Goal: Information Seeking & Learning: Learn about a topic

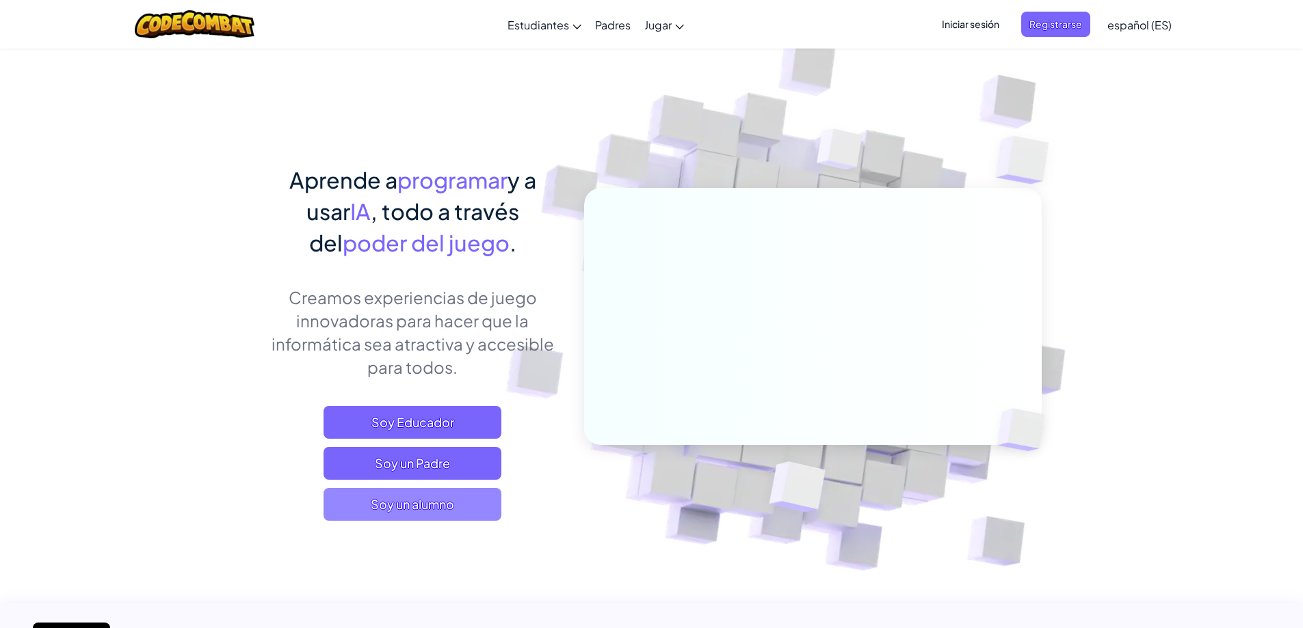
click at [452, 504] on span "Soy un alumno" at bounding box center [412, 504] width 178 height 33
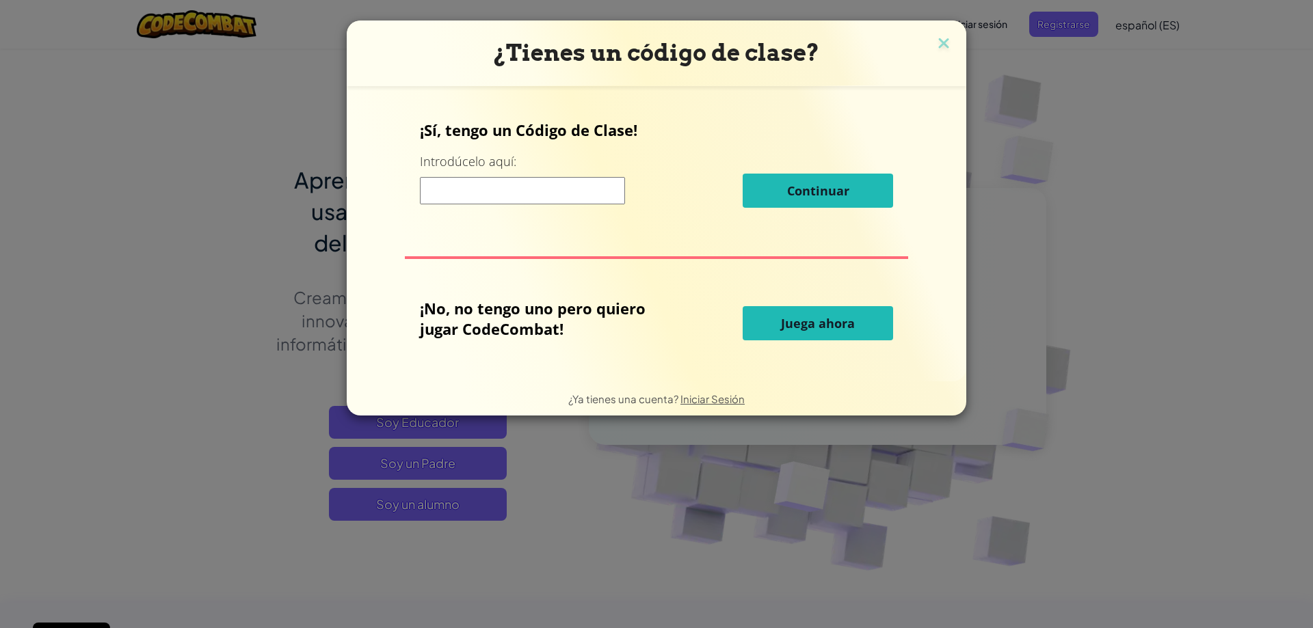
click at [525, 196] on input at bounding box center [522, 190] width 205 height 27
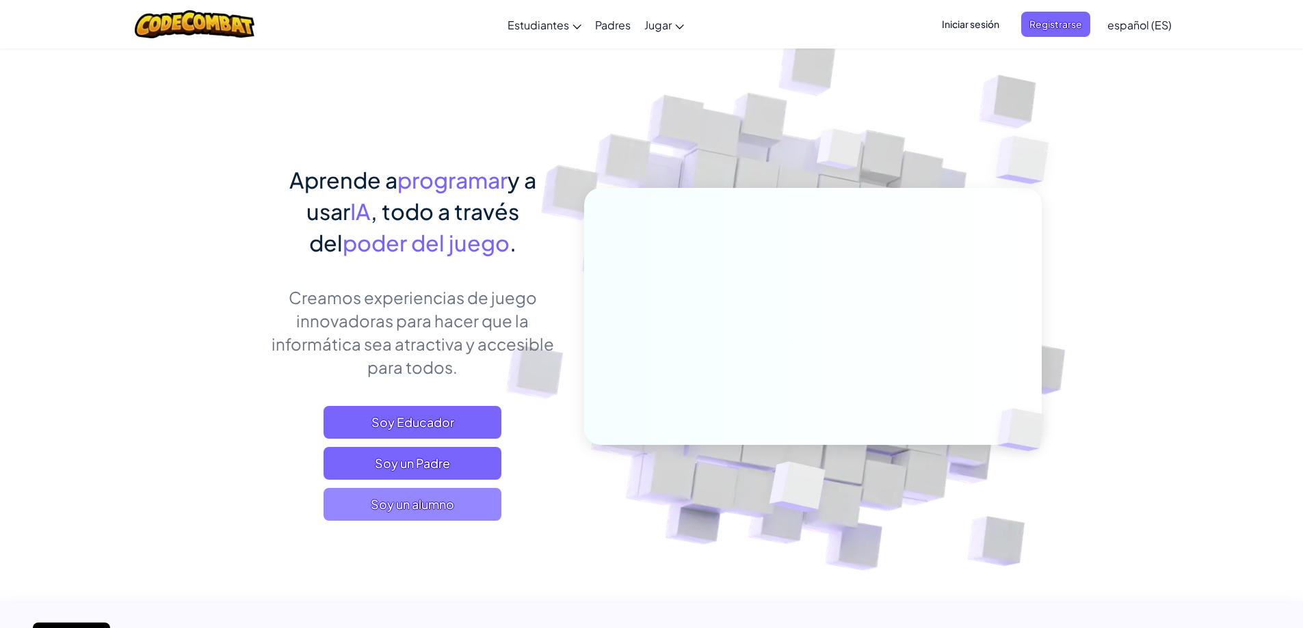
click at [423, 511] on span "Soy un alumno" at bounding box center [412, 504] width 178 height 33
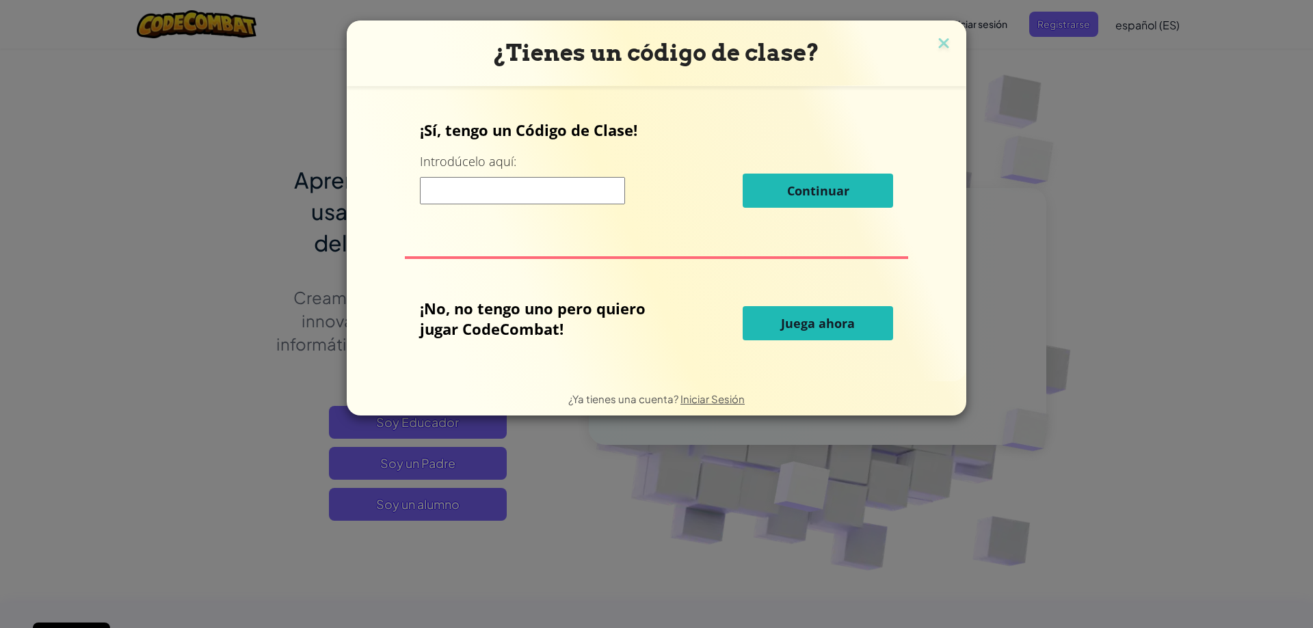
click at [532, 182] on input at bounding box center [522, 190] width 205 height 27
paste input "CornBigLazy"
type input "CornBigLazy"
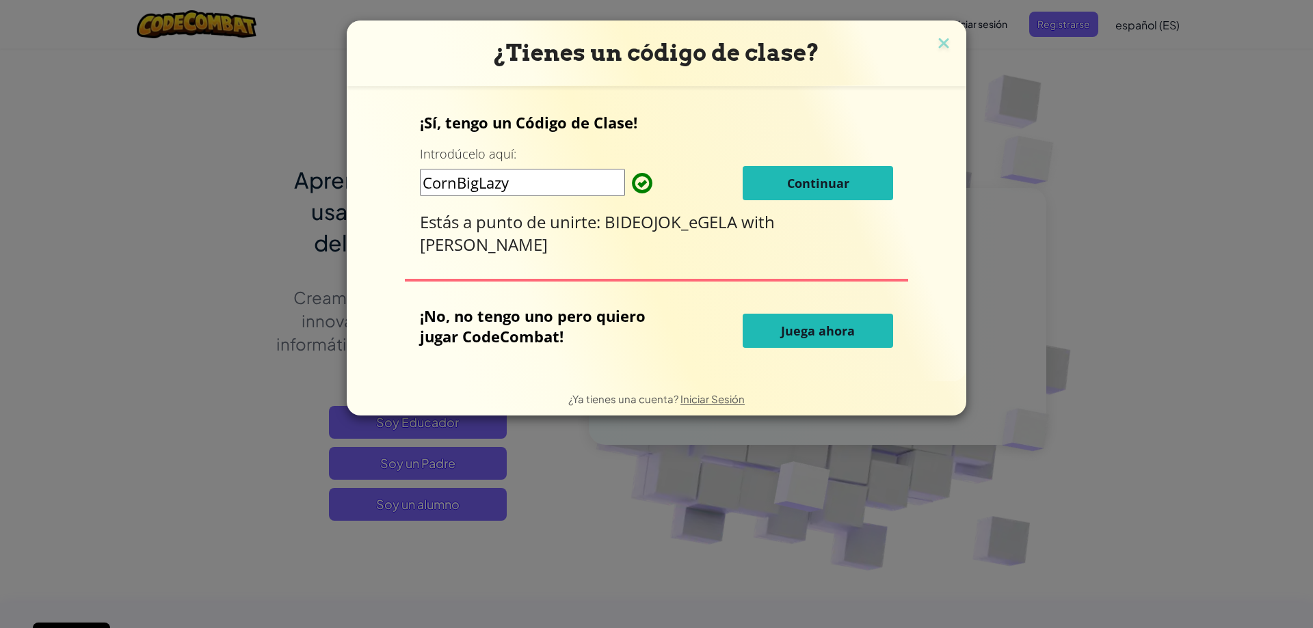
click at [830, 172] on button "Continuar" at bounding box center [818, 183] width 150 height 34
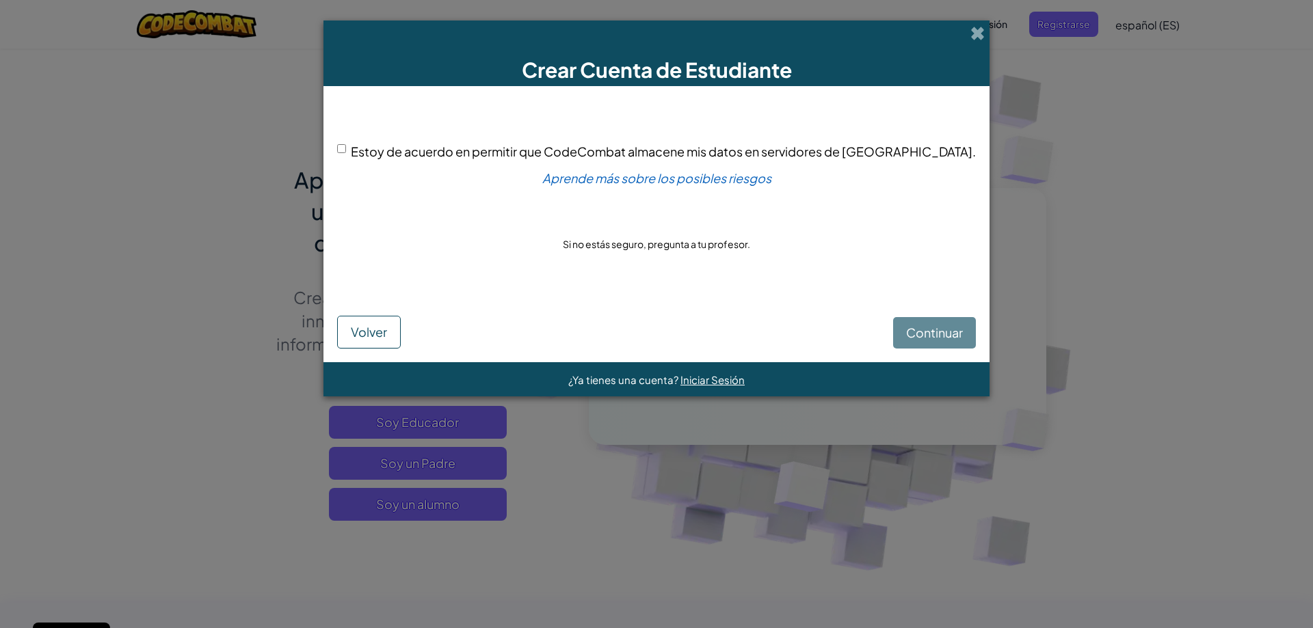
click at [346, 148] on input "Estoy de acuerdo en permitir que CodeCombat almacene mis datos en servidores de…" at bounding box center [341, 148] width 9 height 9
checkbox input "true"
click at [906, 334] on span "Continuar" at bounding box center [934, 333] width 57 height 16
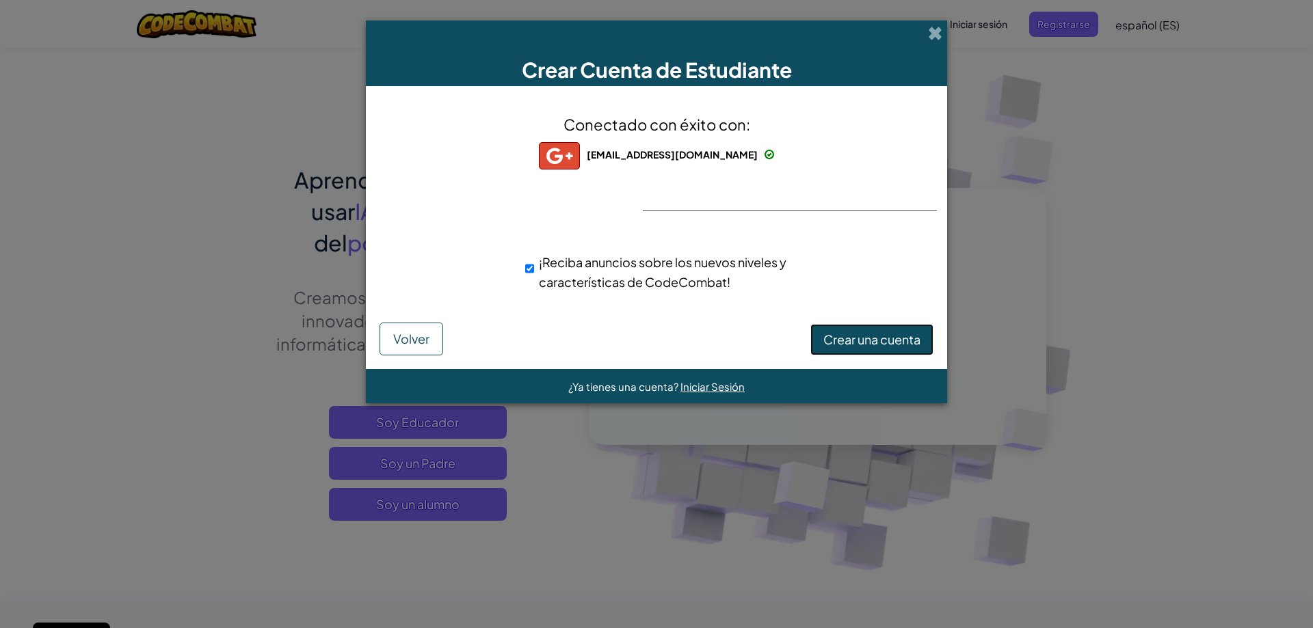
click at [882, 339] on span "Crear una cuenta" at bounding box center [871, 340] width 97 height 16
click at [875, 343] on button "Crear una cuenta" at bounding box center [871, 339] width 123 height 31
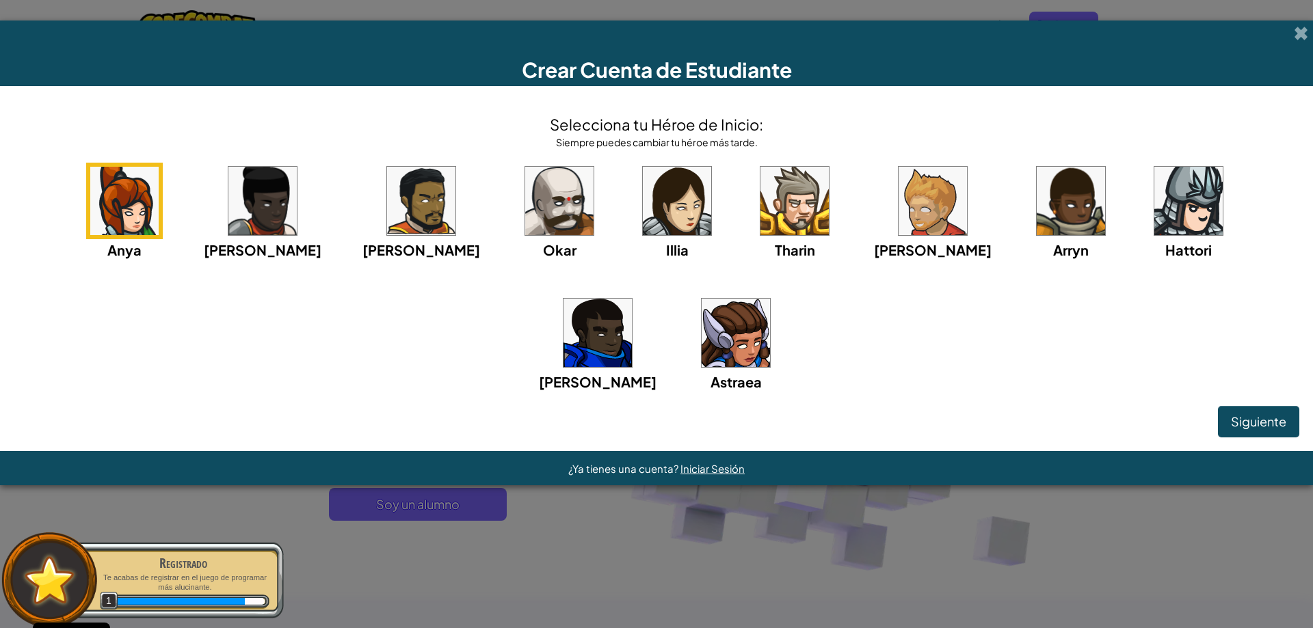
click at [525, 183] on img at bounding box center [559, 201] width 68 height 68
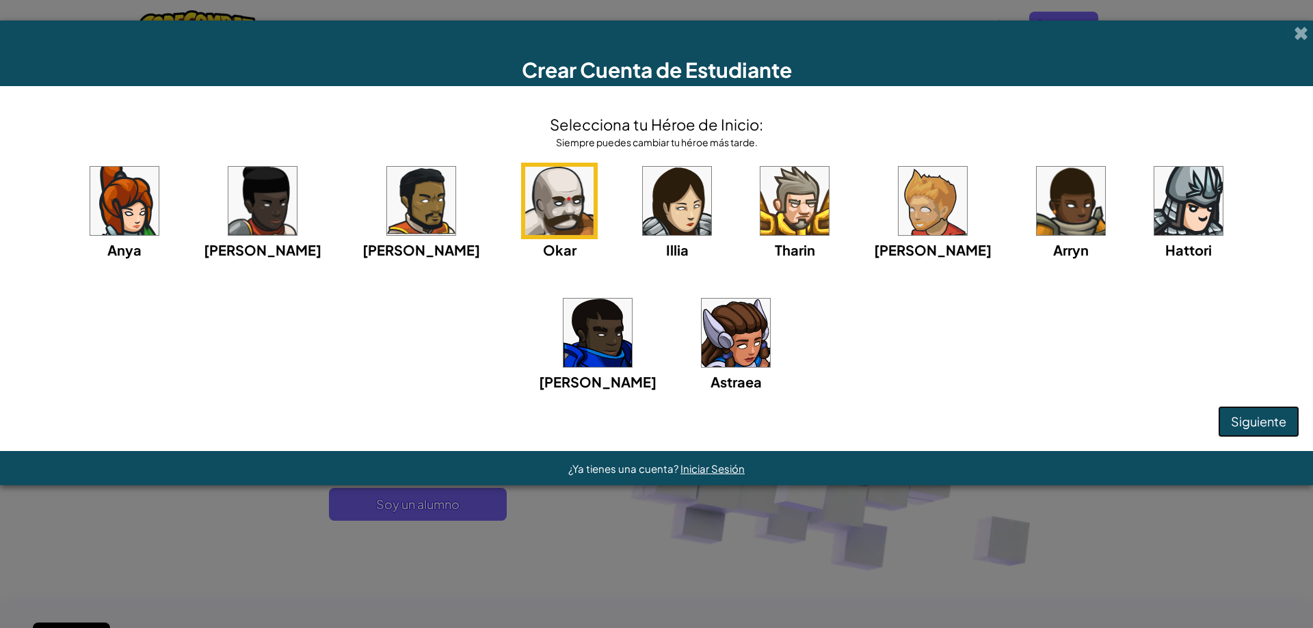
click at [1246, 410] on button "Siguiente" at bounding box center [1258, 421] width 81 height 31
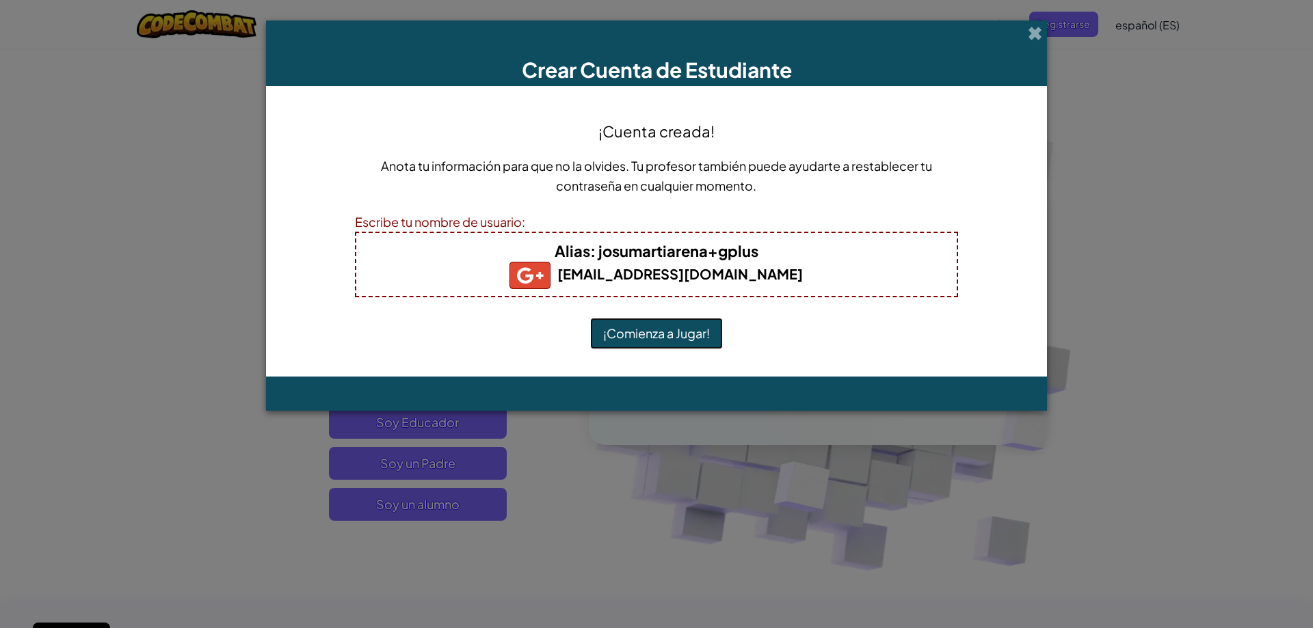
click at [648, 329] on button "¡Comienza a Jugar!" at bounding box center [656, 333] width 133 height 31
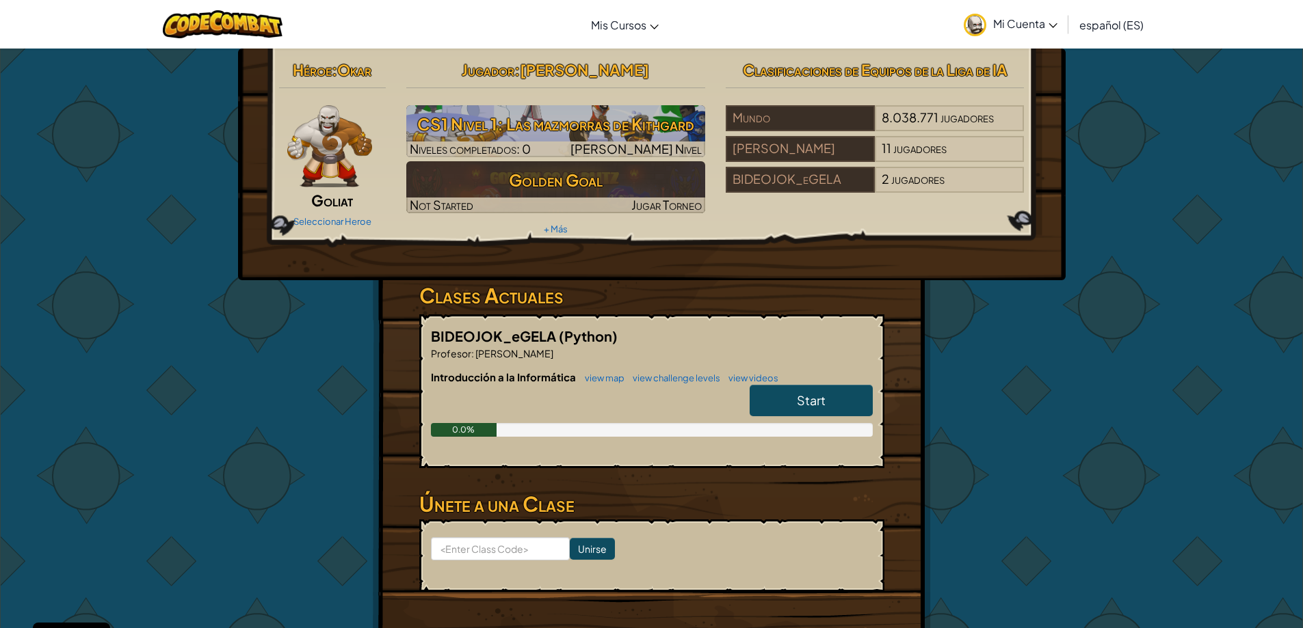
click at [795, 403] on link "Start" at bounding box center [811, 400] width 123 height 31
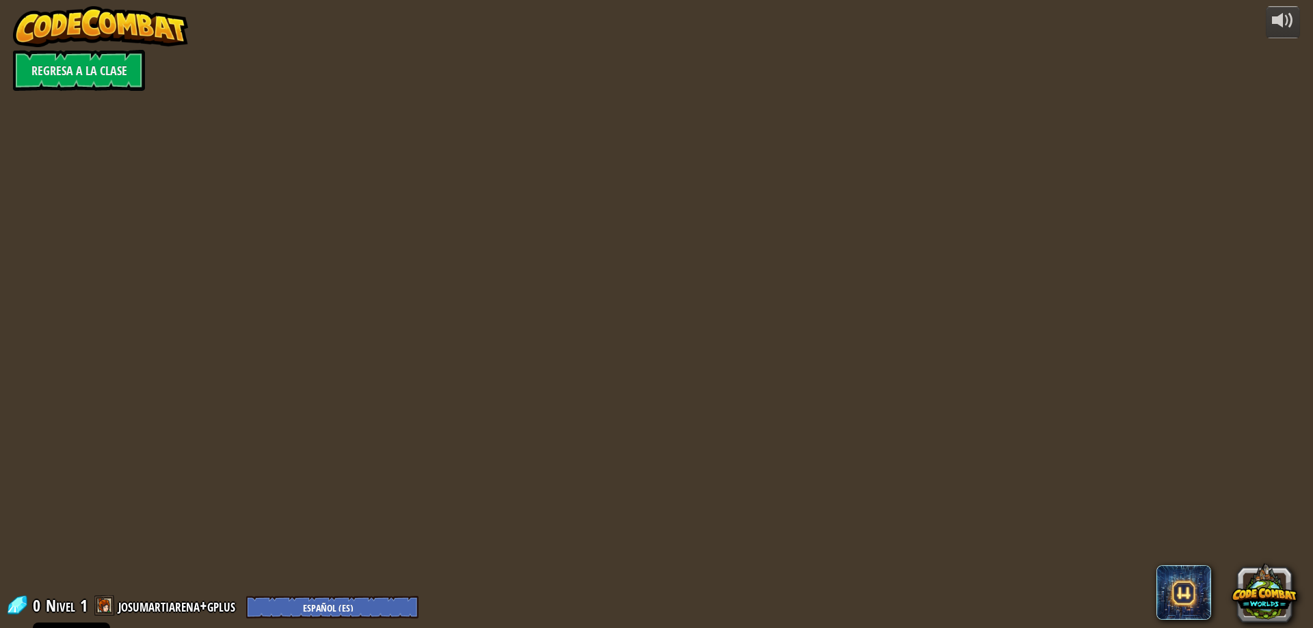
select select "es-ES"
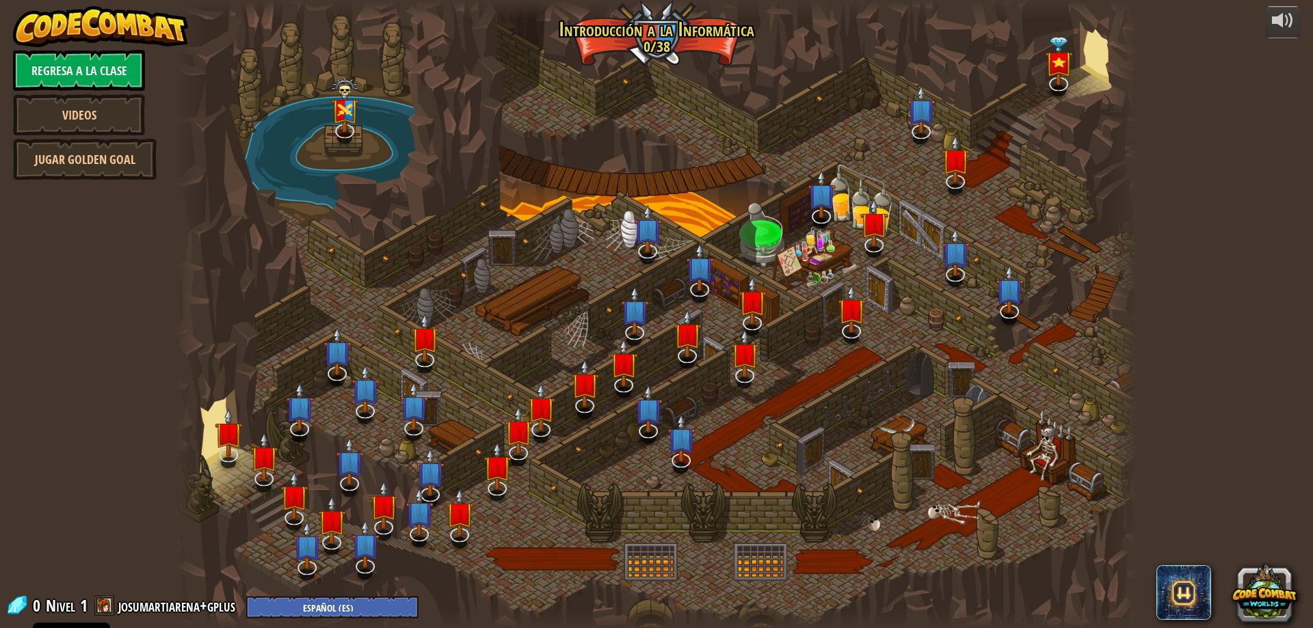
select select "es-ES"
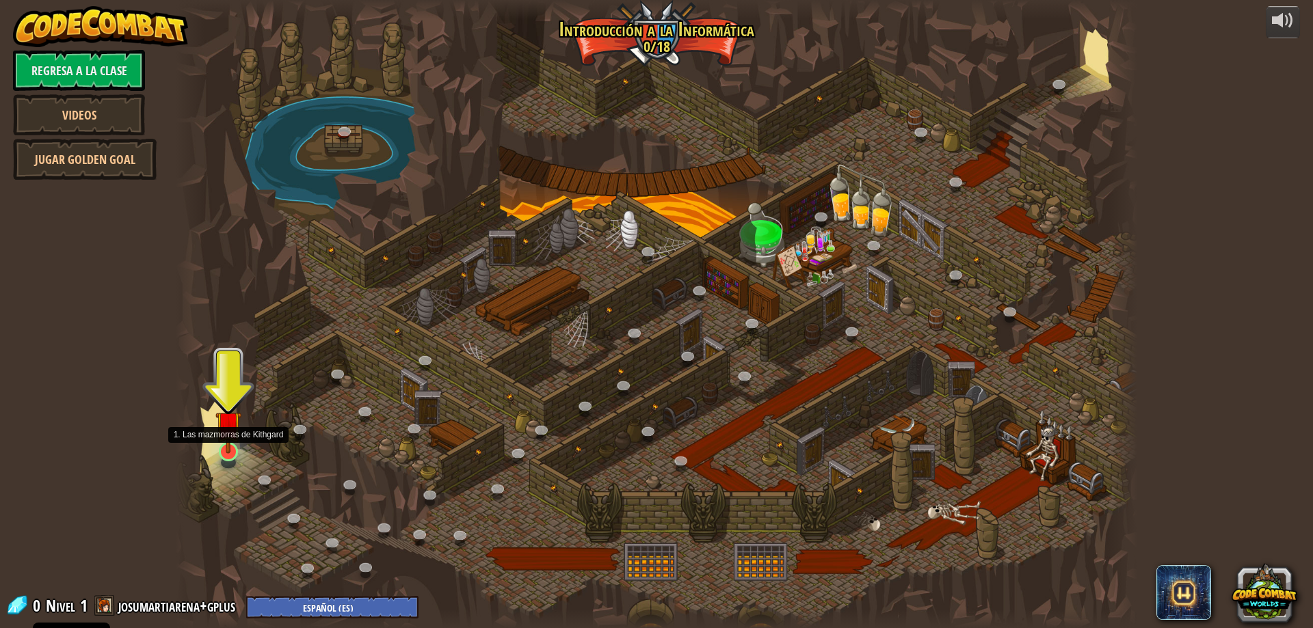
click at [240, 445] on img at bounding box center [228, 424] width 26 height 59
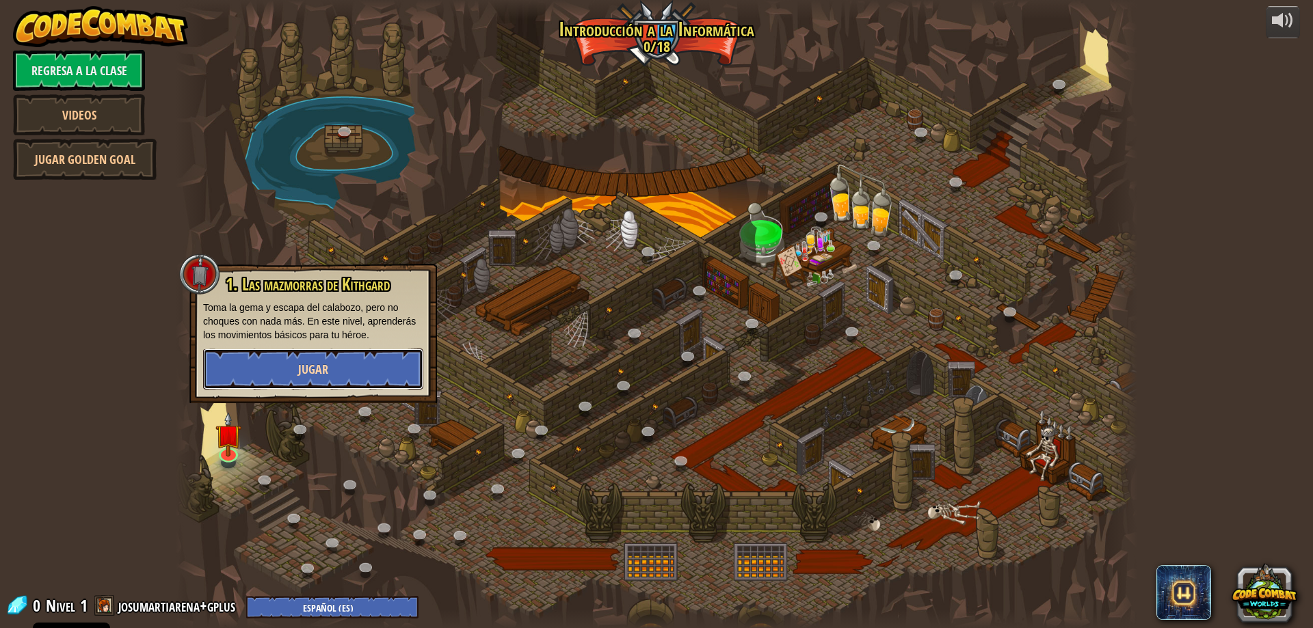
click at [303, 367] on span "Jugar" at bounding box center [313, 369] width 30 height 17
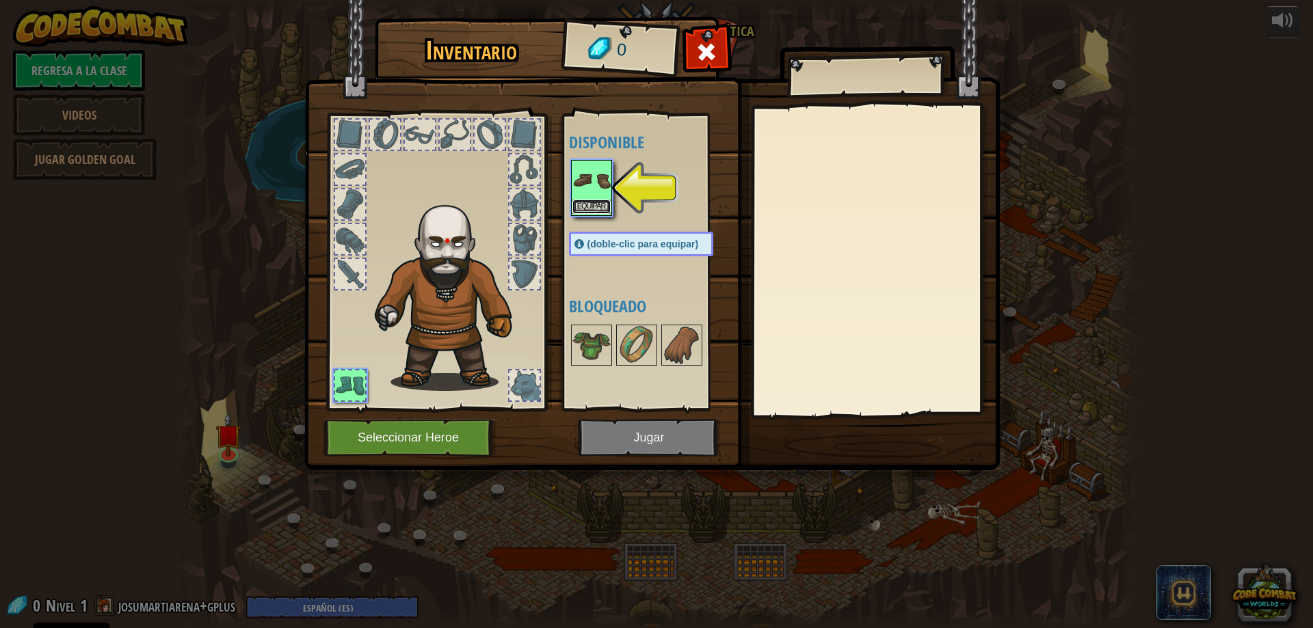
click at [587, 202] on button "Equipar" at bounding box center [591, 207] width 38 height 14
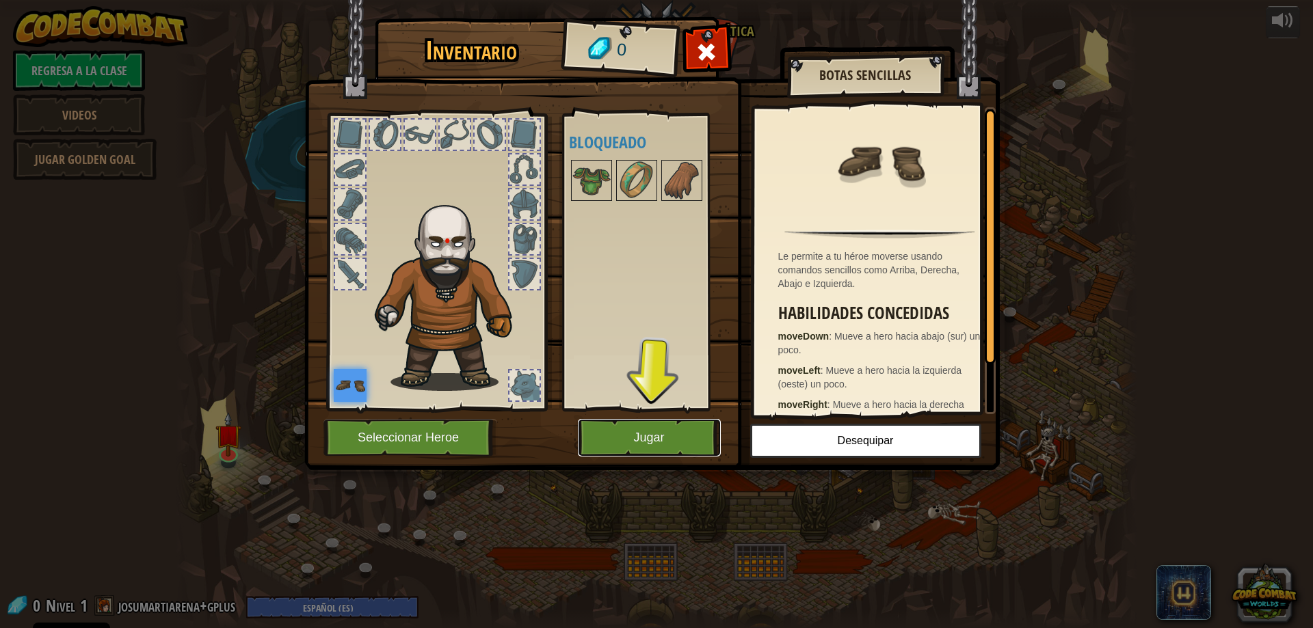
click at [662, 435] on button "Jugar" at bounding box center [649, 438] width 143 height 38
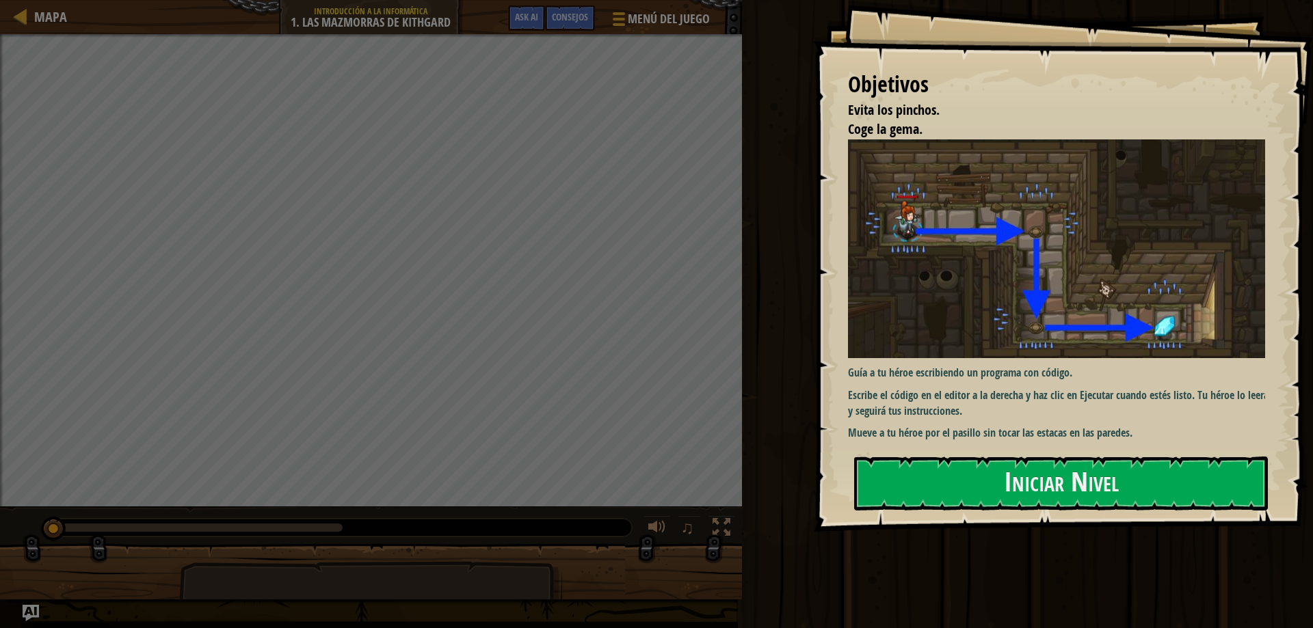
click at [992, 260] on img at bounding box center [1061, 249] width 427 height 219
click at [985, 473] on button "Iniciar Nivel" at bounding box center [1061, 484] width 414 height 54
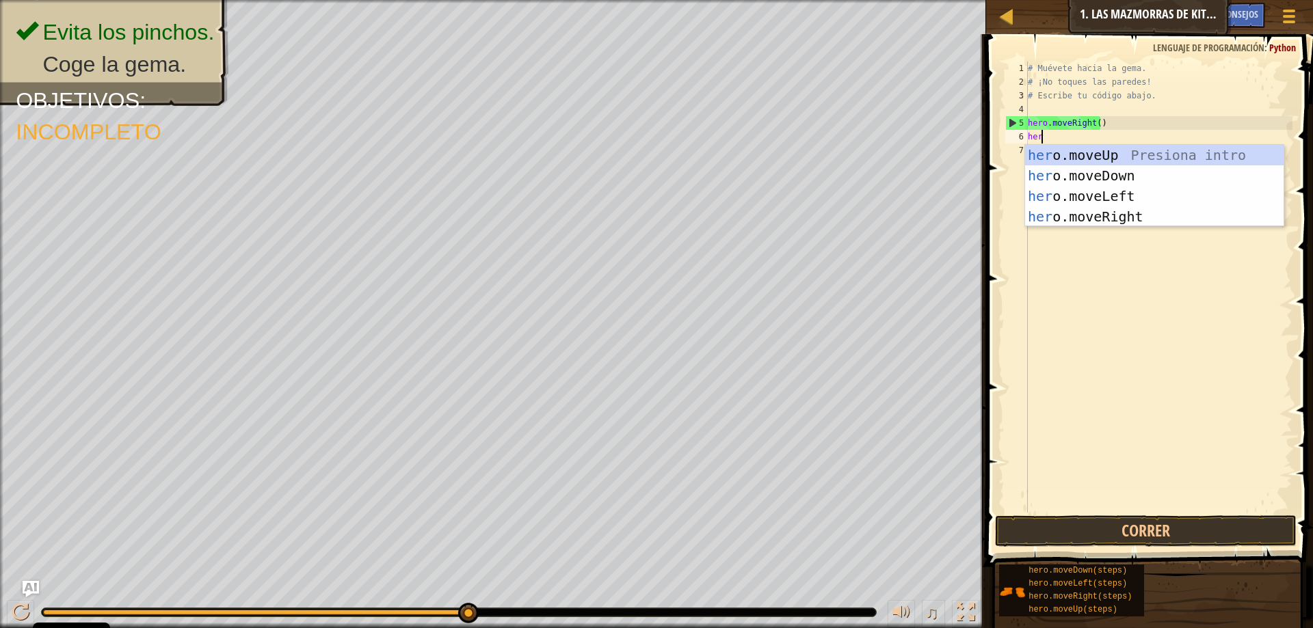
scroll to position [6, 1]
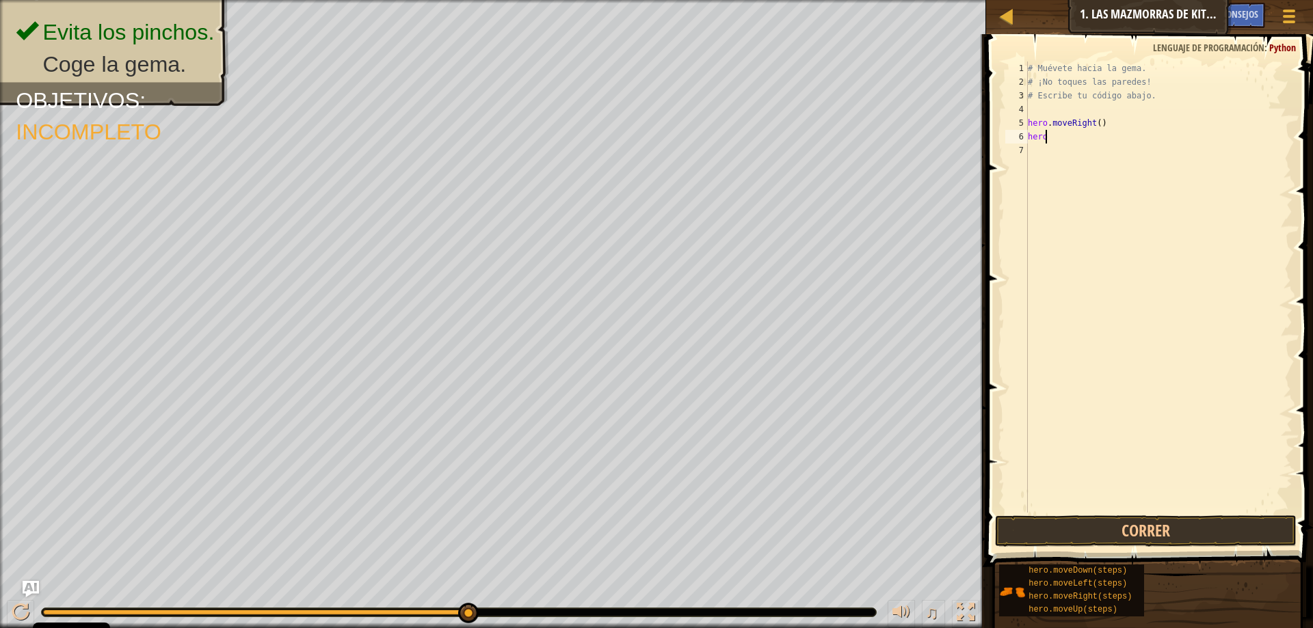
type textarea "hero."
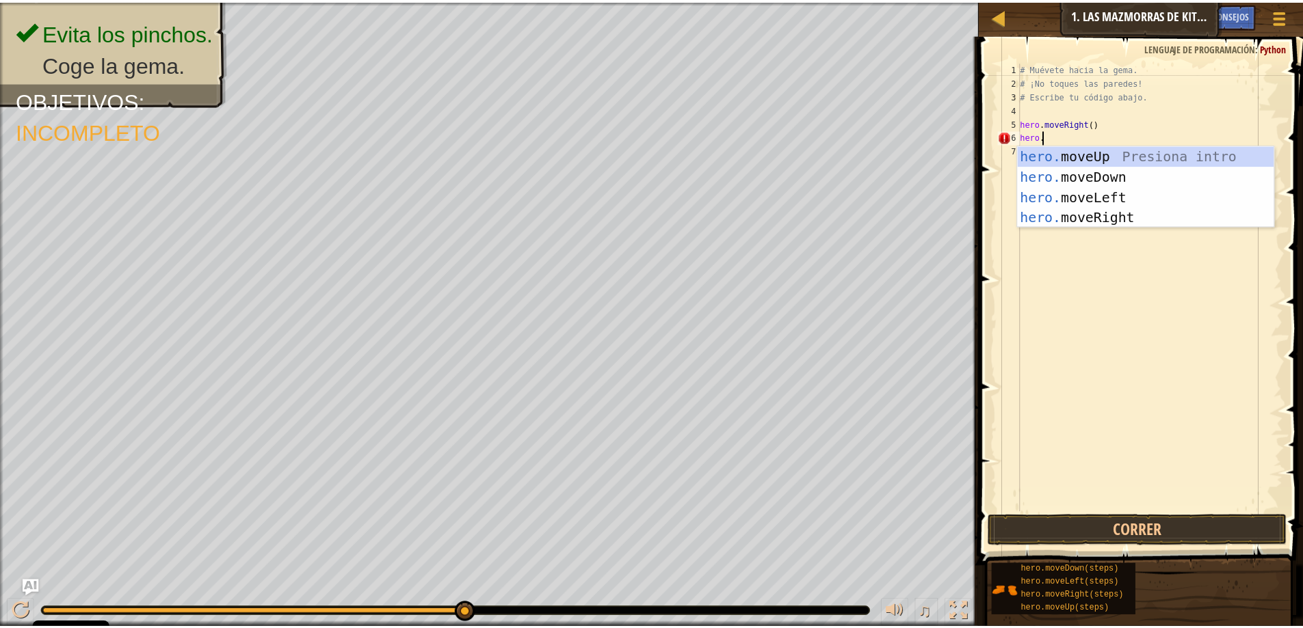
scroll to position [6, 0]
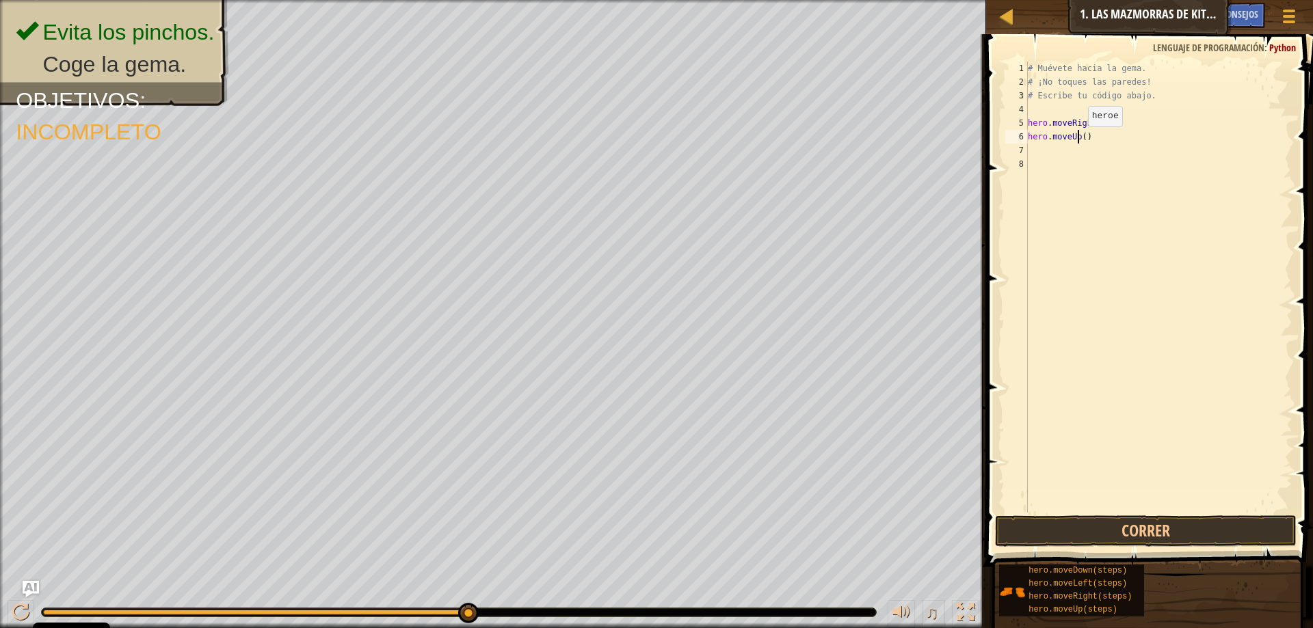
click at [1076, 140] on div "# Muévete hacia la gema. # ¡No toques las paredes! # Escribe tu código abajo. h…" at bounding box center [1158, 301] width 267 height 479
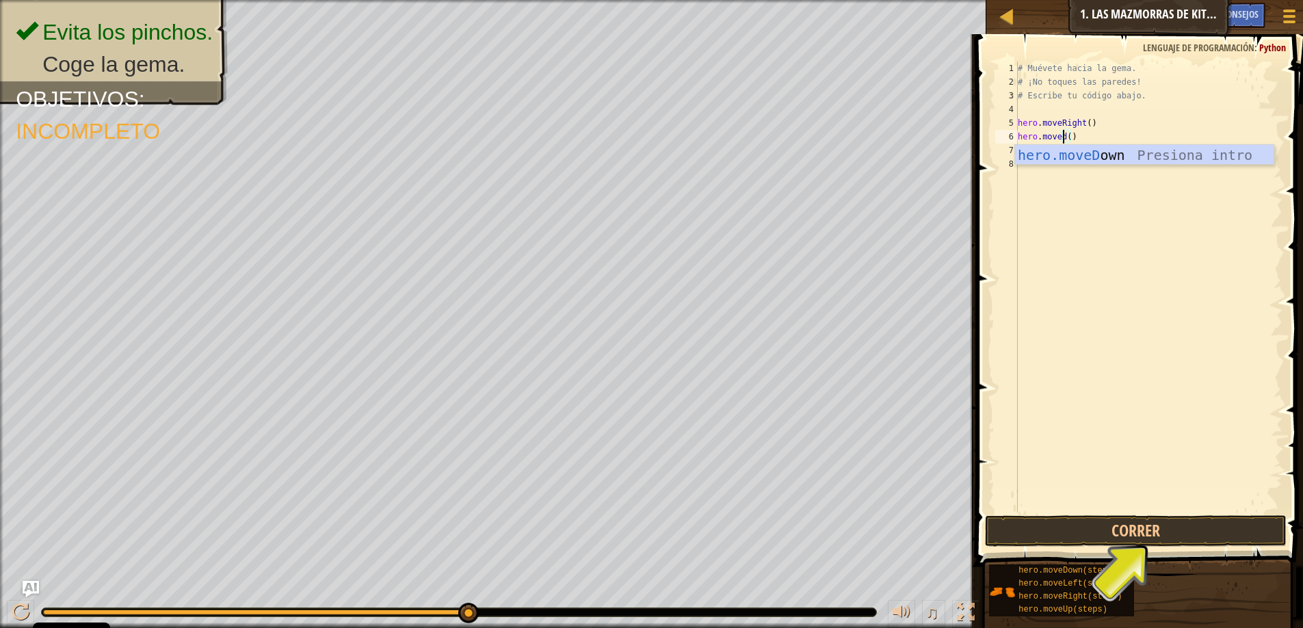
scroll to position [6, 3]
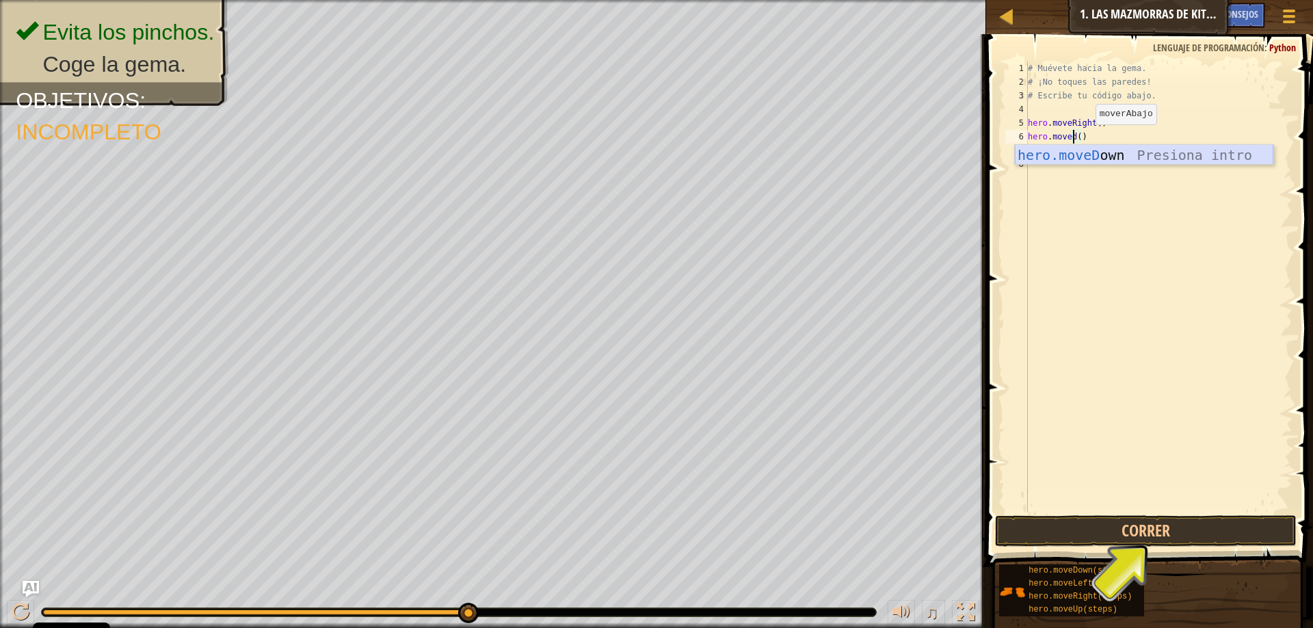
click at [1092, 148] on div "hero.moveD own Presiona intro" at bounding box center [1144, 176] width 259 height 62
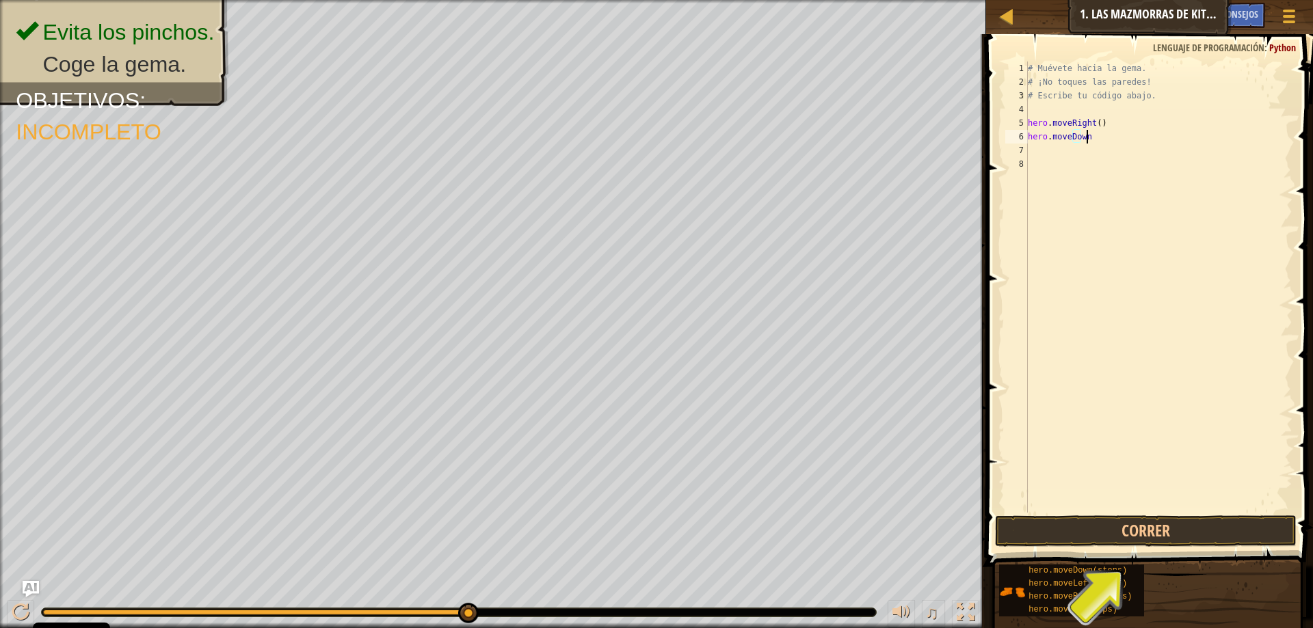
type textarea "hero.moveDown"
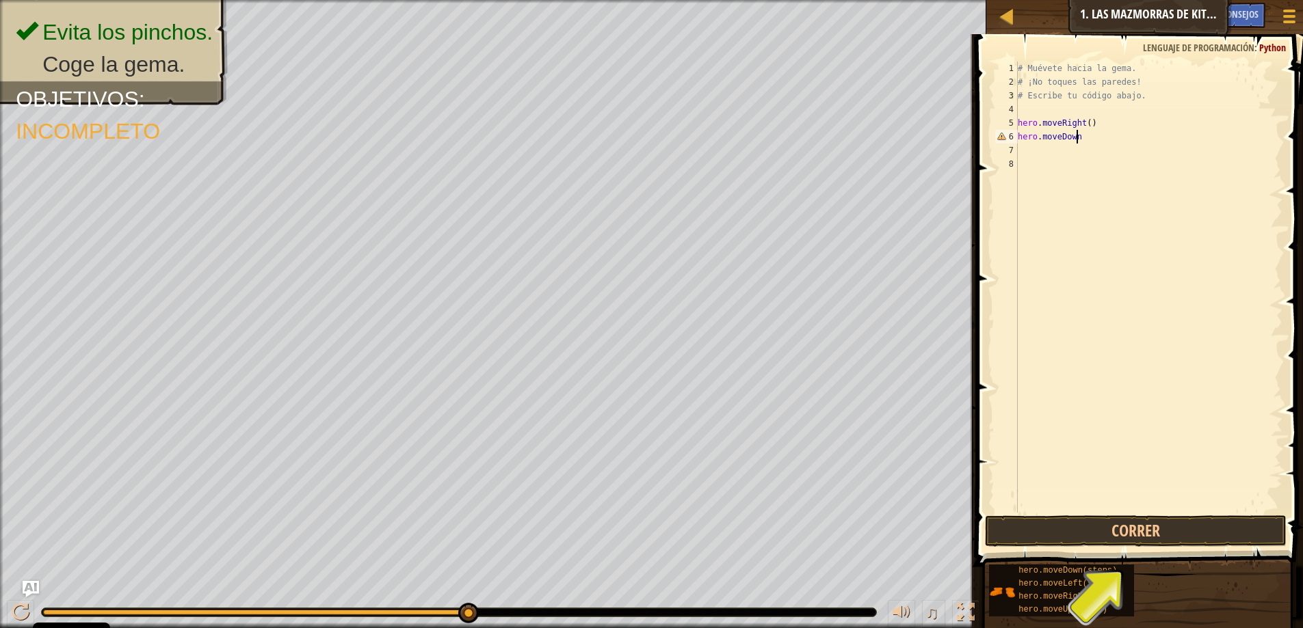
click at [1045, 148] on div "# Muévete hacia la gema. # ¡No toques las paredes! # Escribe tu código abajo. h…" at bounding box center [1148, 301] width 267 height 479
click at [1094, 138] on div "# Muévete hacia la gema. # ¡No toques las paredes! # Escribe tu código abajo. h…" at bounding box center [1148, 301] width 267 height 479
type textarea "hero.moveDown()"
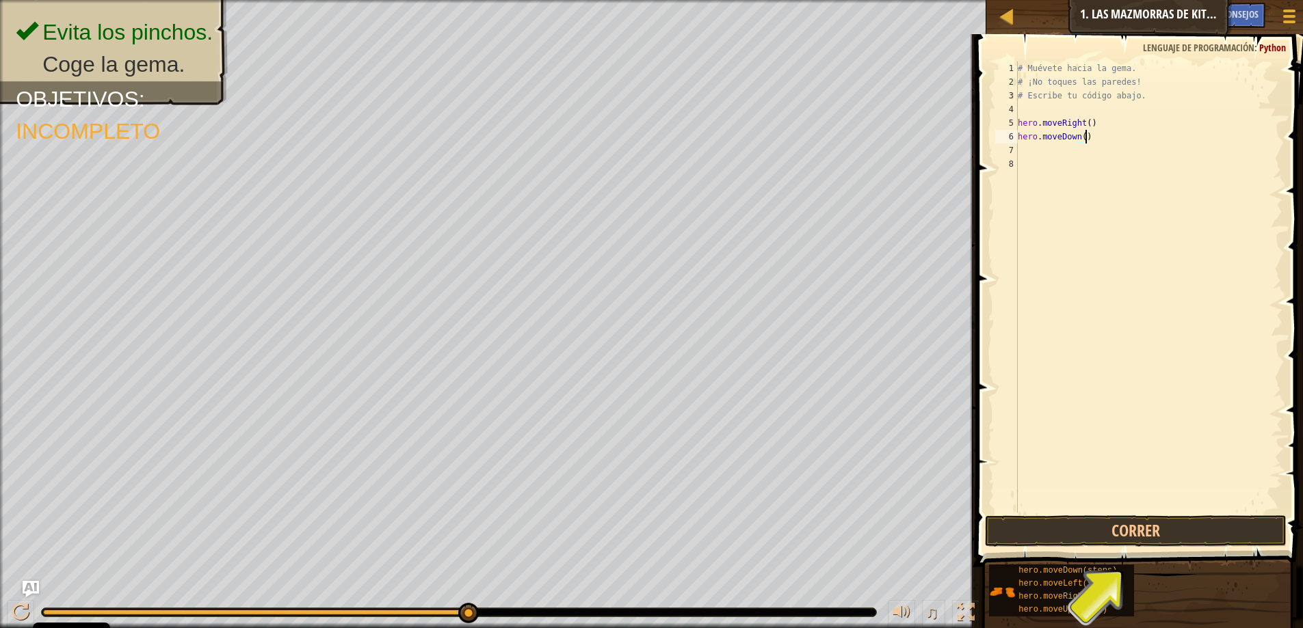
click at [1050, 144] on div "# Muévete hacia la gema. # ¡No toques las paredes! # Escribe tu código abajo. h…" at bounding box center [1148, 301] width 267 height 479
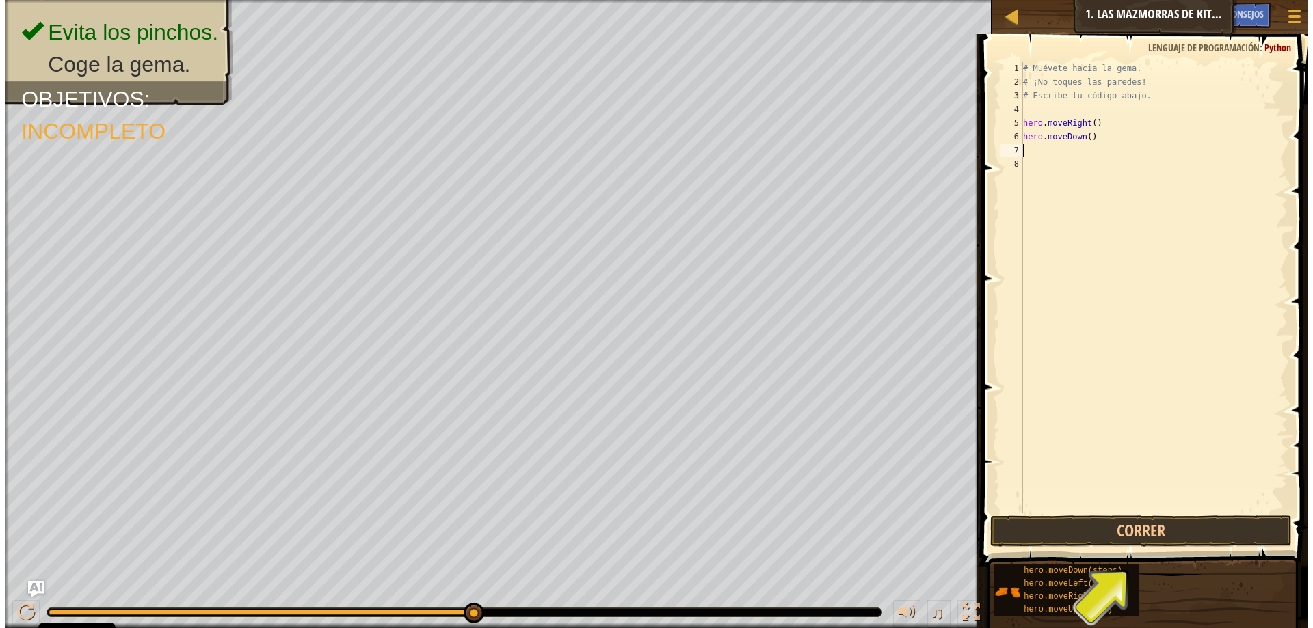
scroll to position [6, 0]
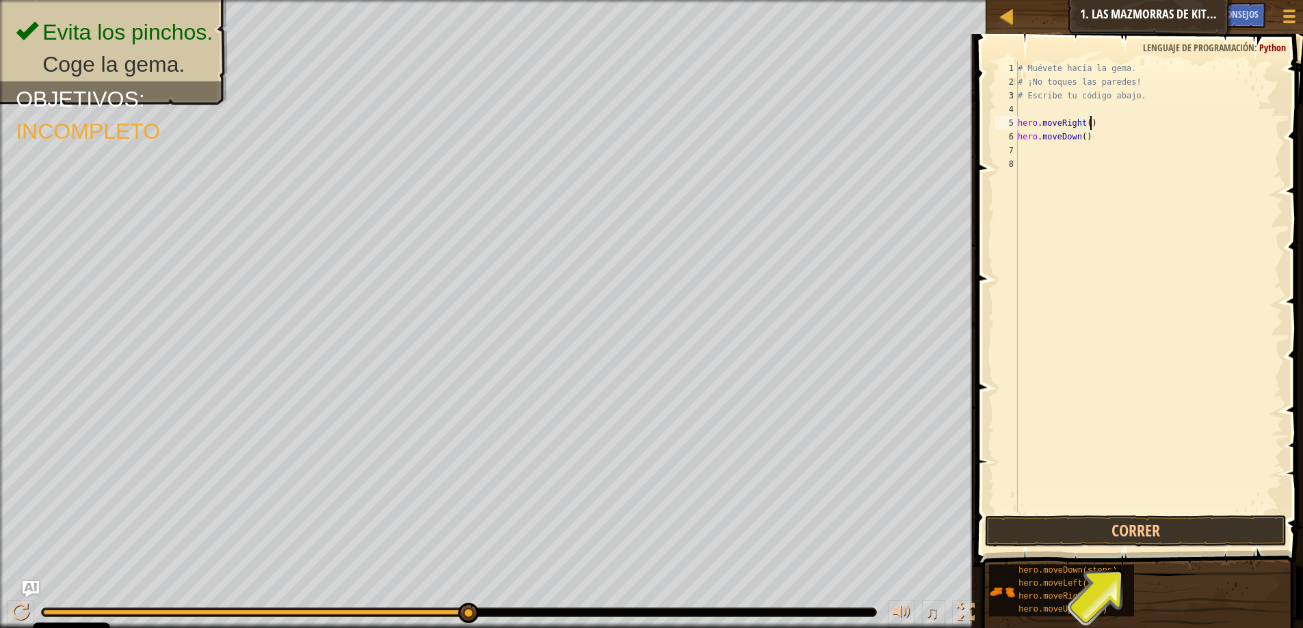
click at [1093, 123] on div "# Muévete hacia la gema. # ¡No toques las paredes! # Escribe tu código abajo. h…" at bounding box center [1148, 301] width 267 height 479
drag, startPoint x: 1093, startPoint y: 123, endPoint x: 1029, endPoint y: 124, distance: 64.3
click at [1029, 124] on div "# Muévete hacia la gema. # ¡No toques las paredes! # Escribe tu código abajo. h…" at bounding box center [1148, 301] width 267 height 479
type textarea "hero.moveRight() hero.moveDown()"
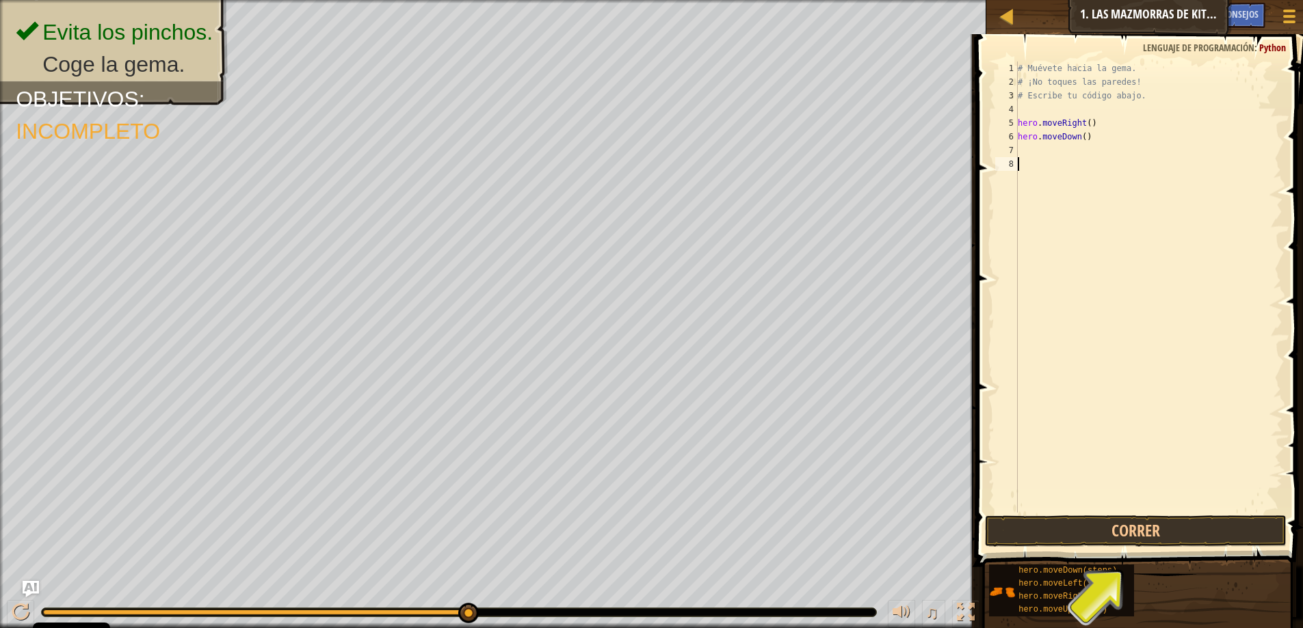
click at [1062, 172] on div "# Muévete hacia la gema. # ¡No toques las paredes! # Escribe tu código abajo. h…" at bounding box center [1148, 301] width 267 height 479
click at [1058, 156] on div "# Muévete hacia la gema. # ¡No toques las paredes! # Escribe tu código abajo. h…" at bounding box center [1148, 301] width 267 height 479
click at [1196, 539] on button "Correr" at bounding box center [1136, 531] width 302 height 31
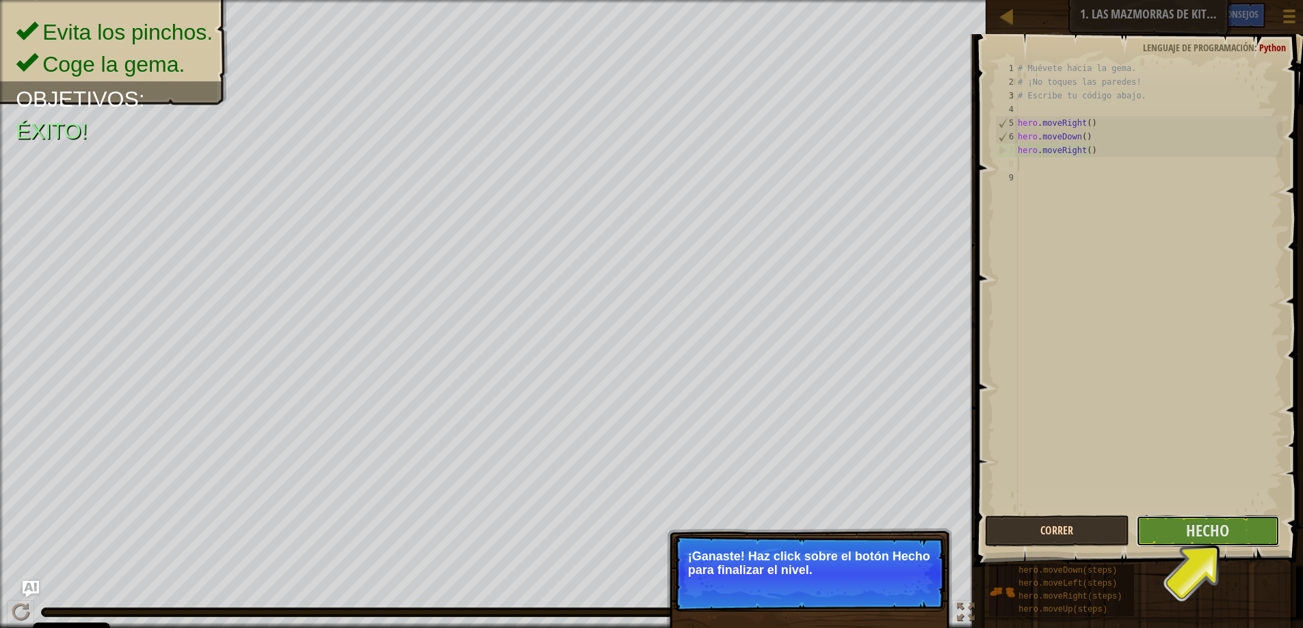
click at [1196, 538] on span "Hecho" at bounding box center [1207, 531] width 43 height 22
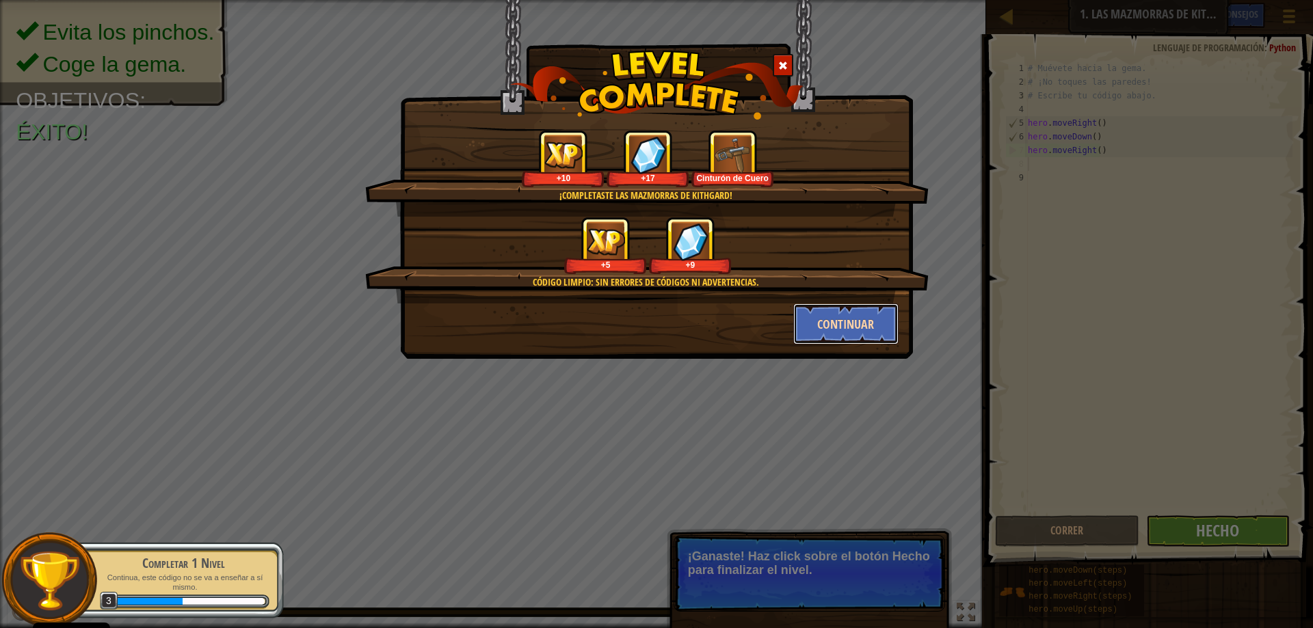
click at [842, 317] on button "Continuar" at bounding box center [846, 324] width 106 height 41
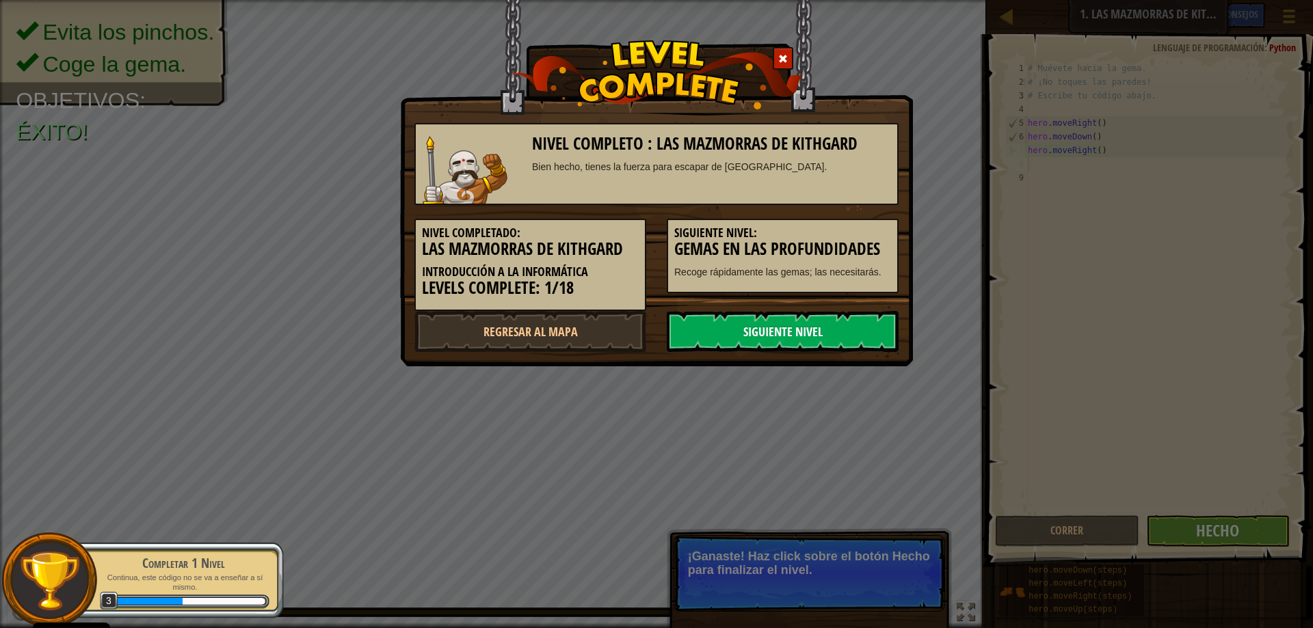
click at [768, 325] on link "Siguiente nivel" at bounding box center [783, 331] width 232 height 41
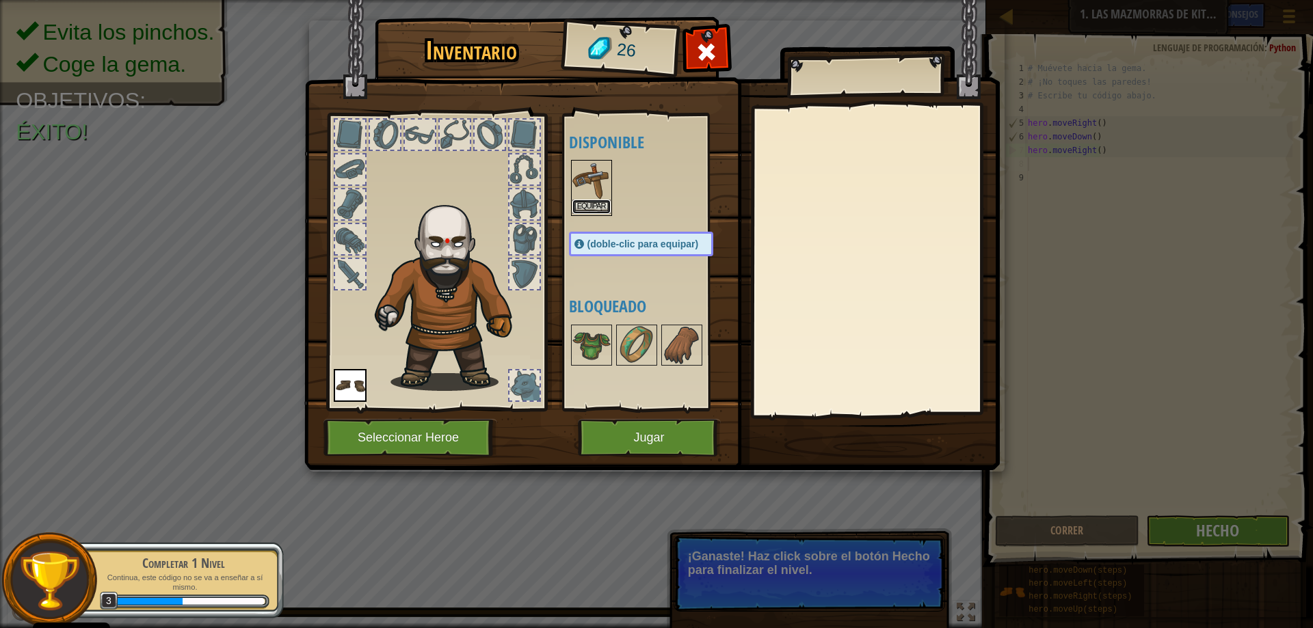
click at [584, 202] on button "Equipar" at bounding box center [591, 207] width 38 height 14
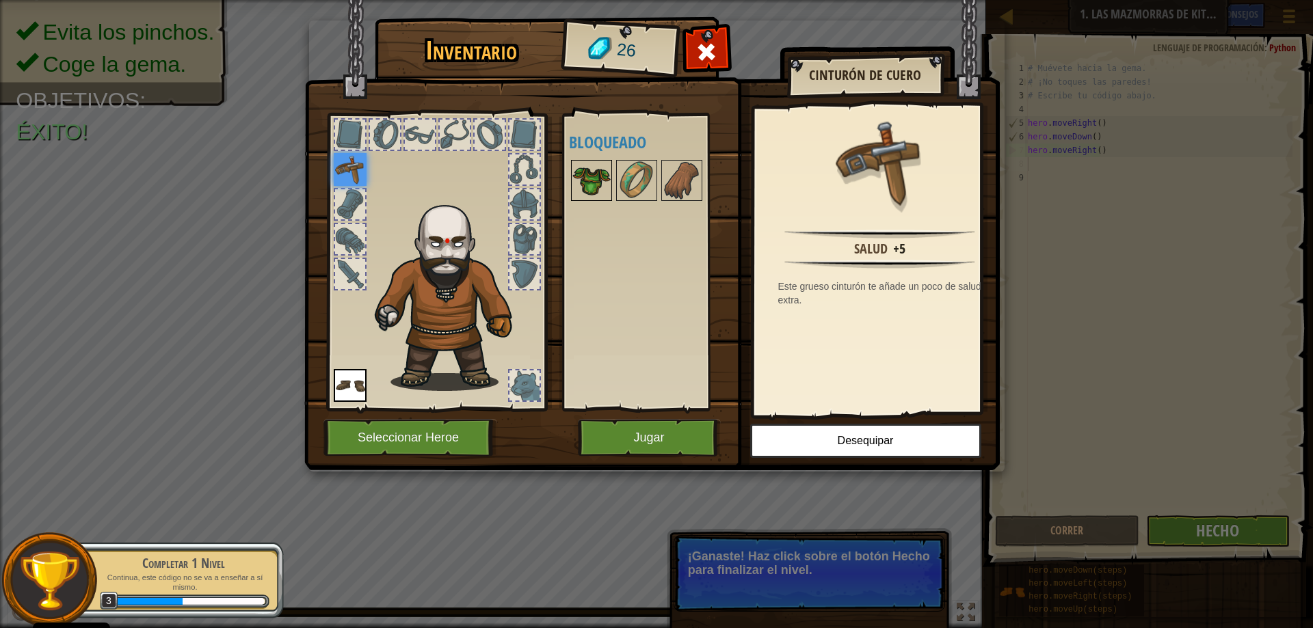
click at [589, 175] on img at bounding box center [591, 180] width 38 height 38
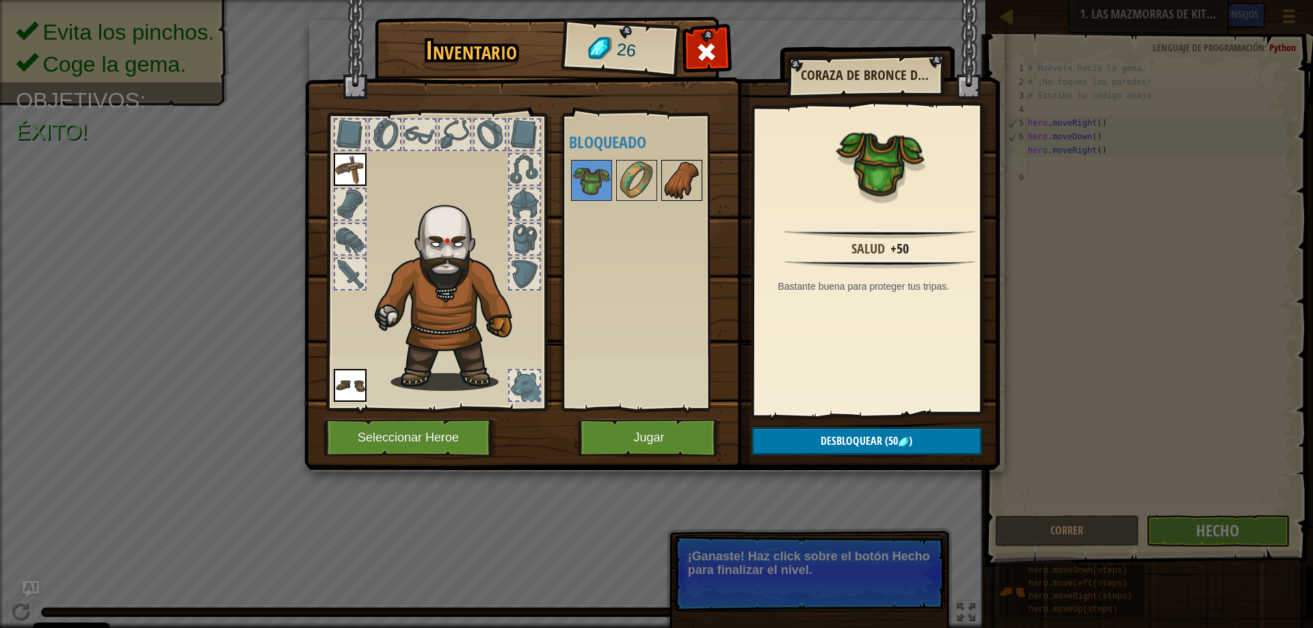
click at [677, 191] on img at bounding box center [682, 180] width 38 height 38
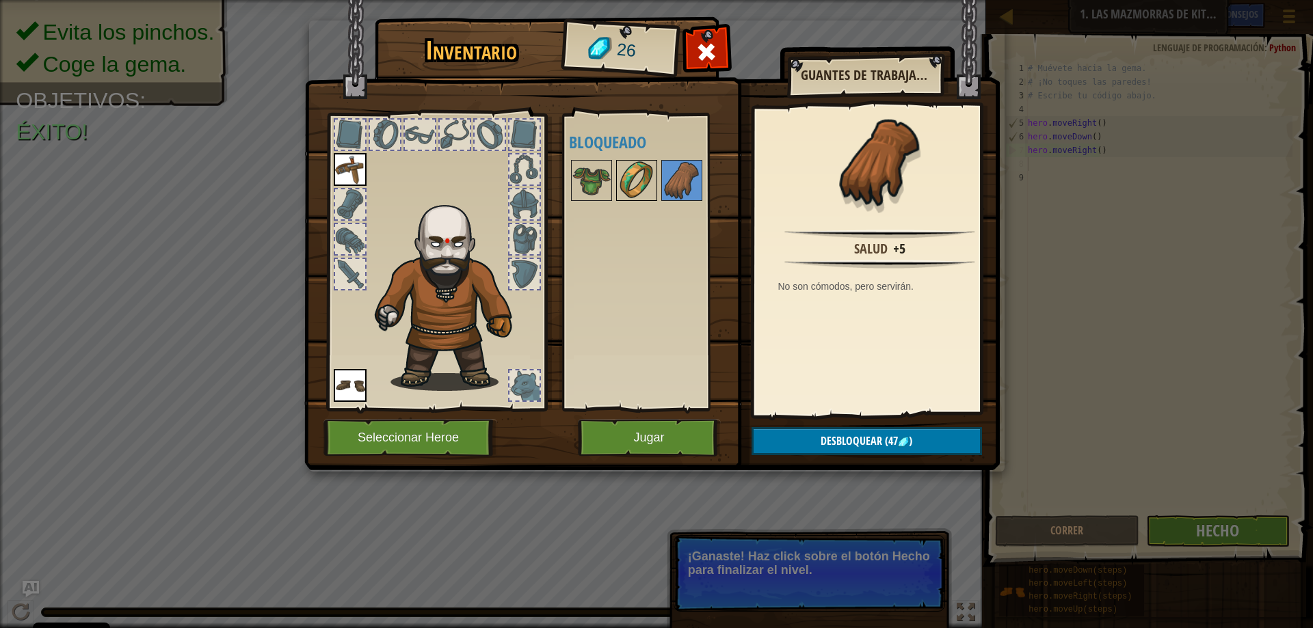
click at [623, 171] on img at bounding box center [637, 180] width 38 height 38
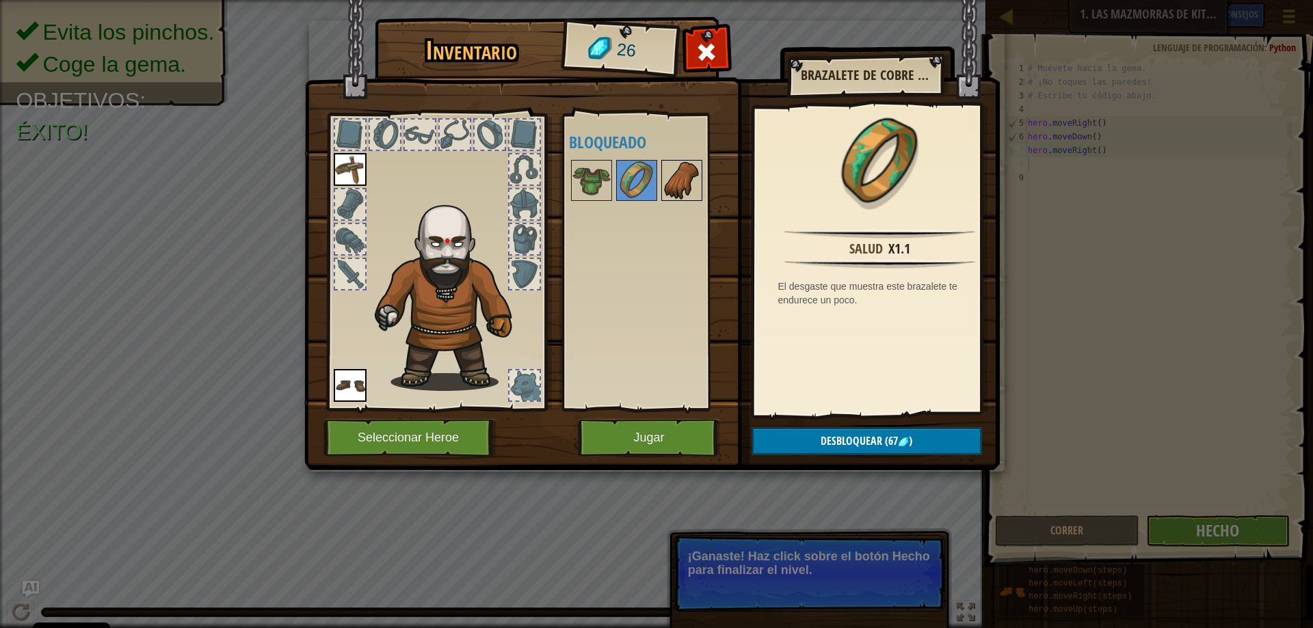
click at [696, 190] on img at bounding box center [682, 180] width 38 height 38
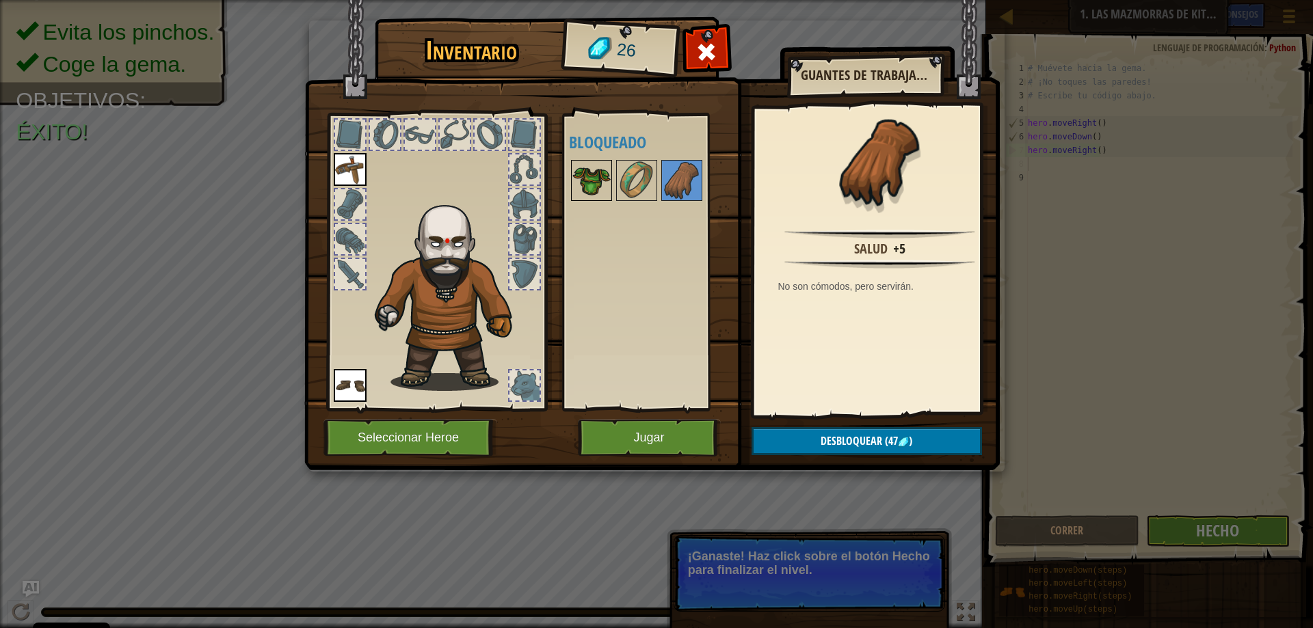
click at [607, 182] on img at bounding box center [591, 180] width 38 height 38
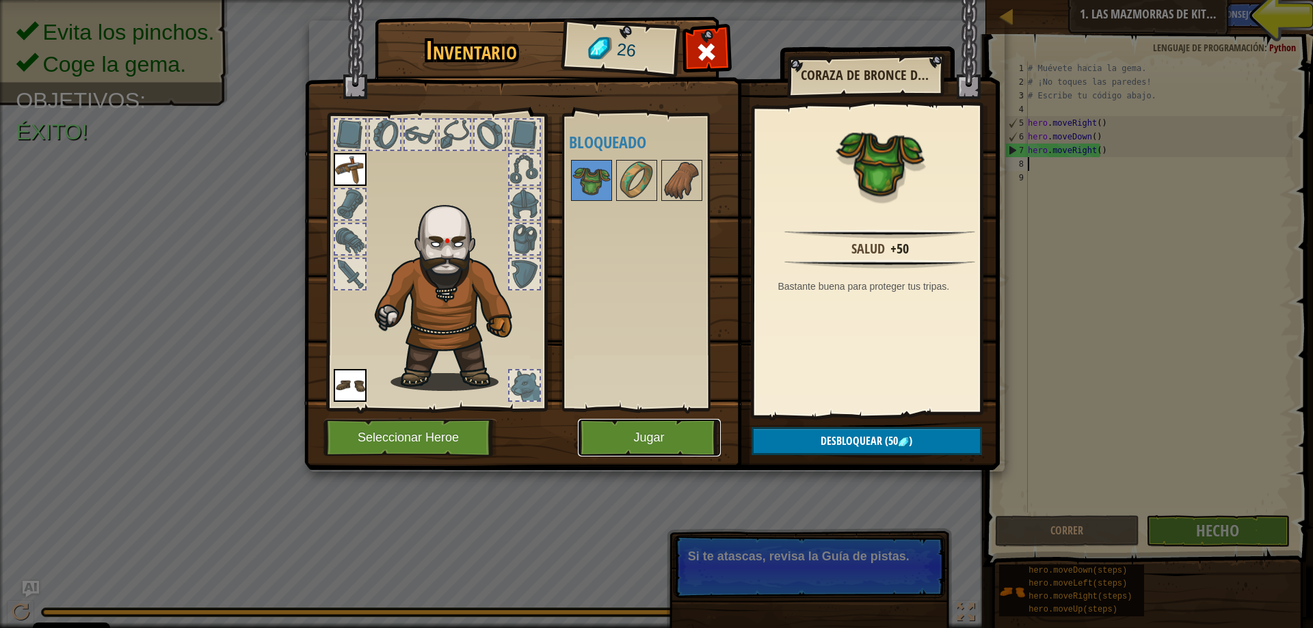
click at [705, 427] on button "Jugar" at bounding box center [649, 438] width 143 height 38
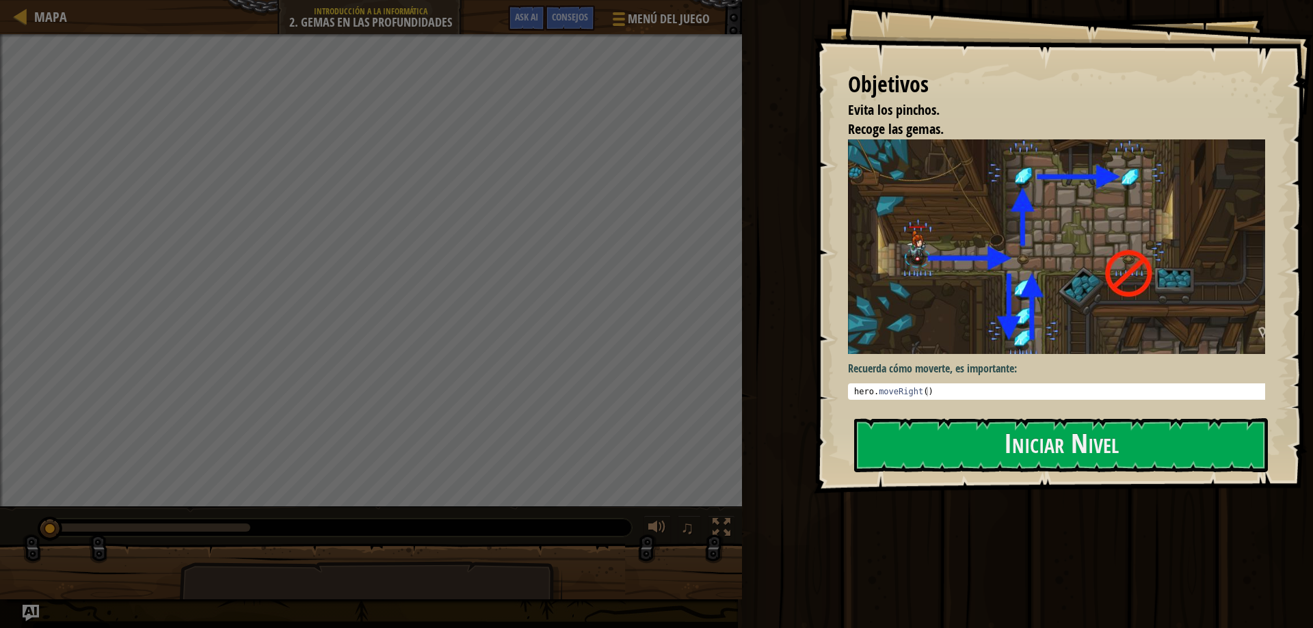
click at [1029, 272] on img at bounding box center [1061, 247] width 427 height 215
click at [1040, 434] on button "Iniciar Nivel" at bounding box center [1061, 446] width 414 height 54
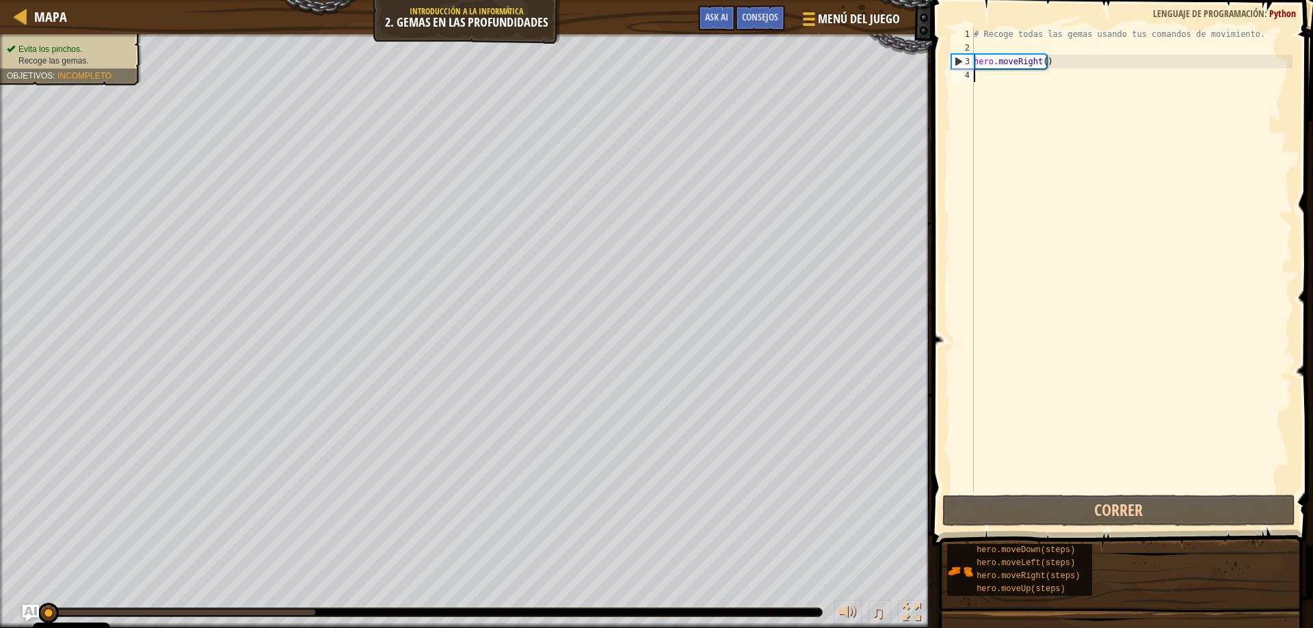
click at [995, 82] on div "# Recoge todas las gemas usando tus comandos de movimiento. hero . moveRight ( )" at bounding box center [1131, 273] width 321 height 492
type textarea "h"
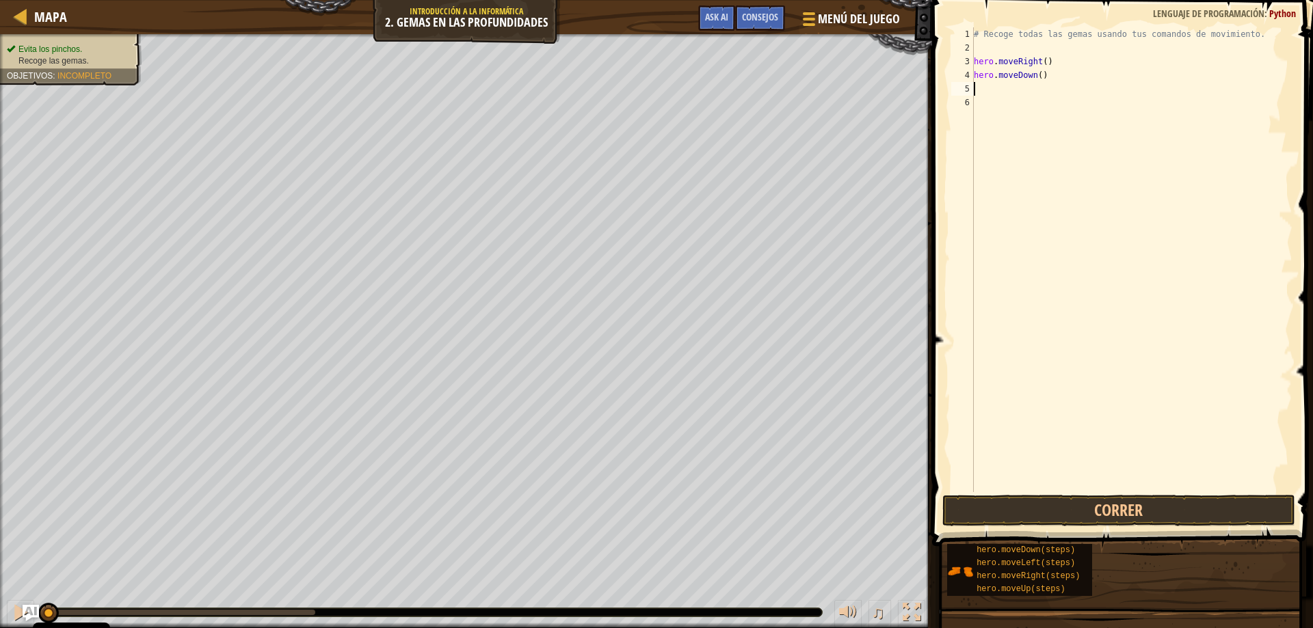
type textarea "h"
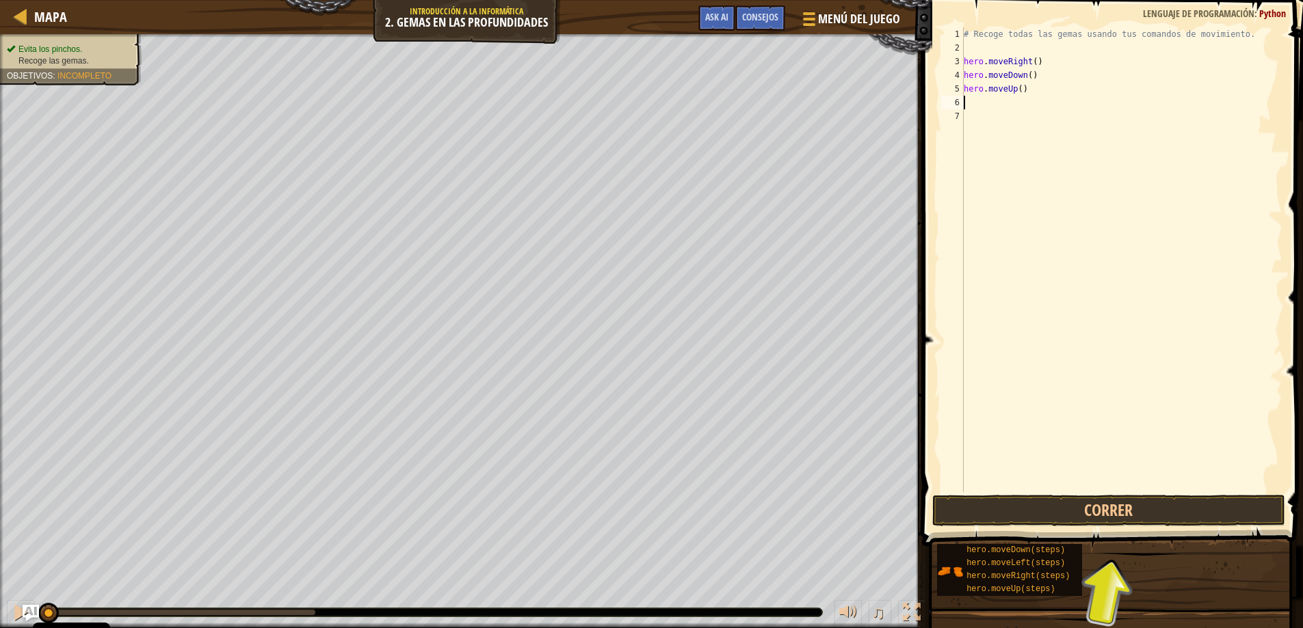
type textarea "h"
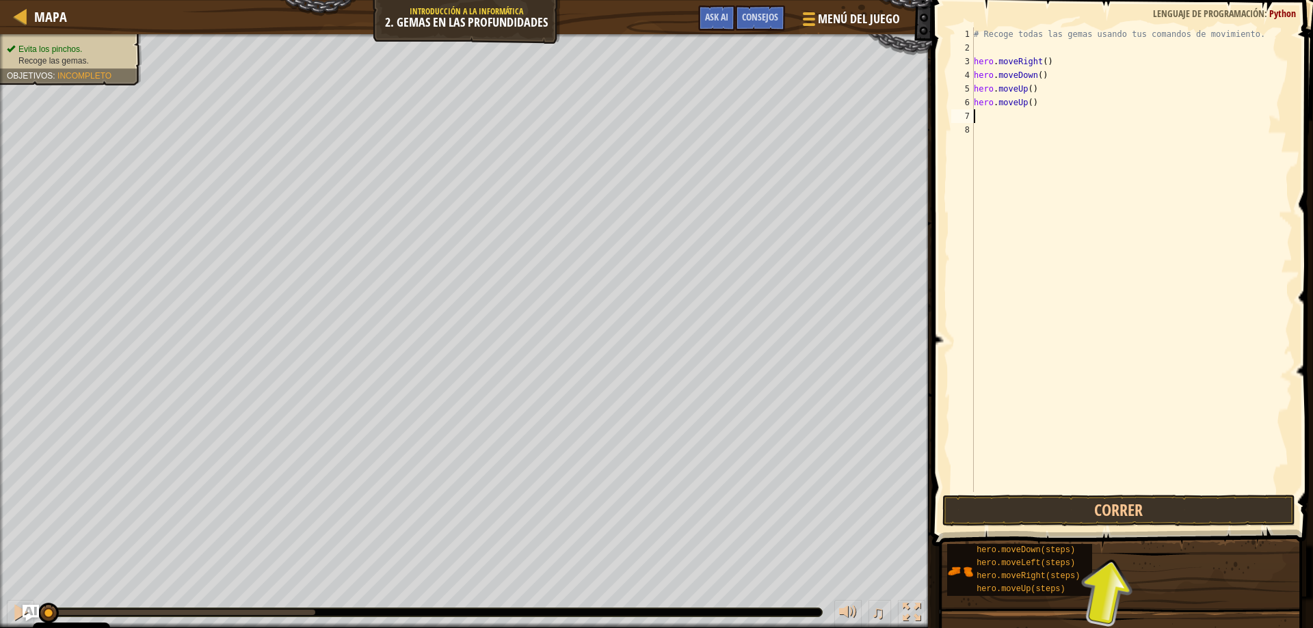
type textarea "h"
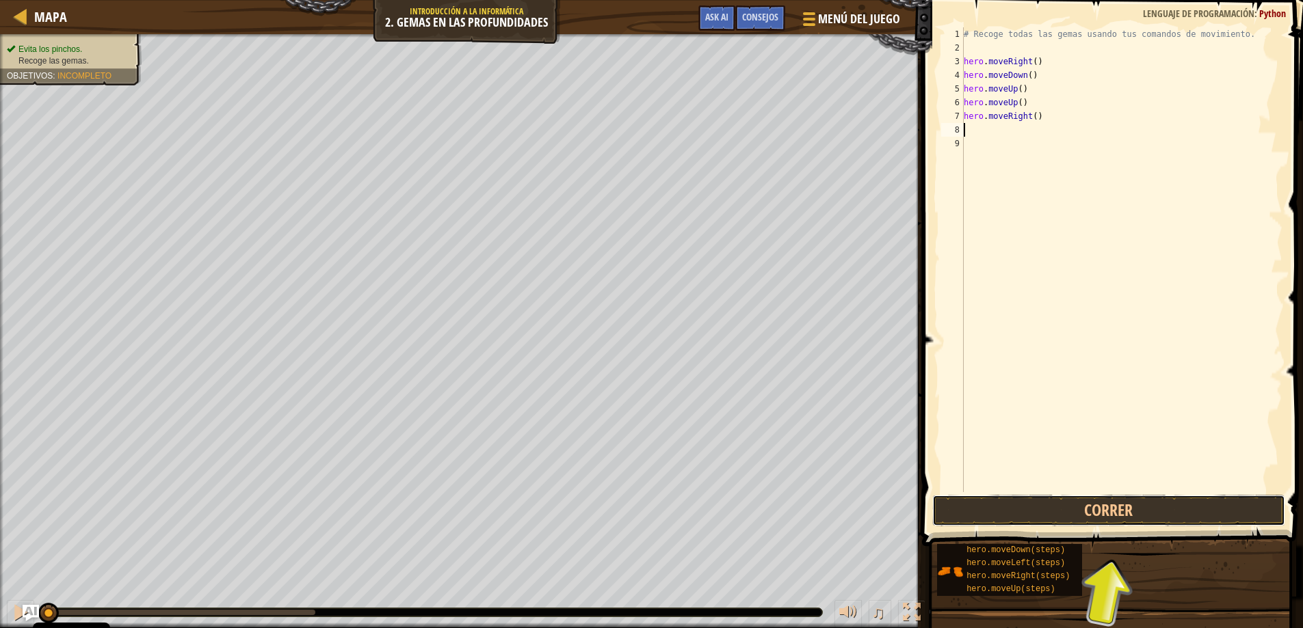
click at [1078, 505] on button "Correr" at bounding box center [1109, 510] width 354 height 31
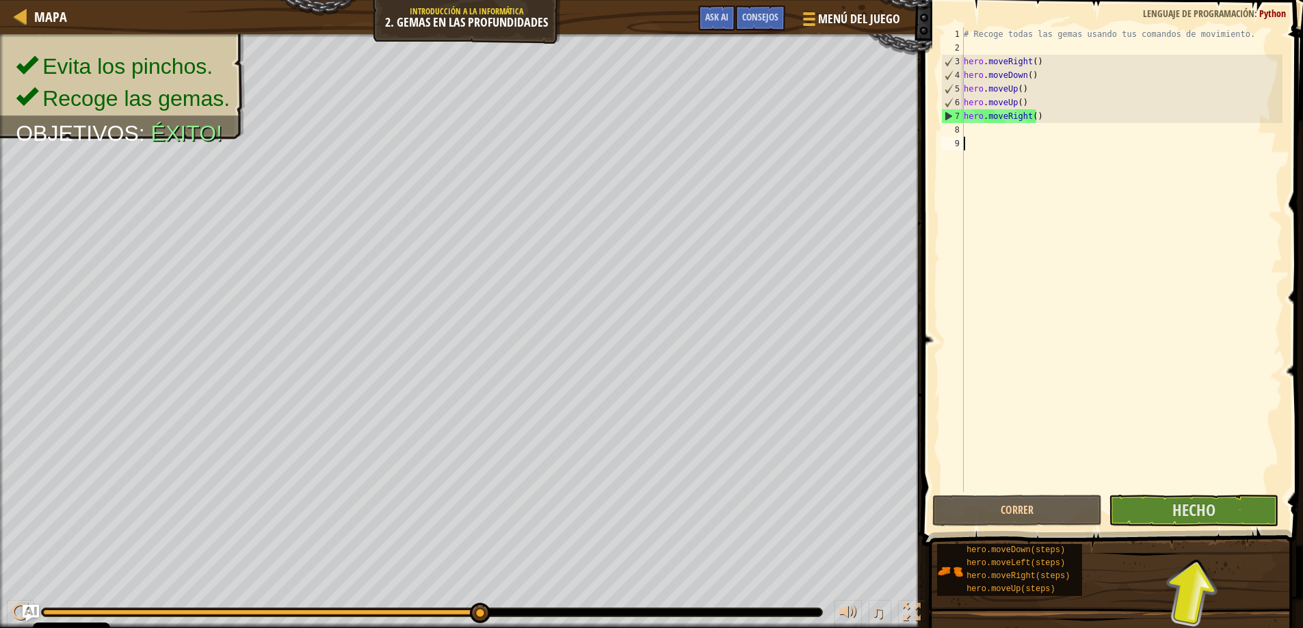
click at [1143, 486] on div "# Recoge todas las gemas usando tus comandos de movimiento. hero . moveRight ( …" at bounding box center [1121, 273] width 321 height 492
click at [1146, 514] on button "Hecho" at bounding box center [1194, 510] width 170 height 31
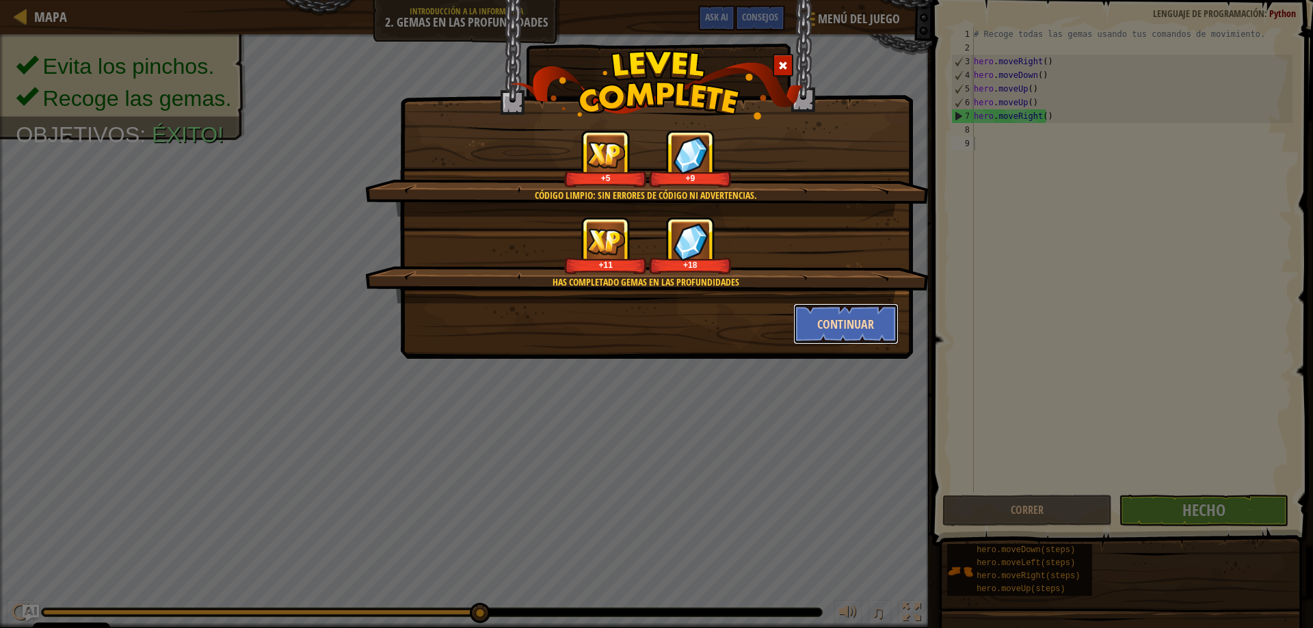
click at [850, 321] on button "Continuar" at bounding box center [846, 324] width 106 height 41
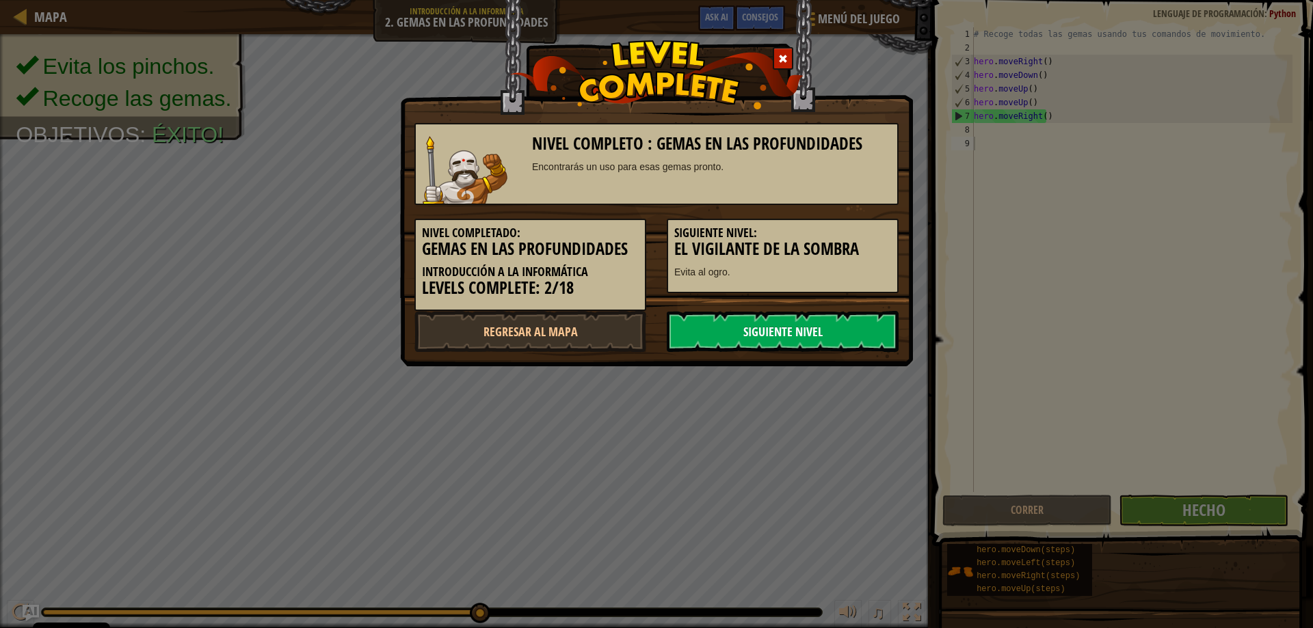
click at [821, 326] on link "Siguiente nivel" at bounding box center [783, 331] width 232 height 41
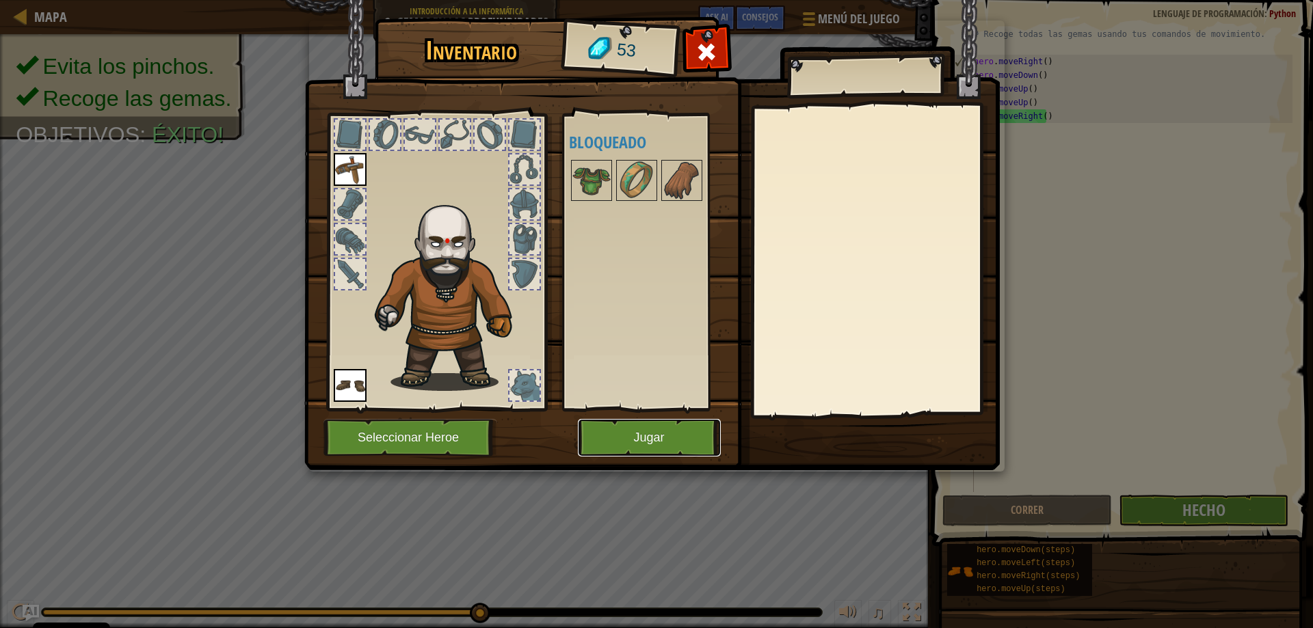
click at [642, 440] on button "Jugar" at bounding box center [649, 438] width 143 height 38
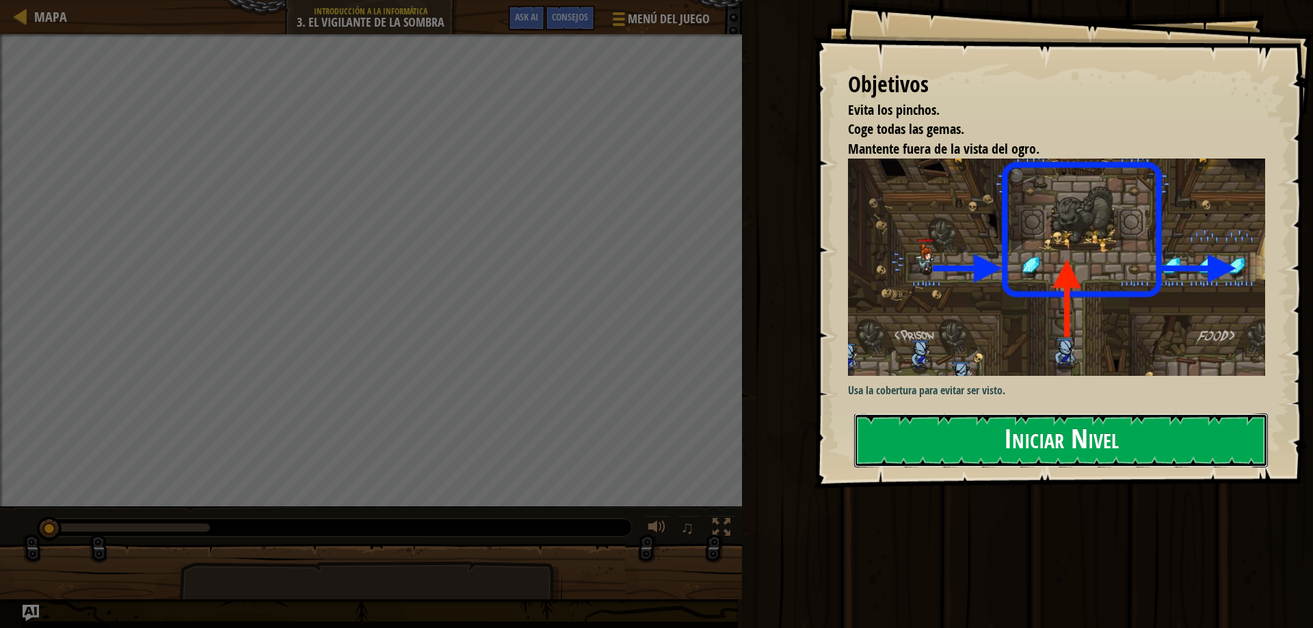
click at [1067, 442] on button "Iniciar Nivel" at bounding box center [1061, 441] width 414 height 54
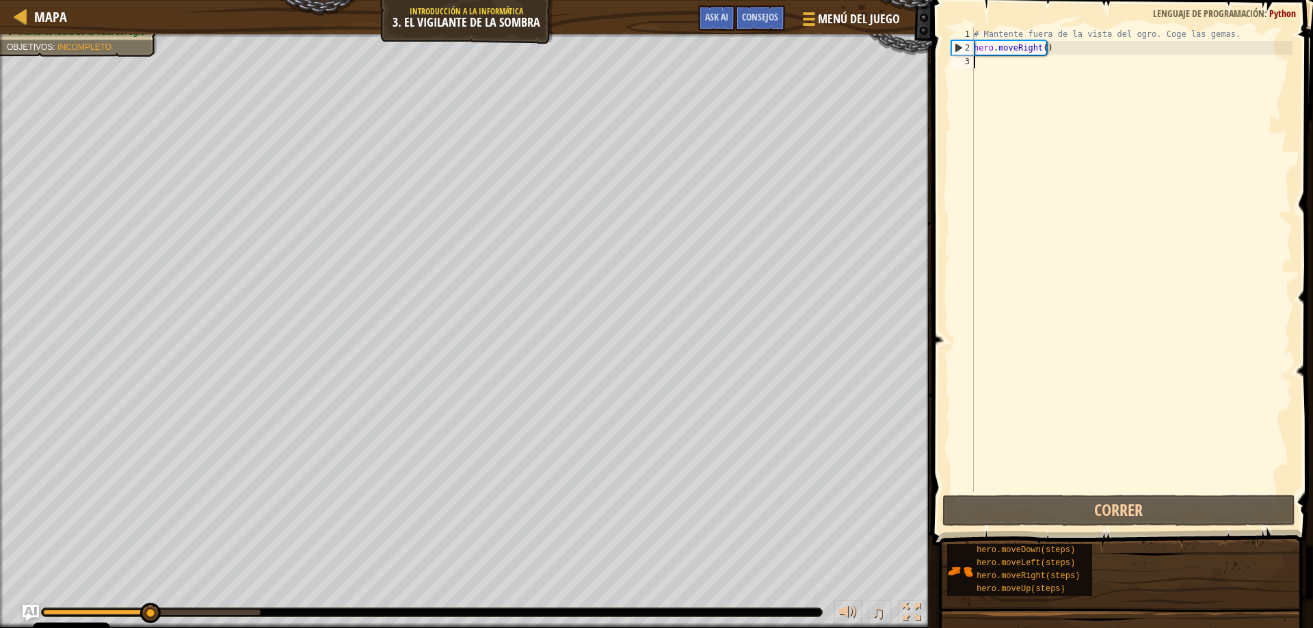
click at [1070, 66] on div "# Mantente fuera de la vista del ogro. Coge las gemas. hero . moveRight ( )" at bounding box center [1131, 273] width 321 height 492
type textarea "h"
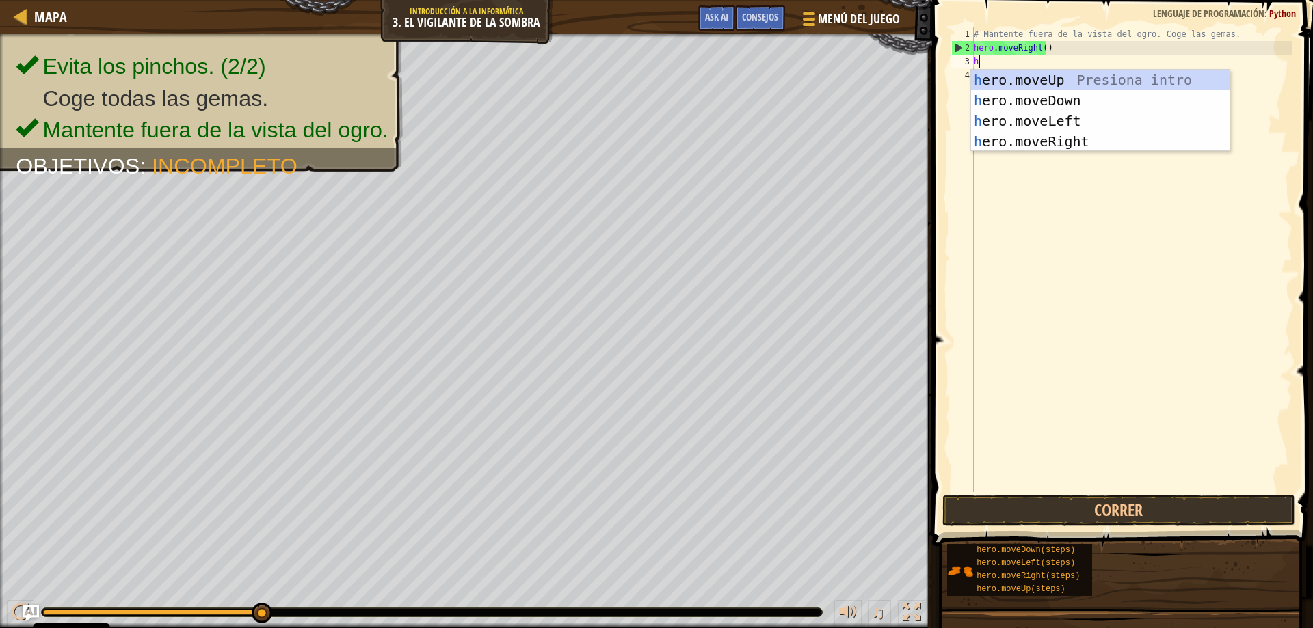
scroll to position [6, 0]
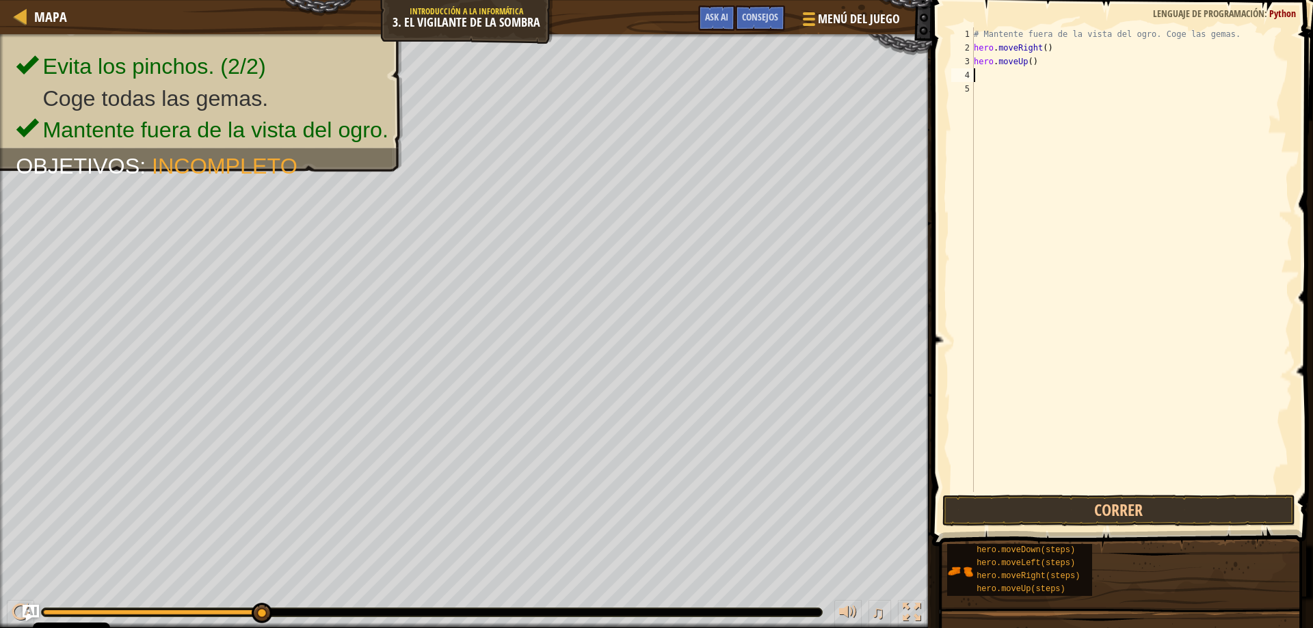
type textarea "h"
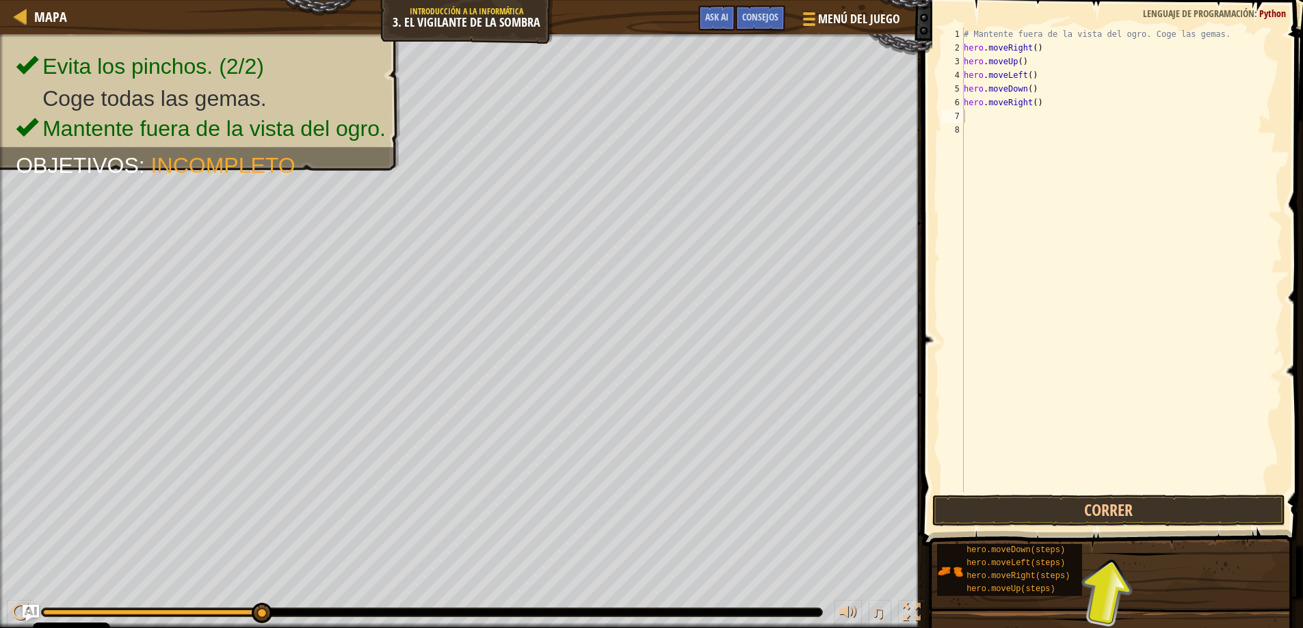
click at [1176, 492] on span at bounding box center [1114, 253] width 392 height 587
click at [1177, 511] on button "Correr" at bounding box center [1109, 510] width 354 height 31
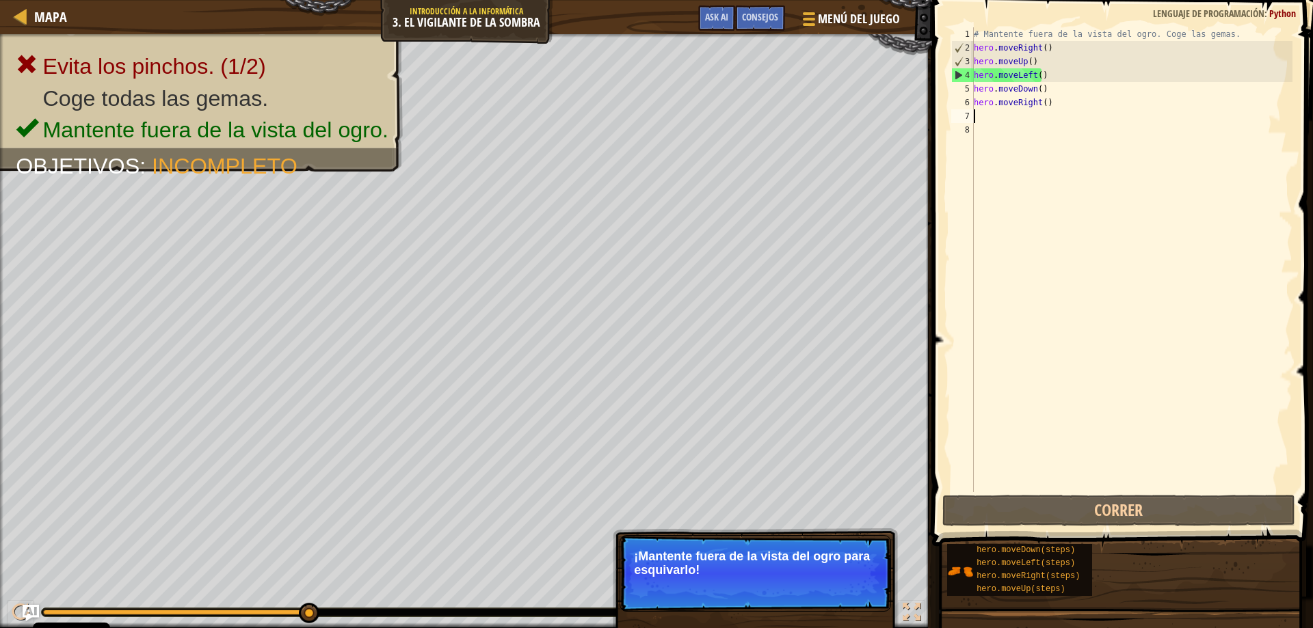
click at [1038, 80] on div "# Mantente fuera de la vista del ogro. Coge las gemas. hero . moveRight ( ) her…" at bounding box center [1131, 273] width 321 height 492
click at [1031, 79] on div "# Mantente fuera de la vista del ogro. Coge las gemas. hero . moveRight ( ) her…" at bounding box center [1131, 273] width 321 height 492
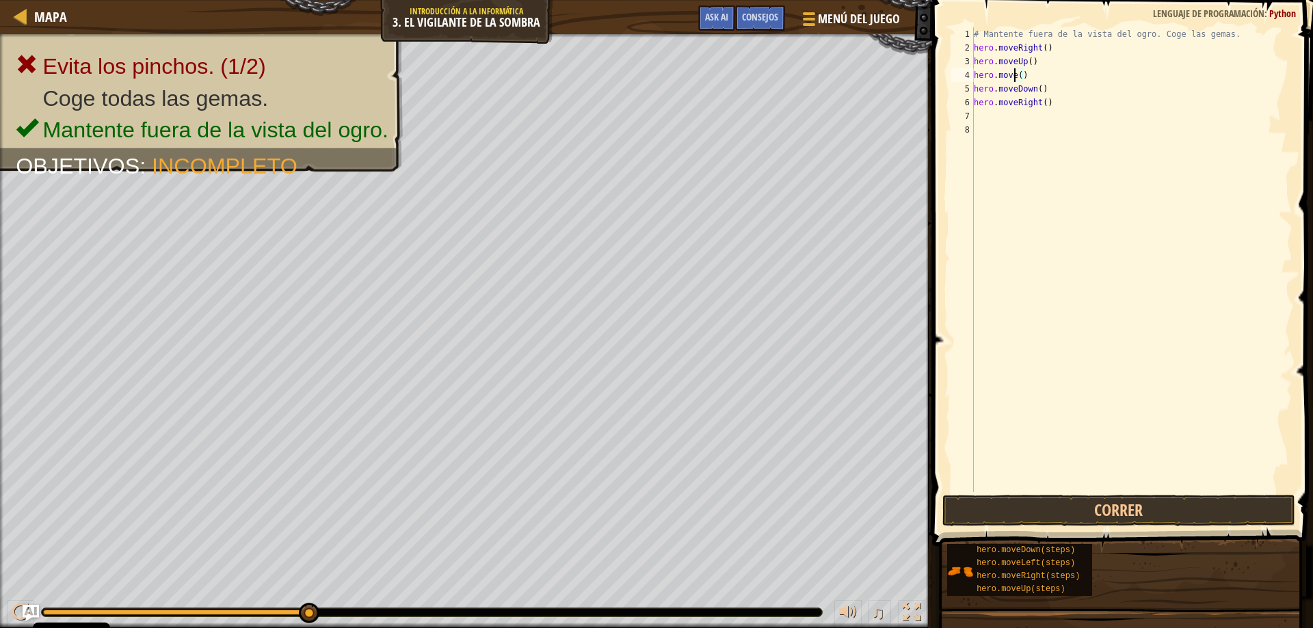
scroll to position [6, 4]
click at [1064, 90] on div "hero.moveR ight Presiona intro" at bounding box center [1100, 114] width 259 height 62
click at [1100, 501] on button "Correr" at bounding box center [1119, 510] width 354 height 31
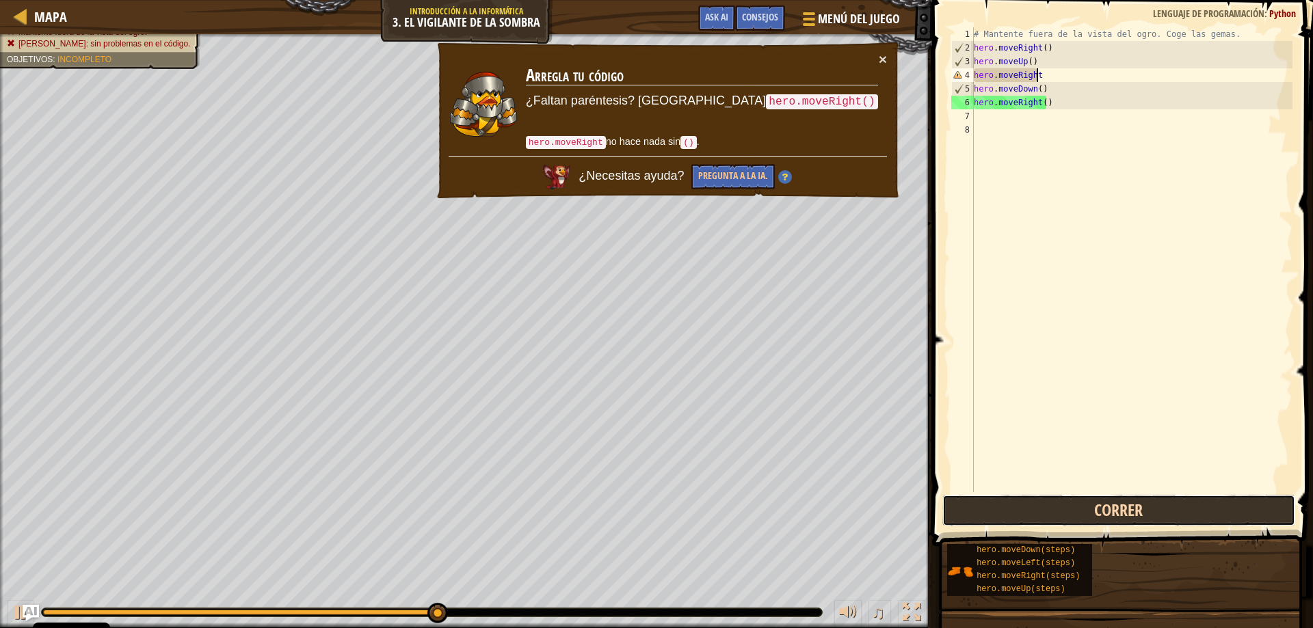
click at [1127, 515] on button "Correr" at bounding box center [1119, 510] width 354 height 31
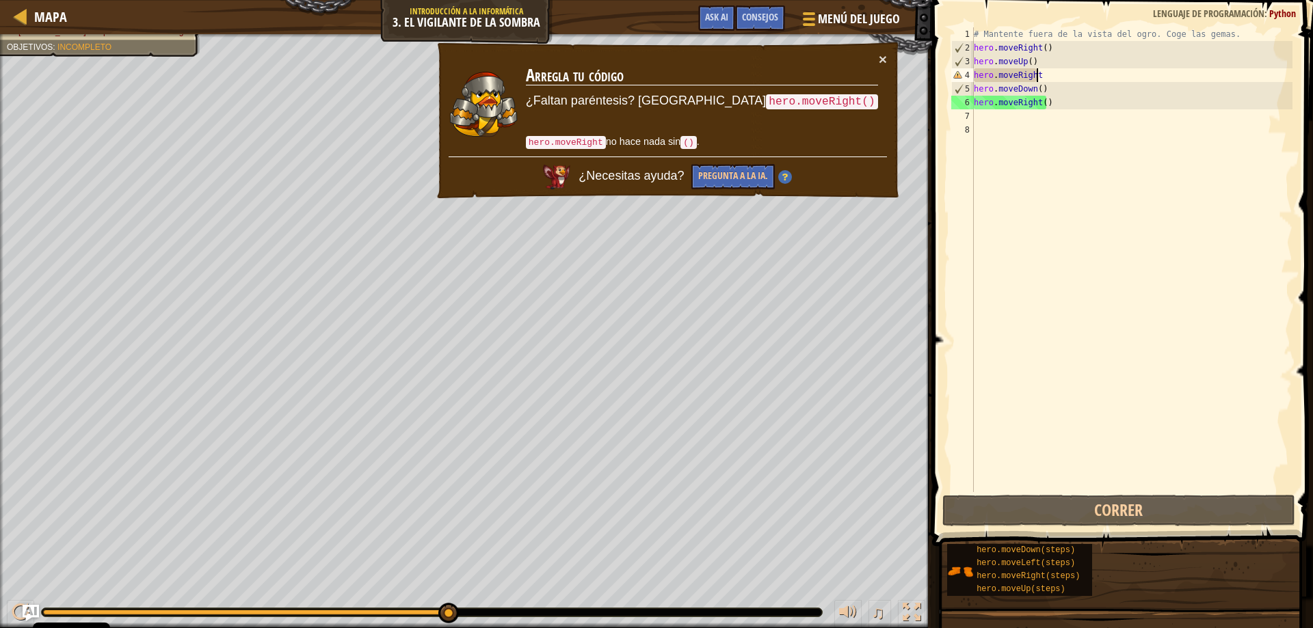
click at [1063, 70] on div "# Mantente fuera de la vista del ogro. Coge las gemas. hero . moveRight ( ) her…" at bounding box center [1131, 273] width 321 height 492
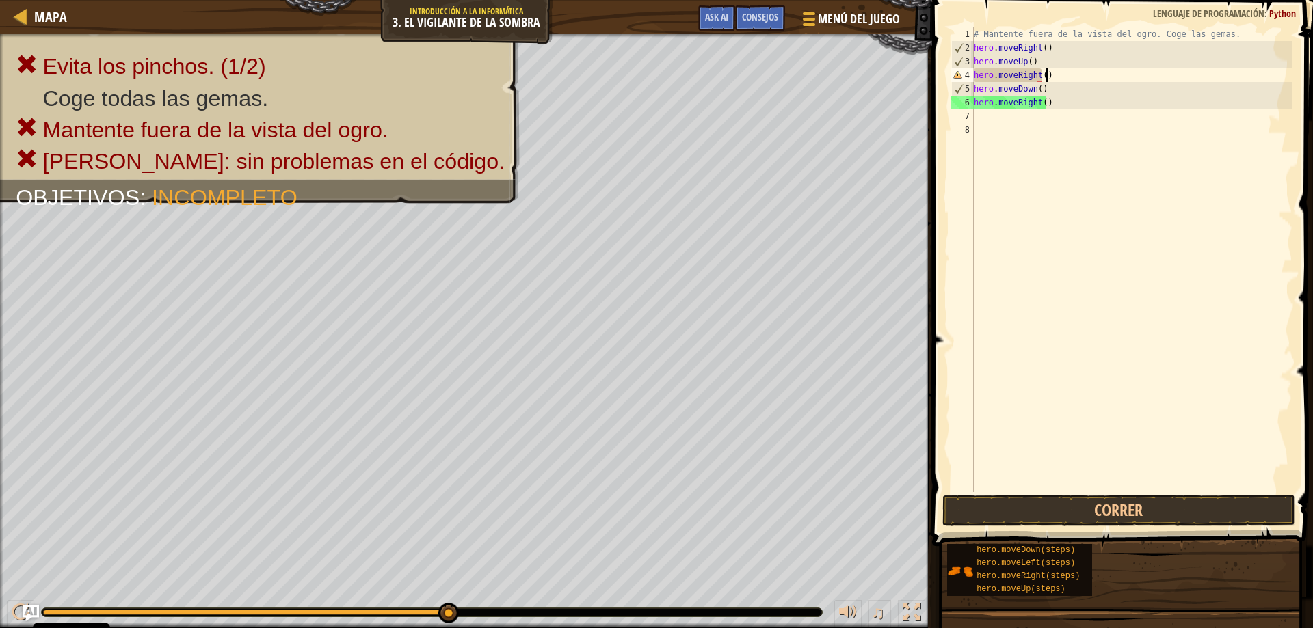
scroll to position [6, 5]
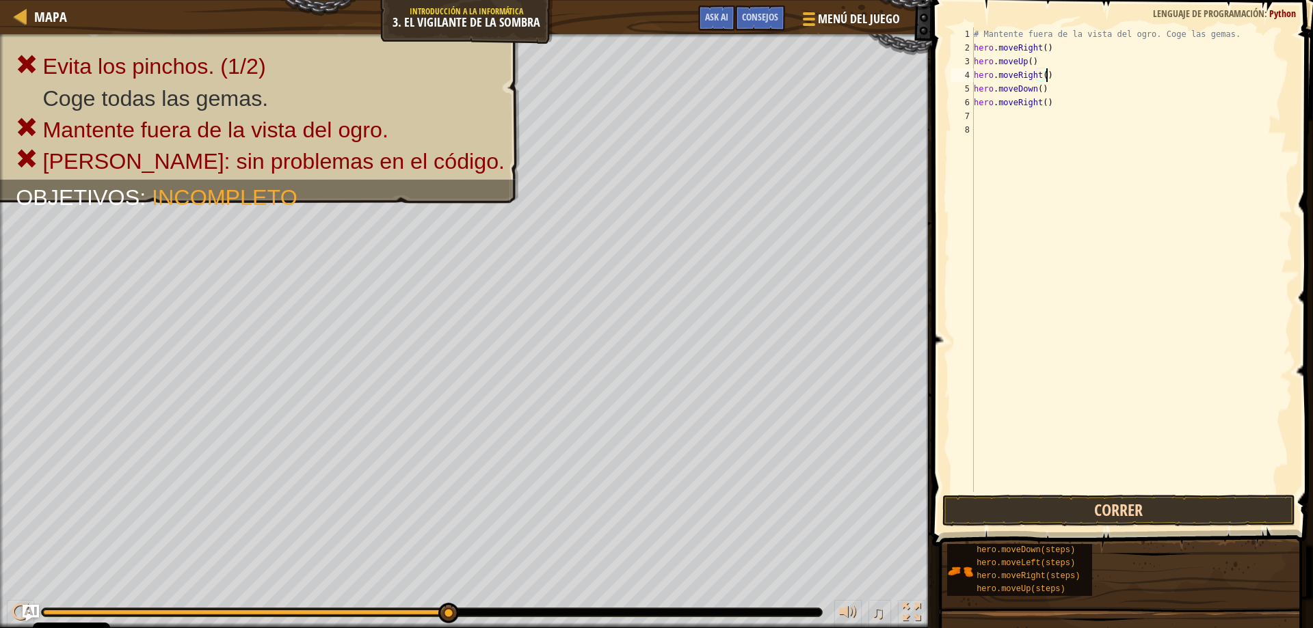
type textarea "hero.moveRight()"
click at [1113, 509] on button "Correr" at bounding box center [1119, 510] width 354 height 31
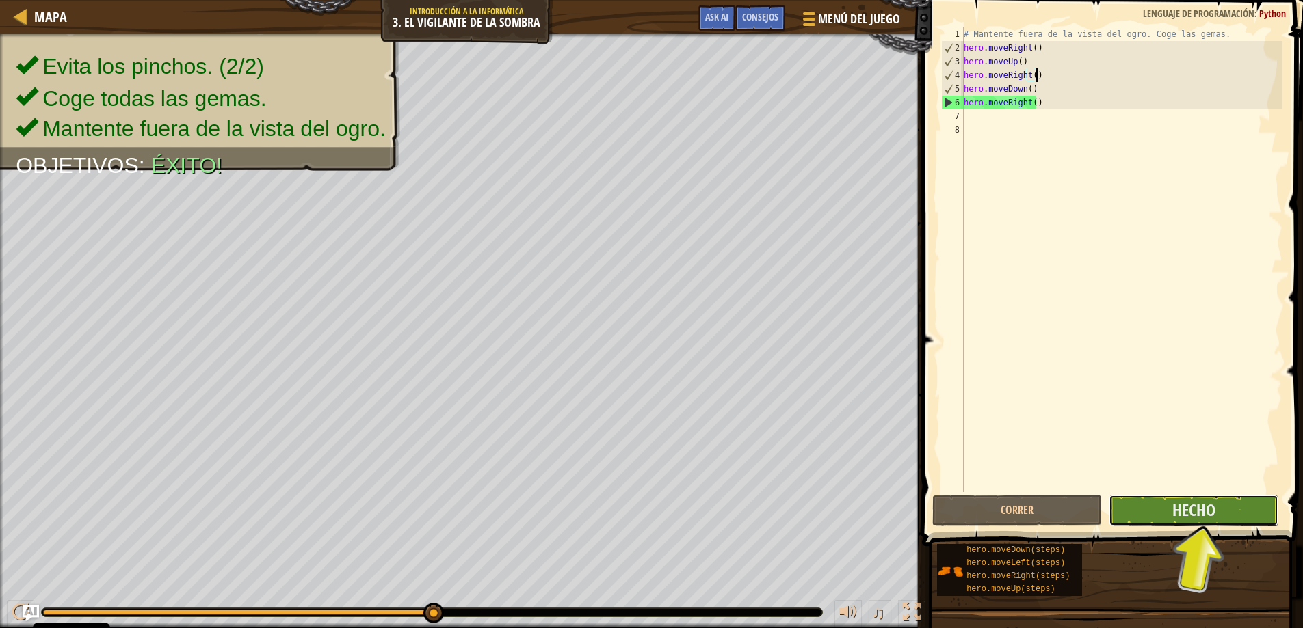
click at [1155, 516] on button "Hecho" at bounding box center [1194, 510] width 170 height 31
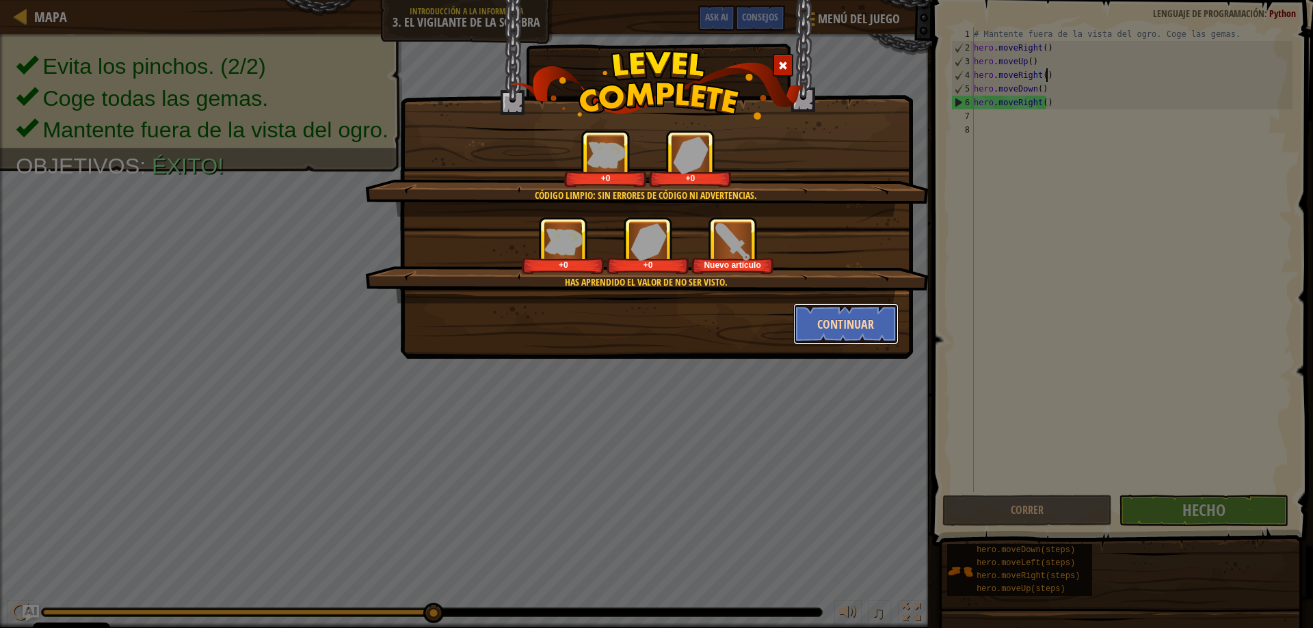
click at [845, 327] on button "Continuar" at bounding box center [846, 324] width 106 height 41
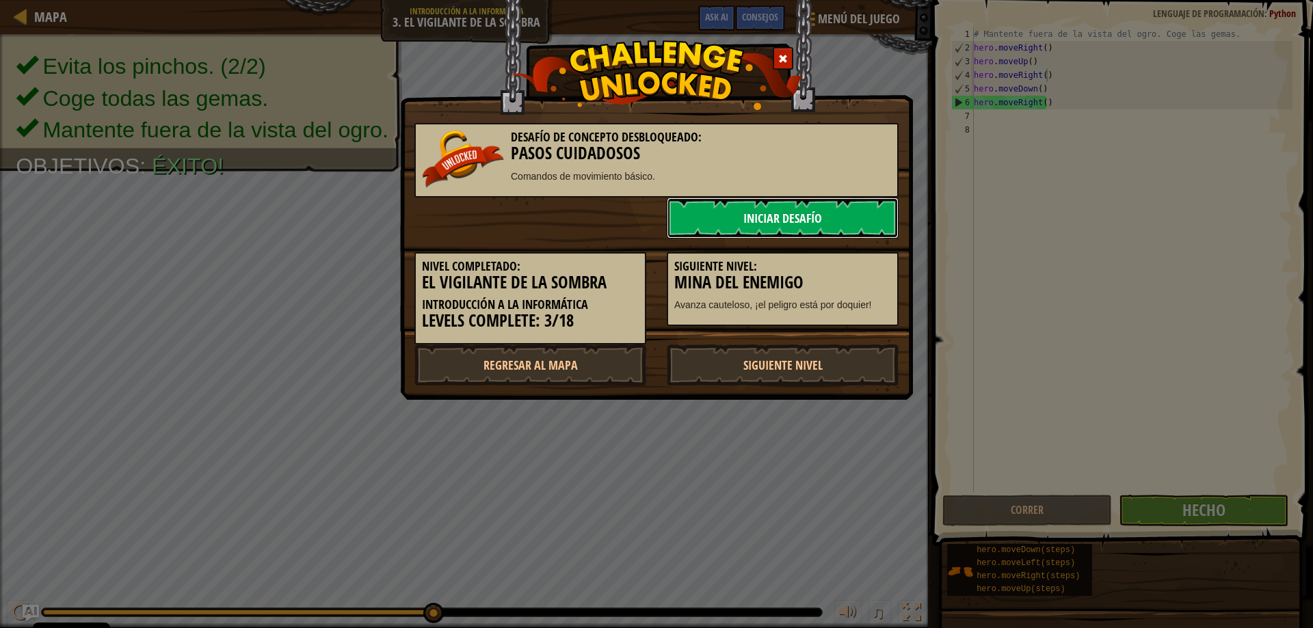
click at [743, 207] on link "Iniciar Desafío" at bounding box center [783, 218] width 232 height 41
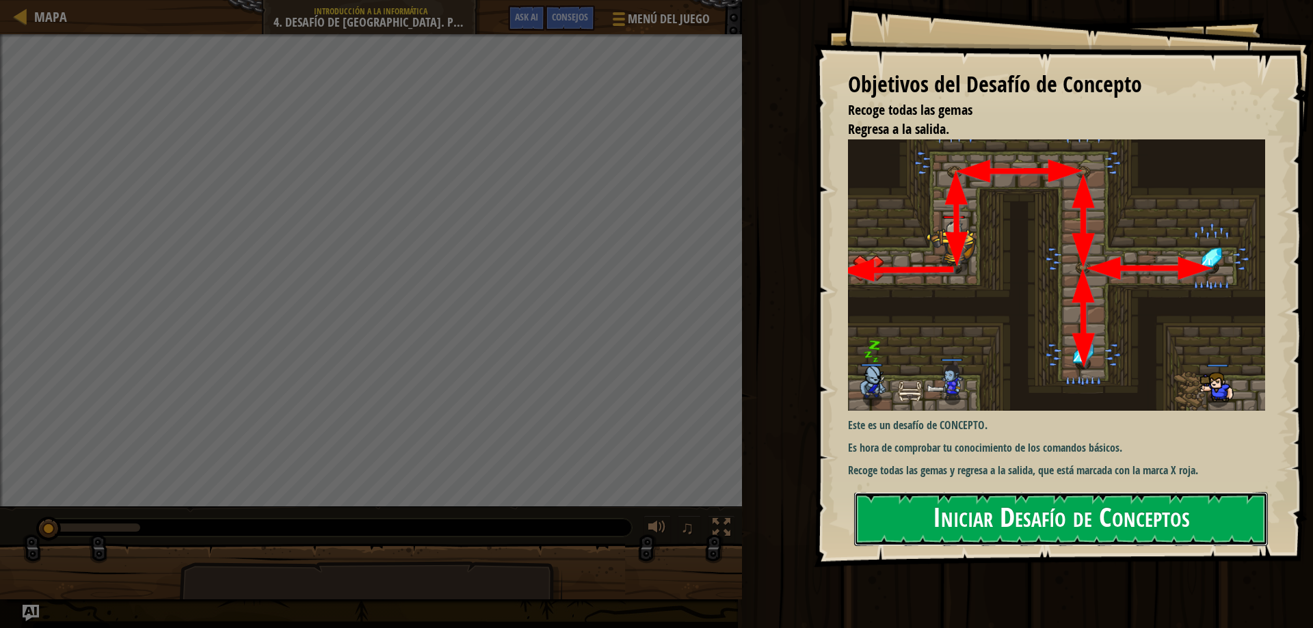
click at [1059, 538] on button "Iniciar Desafío de Conceptos" at bounding box center [1061, 519] width 414 height 54
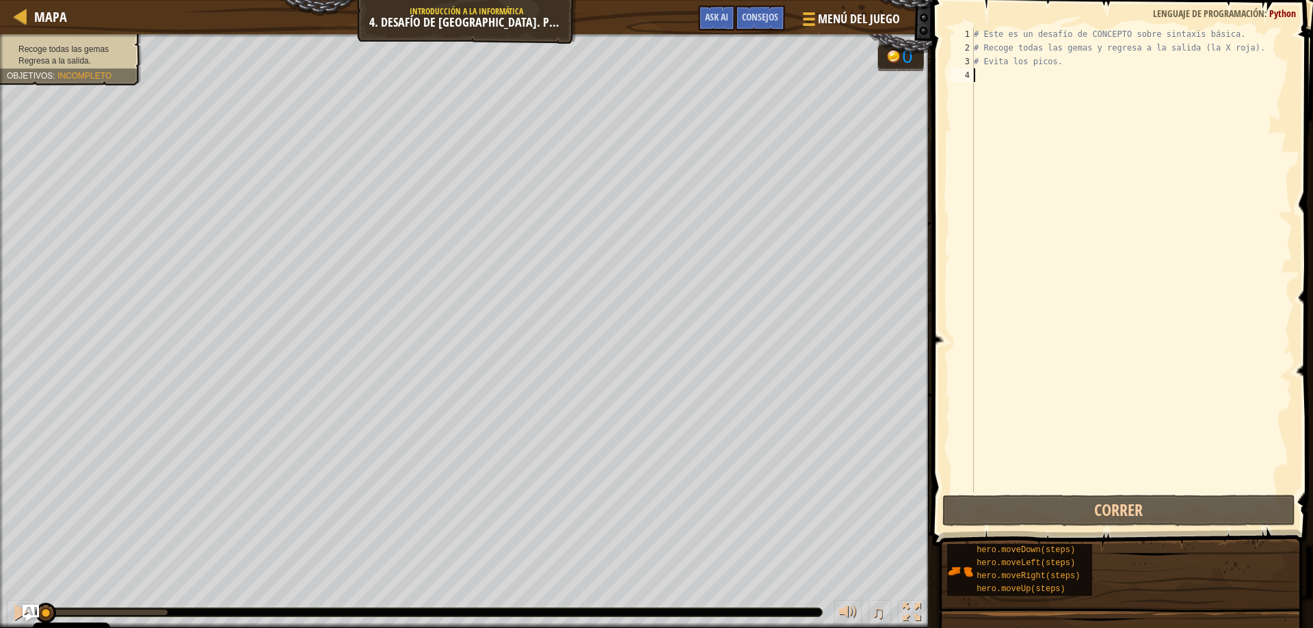
click at [991, 77] on div "# Este es un desafío de CONCEPTO sobre sintaxis básica. # Recoge todas las gema…" at bounding box center [1131, 273] width 321 height 492
type textarea "h"
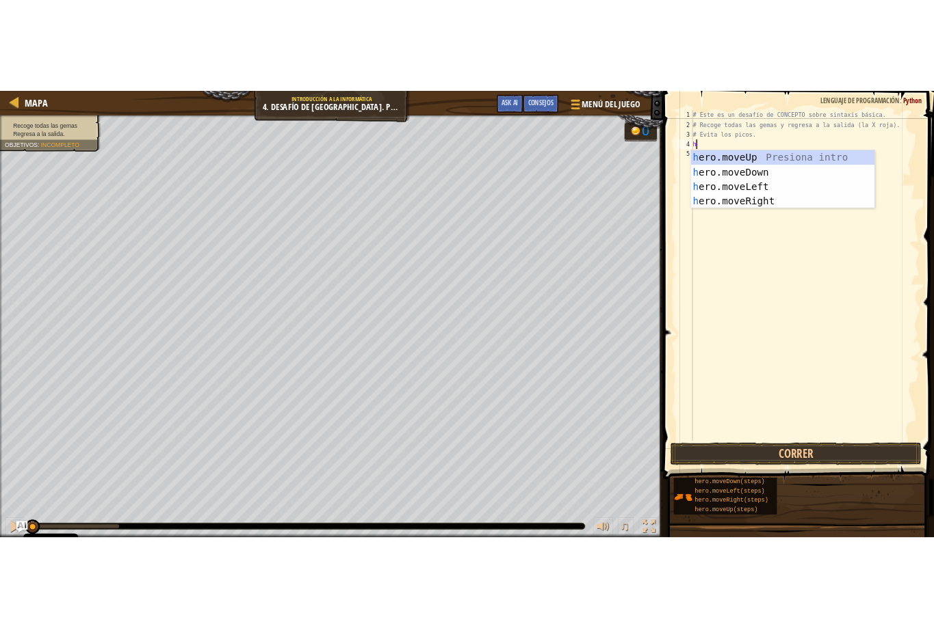
scroll to position [6, 0]
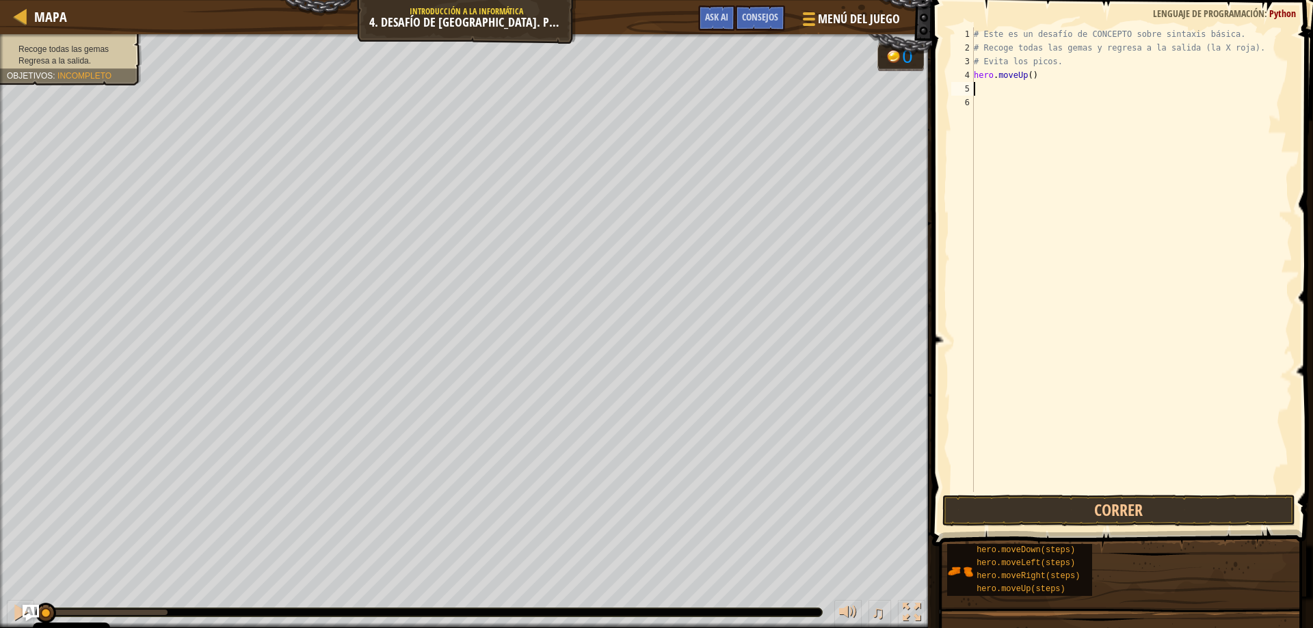
type textarea "h"
drag, startPoint x: 1043, startPoint y: 88, endPoint x: 982, endPoint y: 87, distance: 60.9
click at [982, 87] on div "# Este es un desafío de CONCEPTO sobre sintaxis básica. # Recoge todas las gema…" at bounding box center [1131, 273] width 321 height 492
type textarea "h"
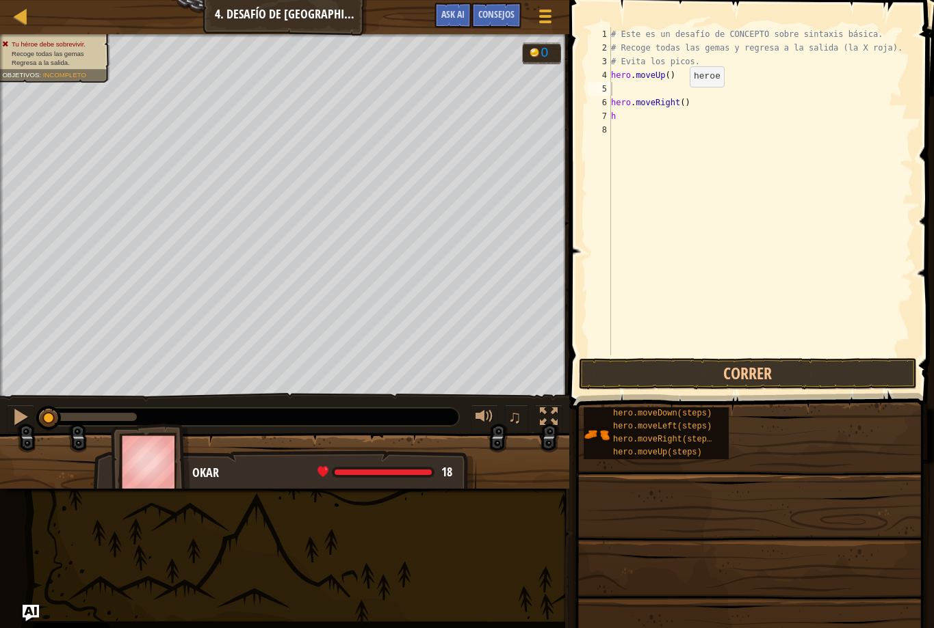
click at [678, 101] on div "# Este es un desafío de CONCEPTO sobre sintaxis básica. # Recoge todas las gema…" at bounding box center [760, 205] width 305 height 356
click at [679, 101] on div "# Este es un desafío de CONCEPTO sobre sintaxis básica. # Recoge todas las gema…" at bounding box center [760, 205] width 305 height 356
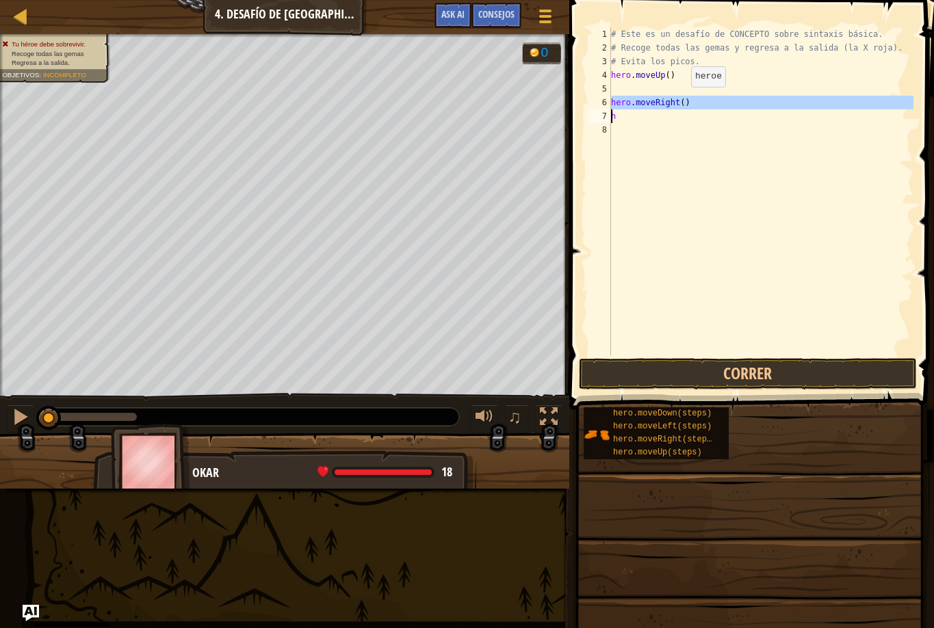
type textarea "hero.moveRight() h"
click at [637, 82] on div "# Este es un desafío de CONCEPTO sobre sintaxis básica. # Recoge todas las gema…" at bounding box center [760, 205] width 305 height 356
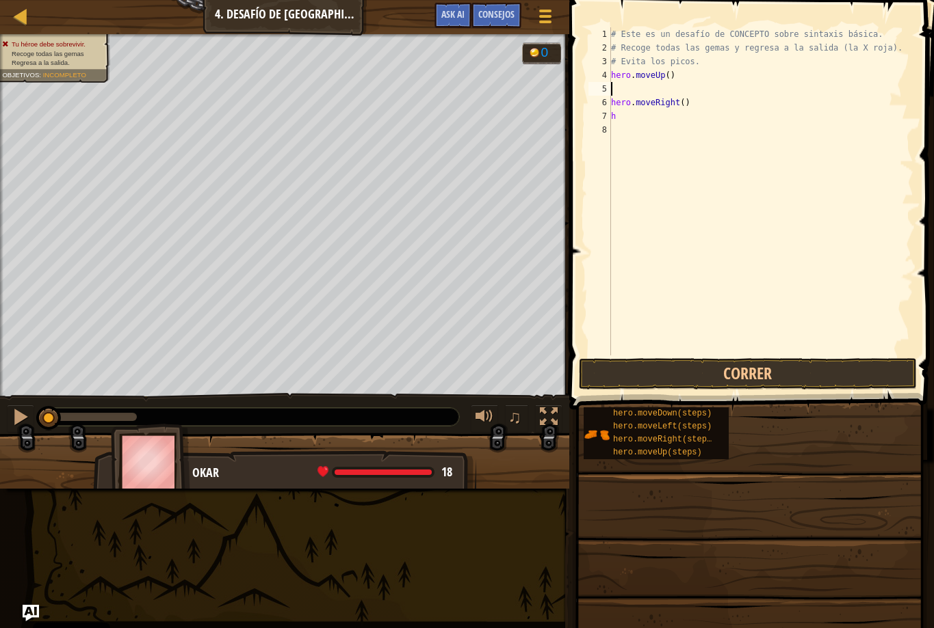
paste textarea "hero.moveRight()"
click at [663, 116] on div "# Este es un desafío de CONCEPTO sobre sintaxis básica. # Recoge todas las gema…" at bounding box center [760, 205] width 305 height 356
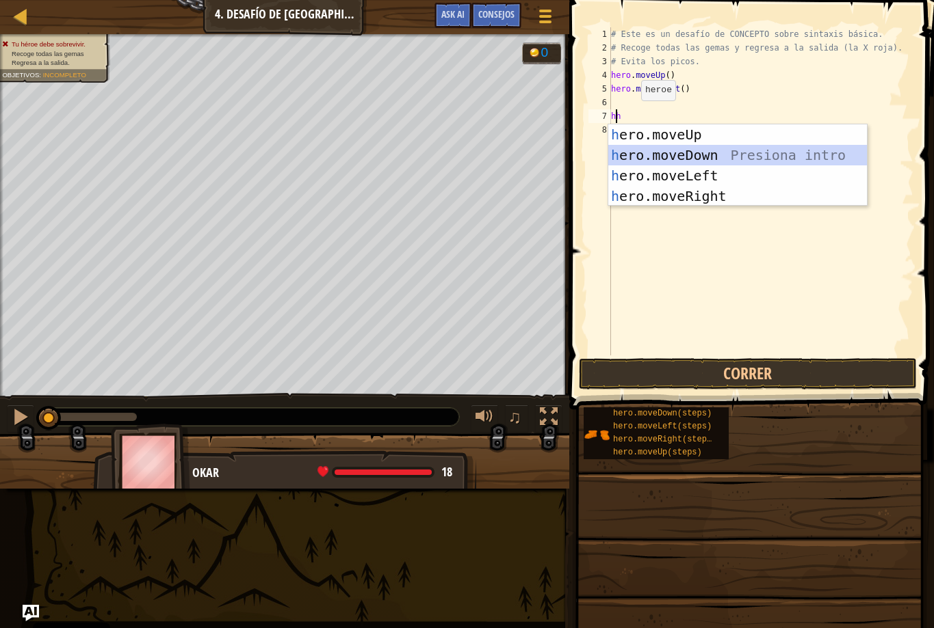
type textarea "hero.moveDown()"
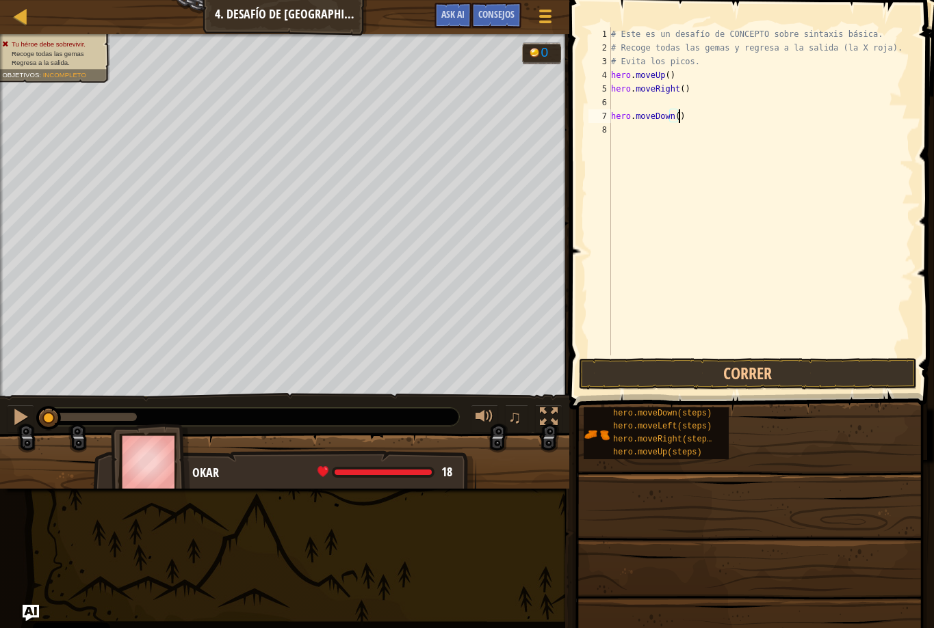
click at [624, 103] on div "# Este es un desafío de CONCEPTO sobre sintaxis básica. # Recoge todas las gema…" at bounding box center [760, 205] width 305 height 356
type textarea "h"
click at [646, 100] on div "# Este es un desafío de CONCEPTO sobre sintaxis básica. # Recoge todas las gema…" at bounding box center [760, 205] width 305 height 356
click at [654, 101] on div "# Este es un desafío de CONCEPTO sobre sintaxis básica. # Recoge todas las gema…" at bounding box center [760, 205] width 305 height 356
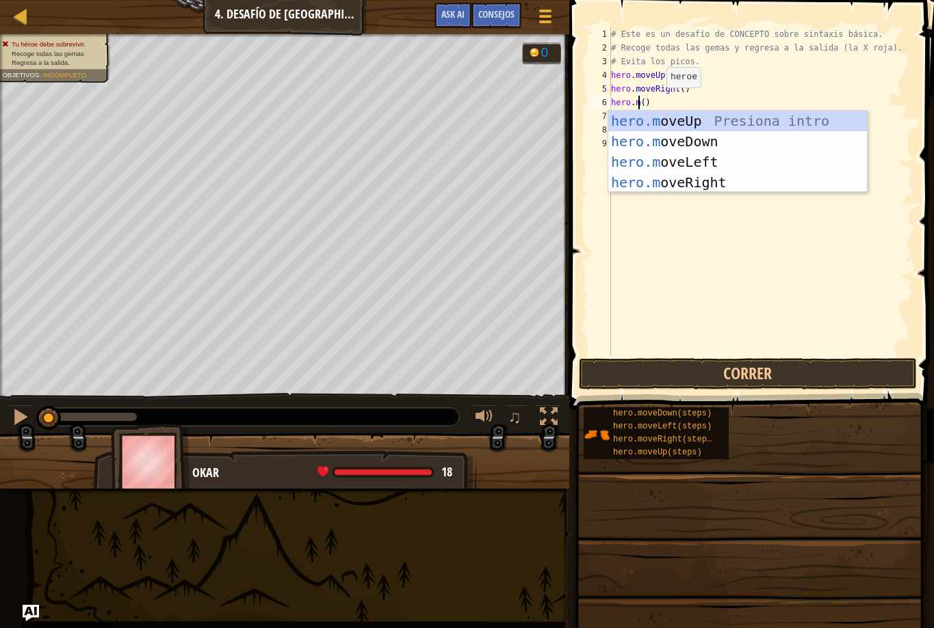
scroll to position [6, 2]
click at [641, 136] on div "hero.m oveUp Presiona intro hero.m oveDown Presiona intro hero.m oveLeft Presio…" at bounding box center [737, 172] width 259 height 123
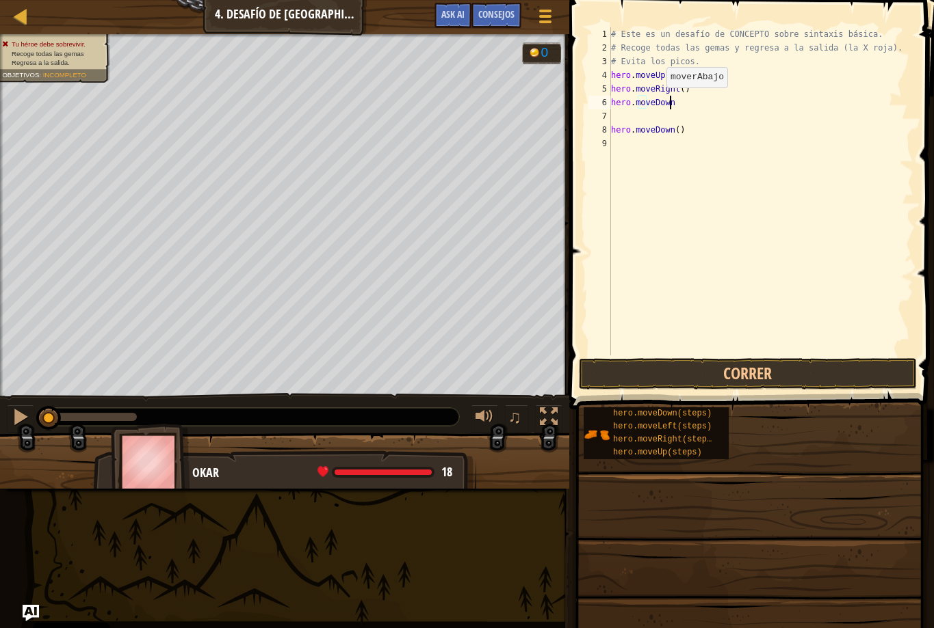
type textarea "hero.moveDown"
click at [650, 116] on div "# Este es un desafío de CONCEPTO sobre sintaxis básica. # Recoge todas las gema…" at bounding box center [760, 205] width 305 height 356
type textarea "he"
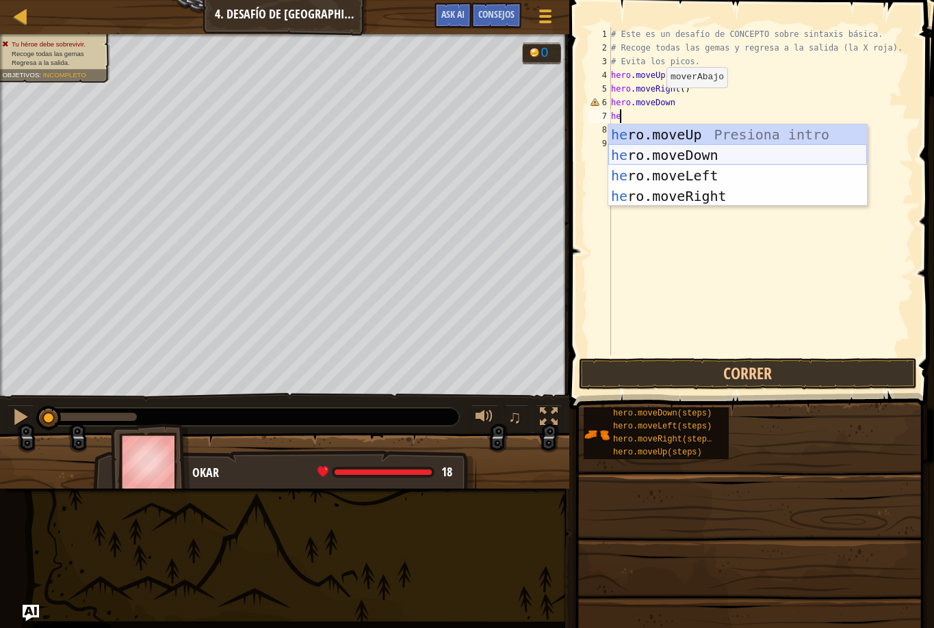
click at [706, 157] on div "he ro.moveUp Presiona intro he ro.moveDown Presiona intro he ro.moveLeft Presio…" at bounding box center [737, 185] width 259 height 123
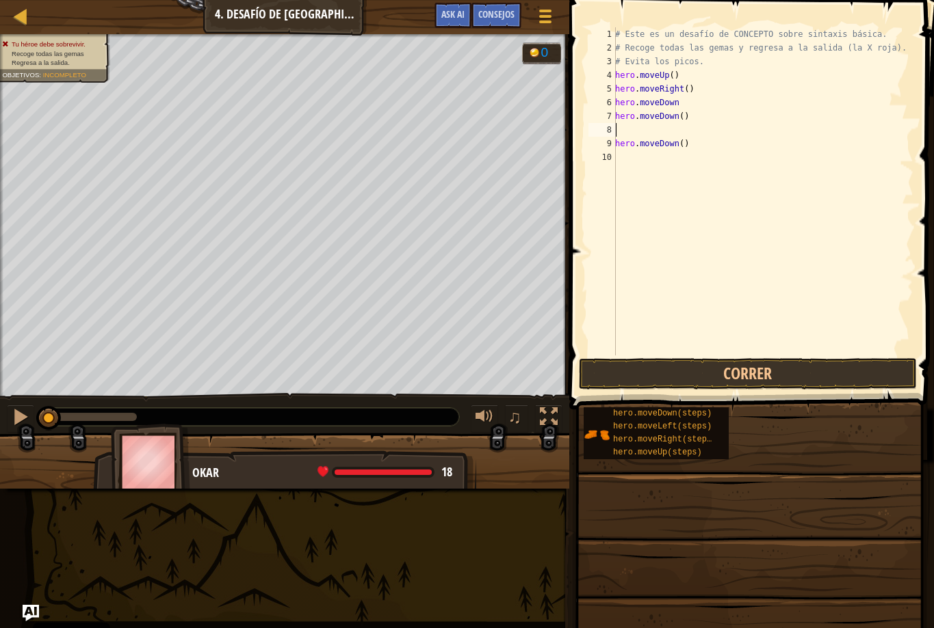
click at [707, 102] on div "# Este es un desafío de CONCEPTO sobre sintaxis básica. # Recoge todas las gema…" at bounding box center [762, 205] width 301 height 356
drag, startPoint x: 681, startPoint y: 144, endPoint x: 616, endPoint y: 140, distance: 65.1
click at [616, 140] on div "# Este es un desafío de CONCEPTO sobre sintaxis básica. # Recoge todas las gema…" at bounding box center [762, 205] width 301 height 356
click at [675, 142] on div "# Este es un desafío de CONCEPTO sobre sintaxis básica. # Recoge todas las gema…" at bounding box center [762, 191] width 301 height 328
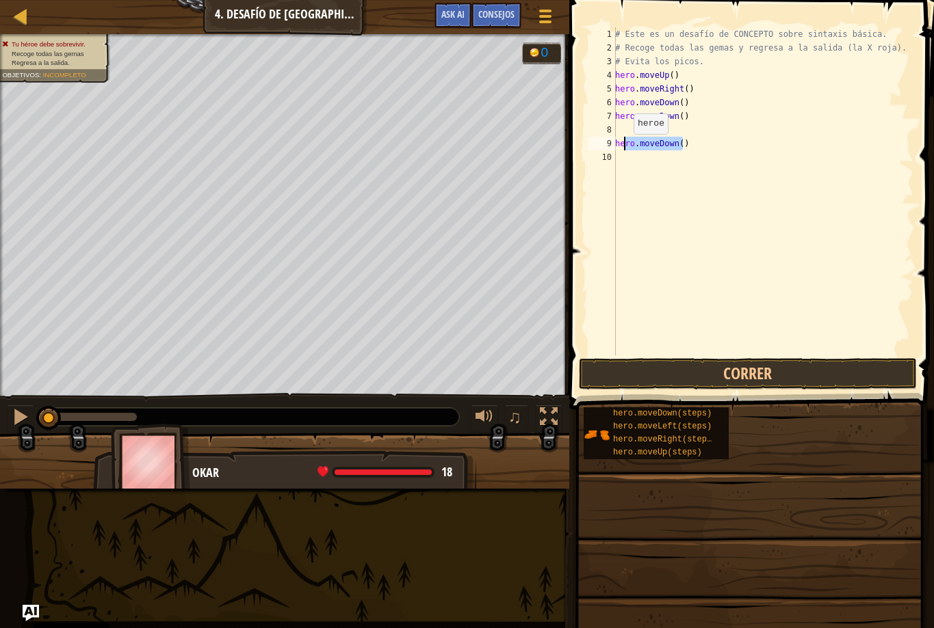
drag, startPoint x: 674, startPoint y: 146, endPoint x: 626, endPoint y: 148, distance: 47.9
click at [626, 148] on div "# Este es un desafío de CONCEPTO sobre sintaxis básica. # Recoge todas las gema…" at bounding box center [762, 205] width 301 height 356
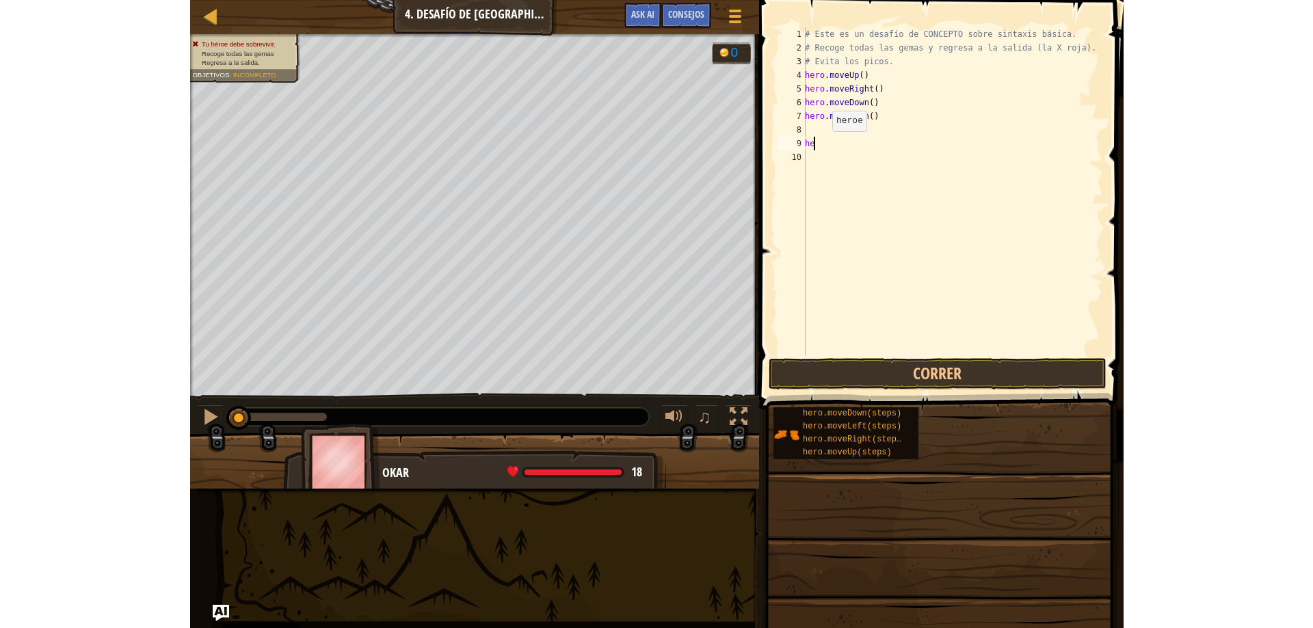
scroll to position [6, 0]
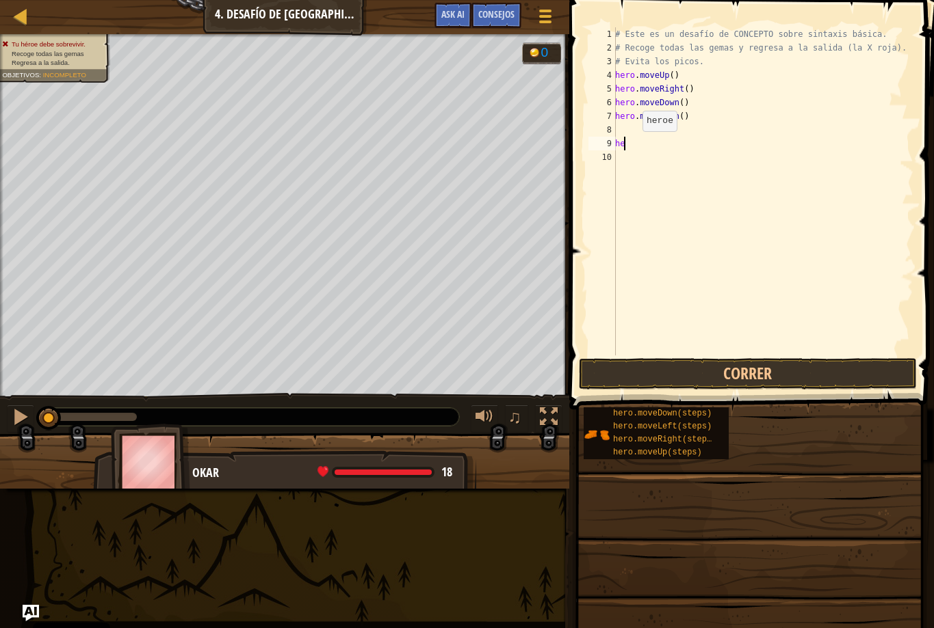
type textarea "h"
type textarea "he"
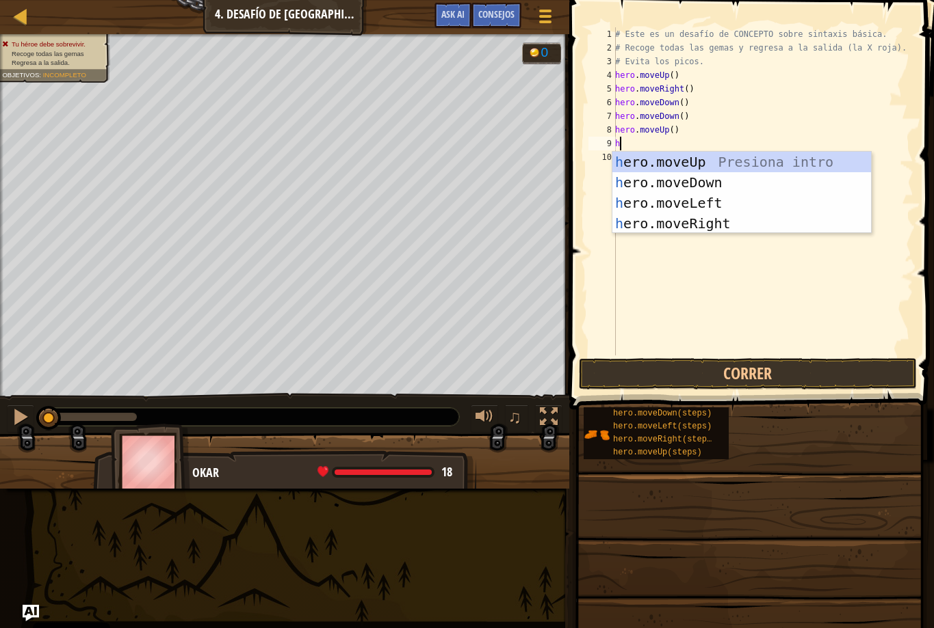
type textarea "h"
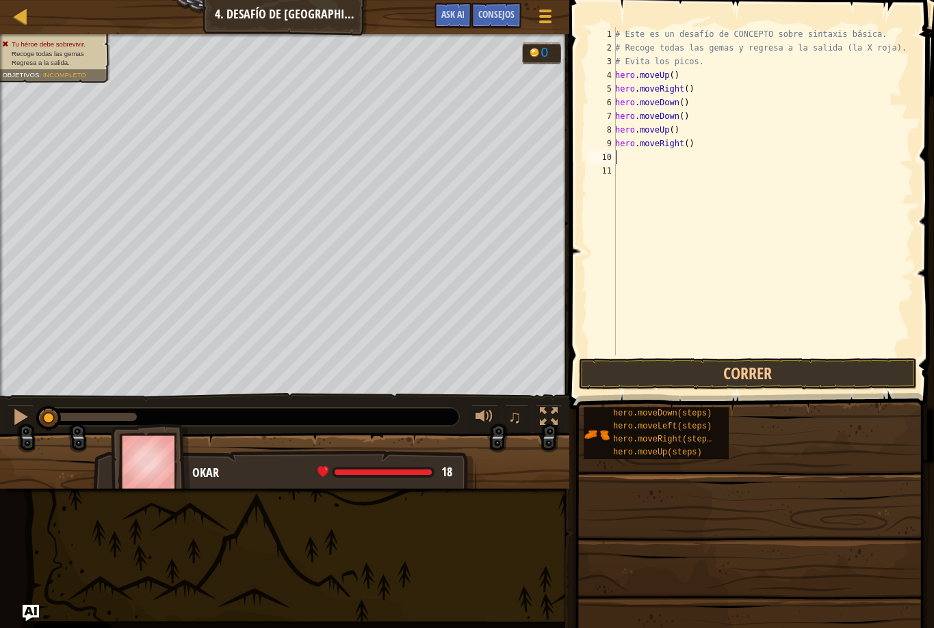
type textarea "h"
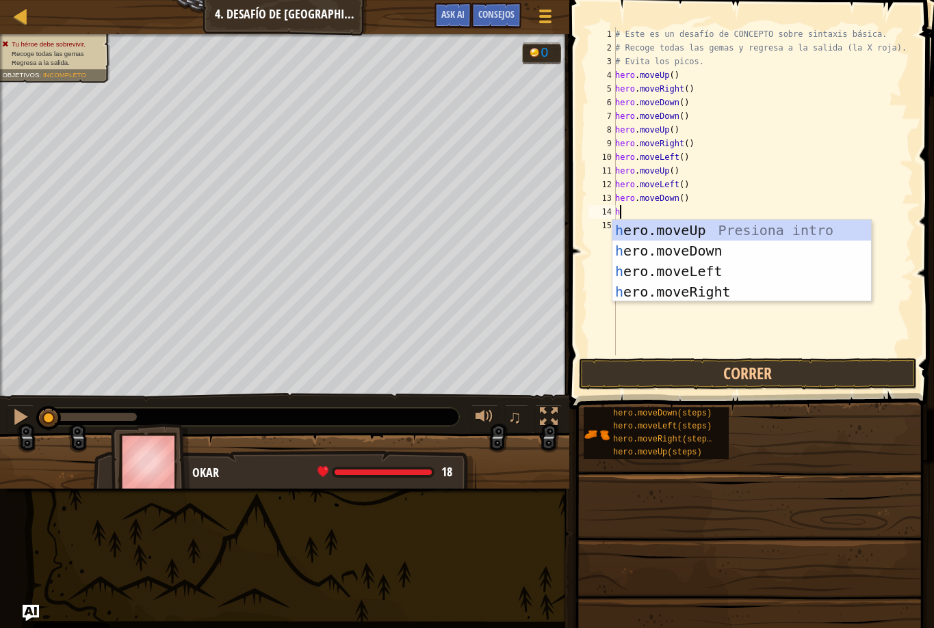
type textarea "h"
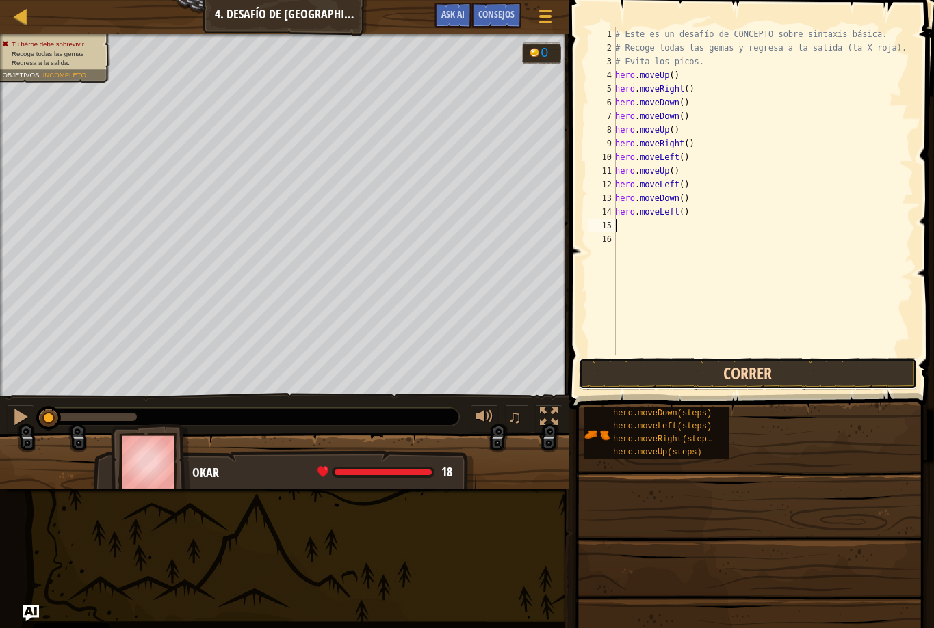
click at [833, 361] on button "Correr" at bounding box center [748, 373] width 338 height 31
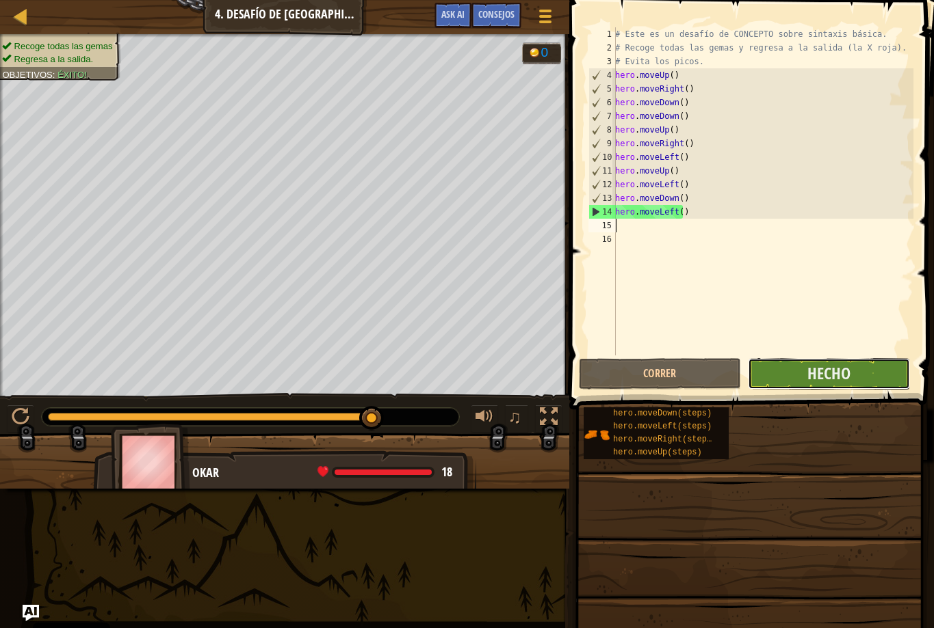
click at [879, 367] on button "Hecho" at bounding box center [828, 373] width 162 height 31
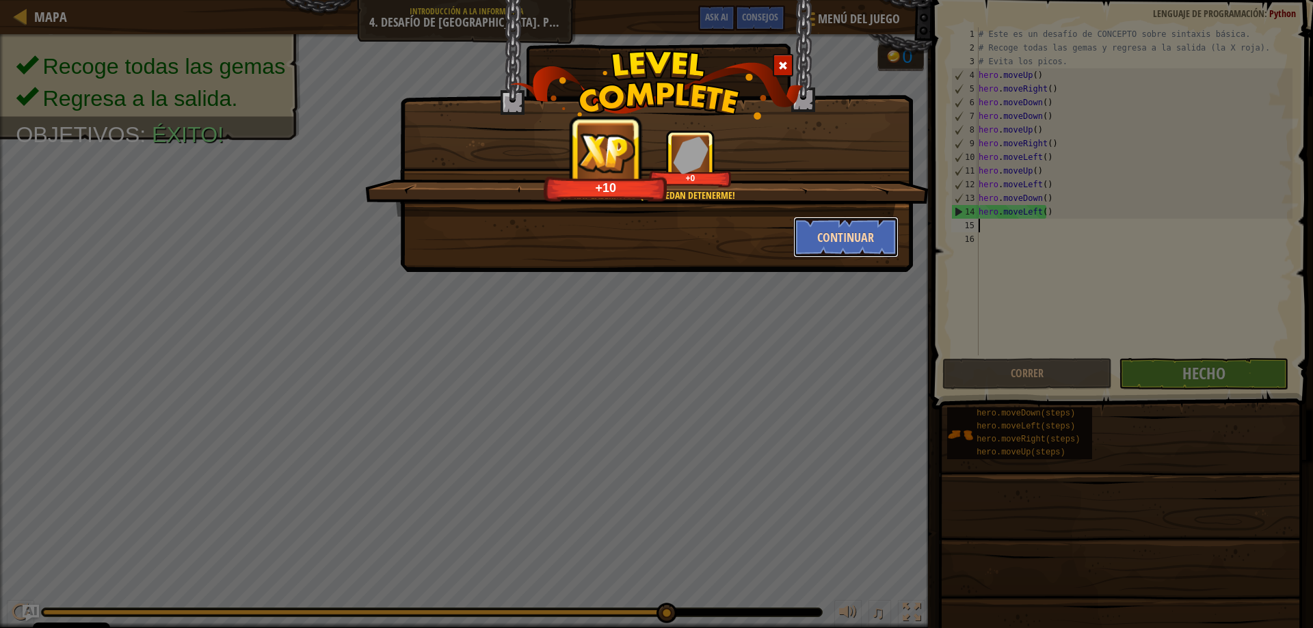
click at [848, 239] on button "Continuar" at bounding box center [846, 237] width 106 height 41
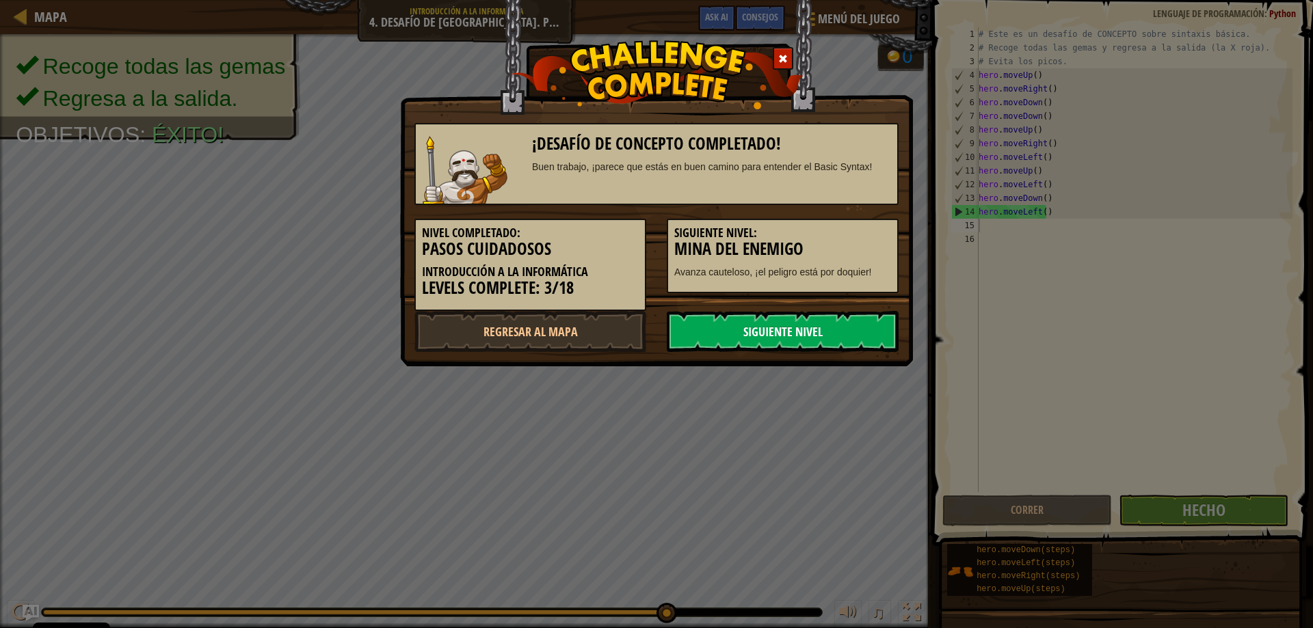
click at [797, 330] on link "Siguiente nivel" at bounding box center [783, 331] width 232 height 41
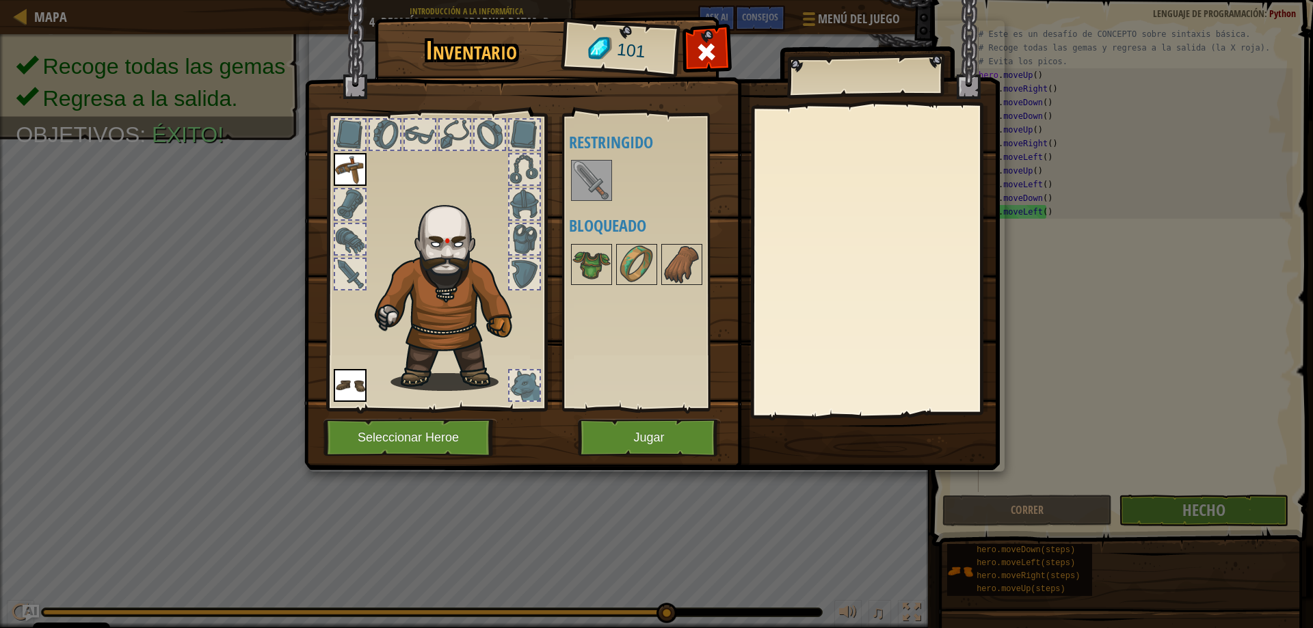
click at [596, 174] on img at bounding box center [591, 180] width 38 height 38
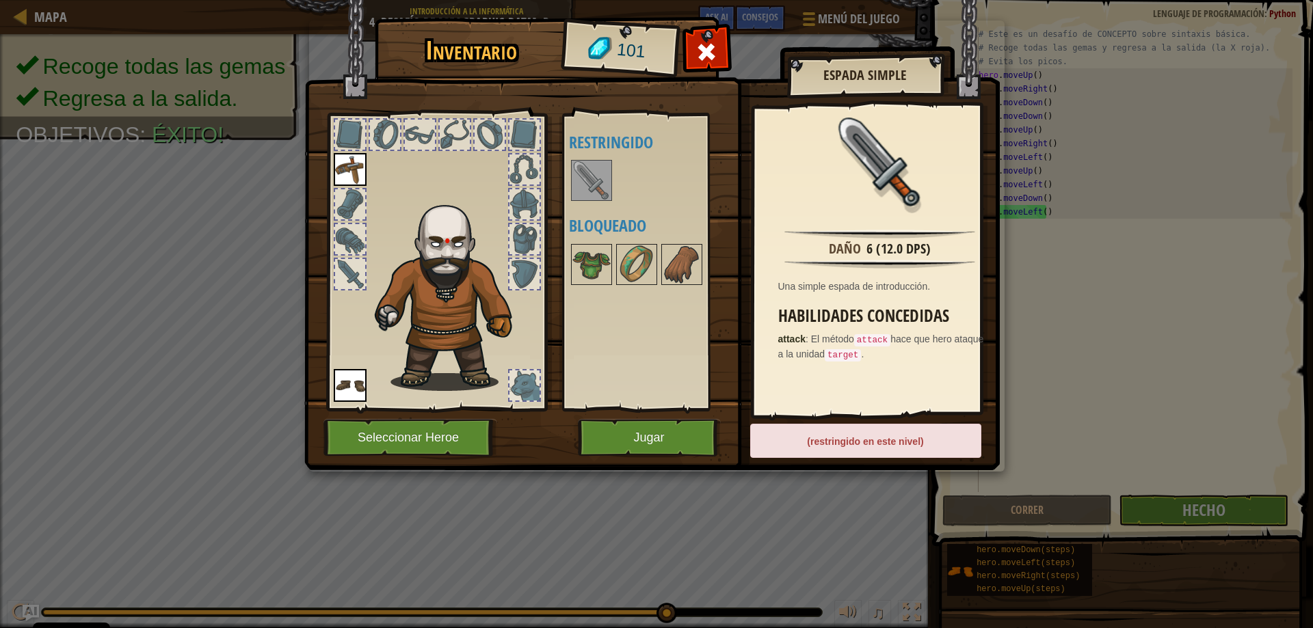
click at [836, 433] on div "(restringido en este nivel)" at bounding box center [865, 441] width 231 height 34
drag, startPoint x: 606, startPoint y: 176, endPoint x: 573, endPoint y: 197, distance: 38.7
click at [573, 197] on img at bounding box center [591, 180] width 38 height 38
click at [665, 209] on div "Disponible Equipar Equipar (doble-clic para equipar) Restringido Bloqueado" at bounding box center [655, 262] width 172 height 285
click at [661, 439] on button "Jugar" at bounding box center [649, 438] width 143 height 38
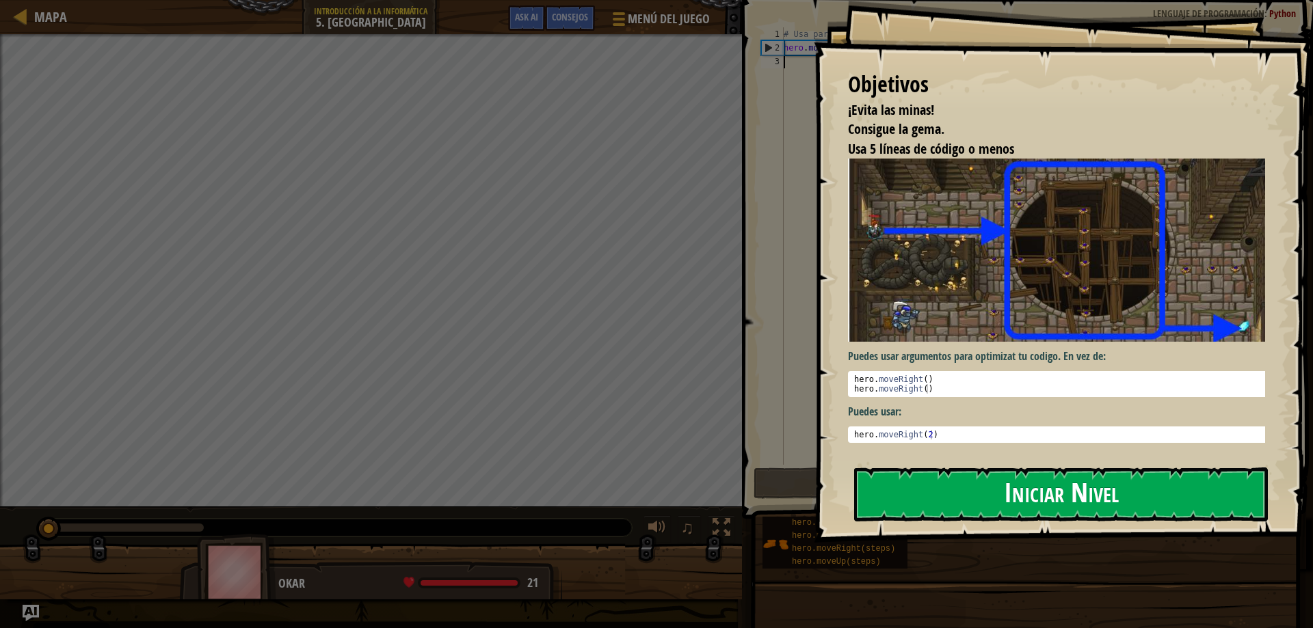
click at [1079, 492] on button "Iniciar Nivel" at bounding box center [1061, 495] width 414 height 54
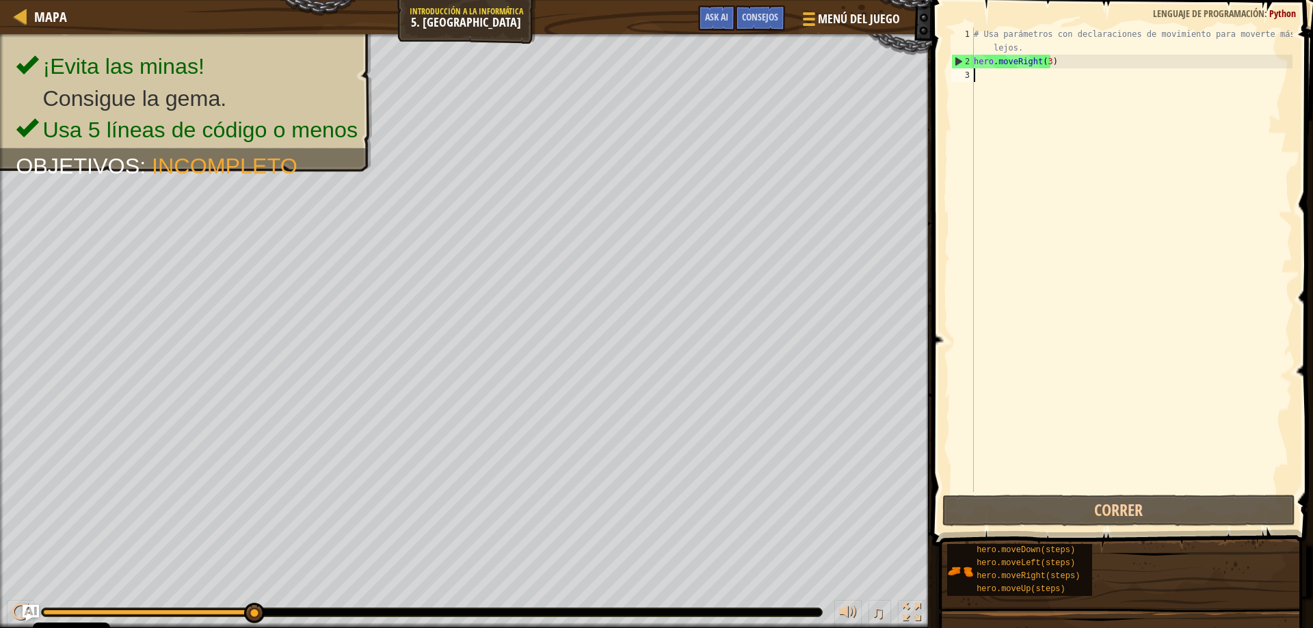
click at [1016, 78] on div "# Usa parámetros con declaraciones de movimiento para moverte más lejos. hero .…" at bounding box center [1131, 280] width 321 height 506
type textarea "h"
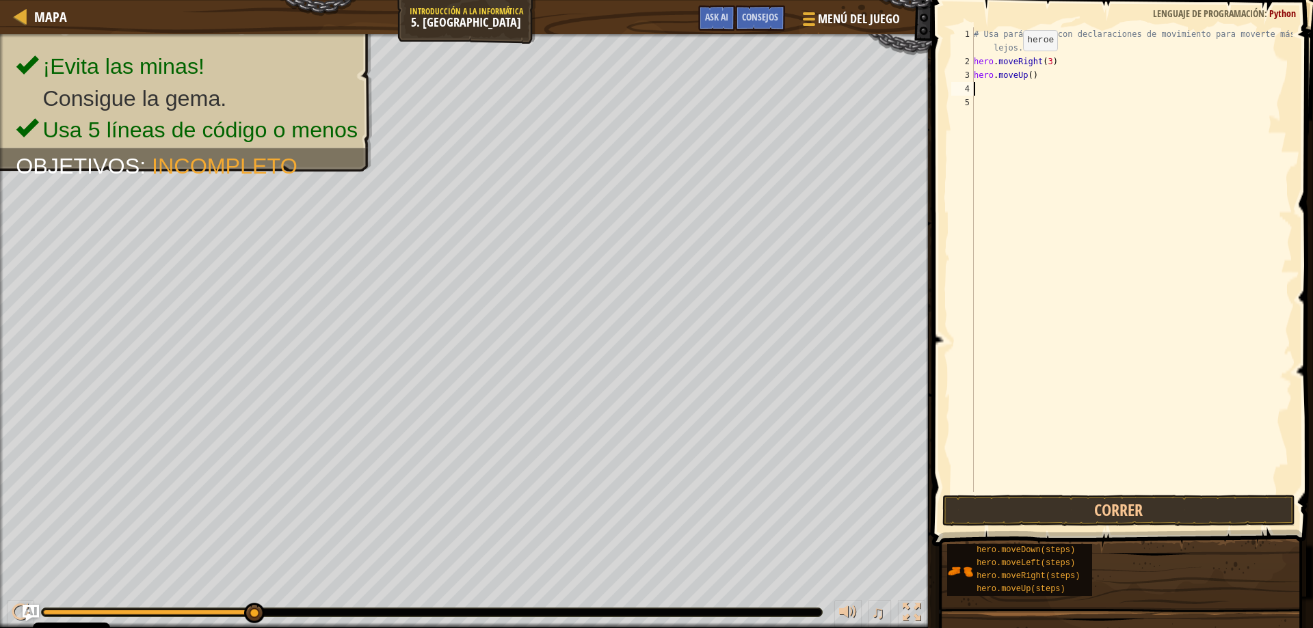
type textarea "h"
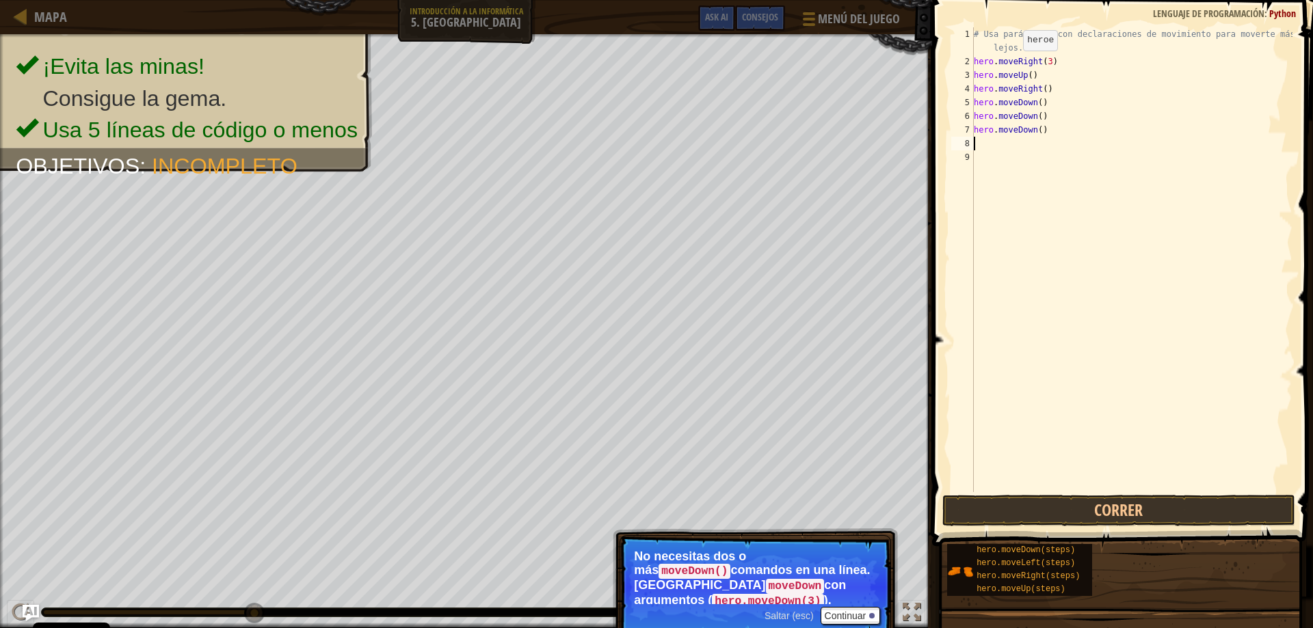
type textarea "h"
click at [1049, 146] on div "# Usa parámetros con declaraciones de movimiento para moverte más lejos. hero .…" at bounding box center [1133, 280] width 317 height 506
click at [1046, 146] on div "# Usa parámetros con declaraciones de movimiento para moverte más lejos. hero .…" at bounding box center [1133, 280] width 317 height 506
type textarea "hero.moveRight(2)"
click at [1137, 500] on button "Correr" at bounding box center [1119, 510] width 354 height 31
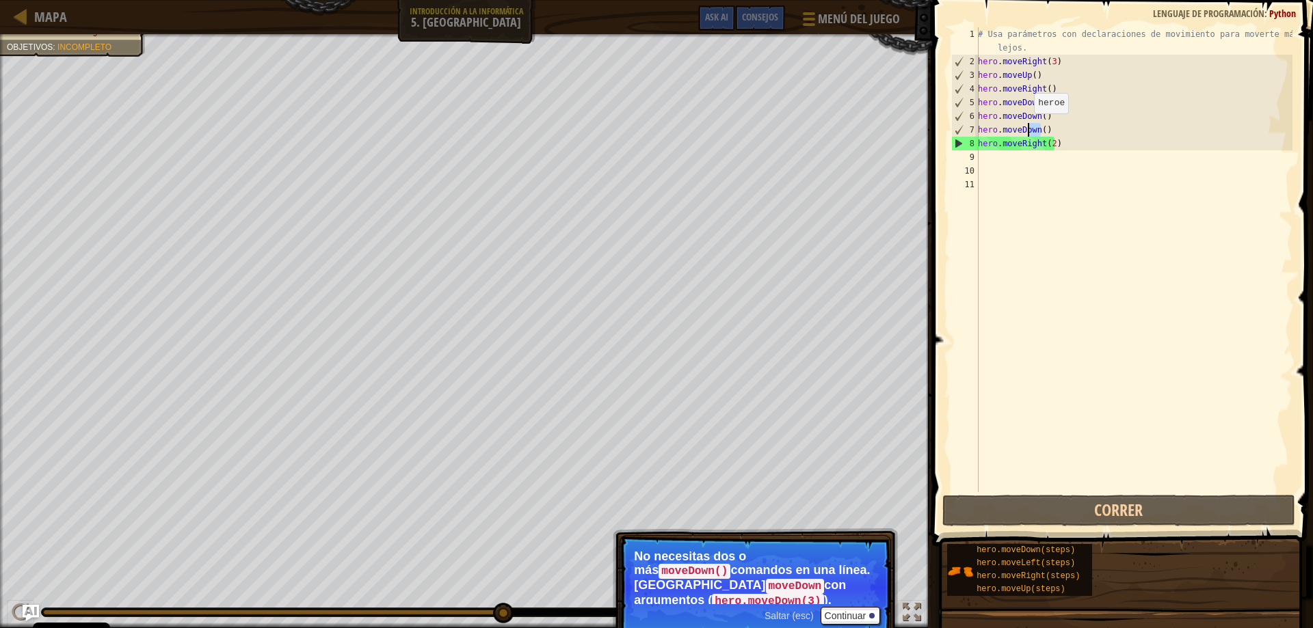
drag, startPoint x: 1043, startPoint y: 127, endPoint x: 1029, endPoint y: 120, distance: 15.3
click at [1005, 120] on div "# Usa parámetros con declaraciones de movimiento para moverte más lejos. hero .…" at bounding box center [1133, 280] width 317 height 506
click at [1050, 125] on div "# Usa parámetros con declaraciones de movimiento para moverte más lejos. hero .…" at bounding box center [1133, 280] width 317 height 506
drag, startPoint x: 1050, startPoint y: 125, endPoint x: 975, endPoint y: 114, distance: 76.1
click at [975, 114] on div "hero.moveDown() 1 2 3 4 5 6 7 8 9 10 11 # Usa parámetros con declaraciones de m…" at bounding box center [1121, 259] width 344 height 465
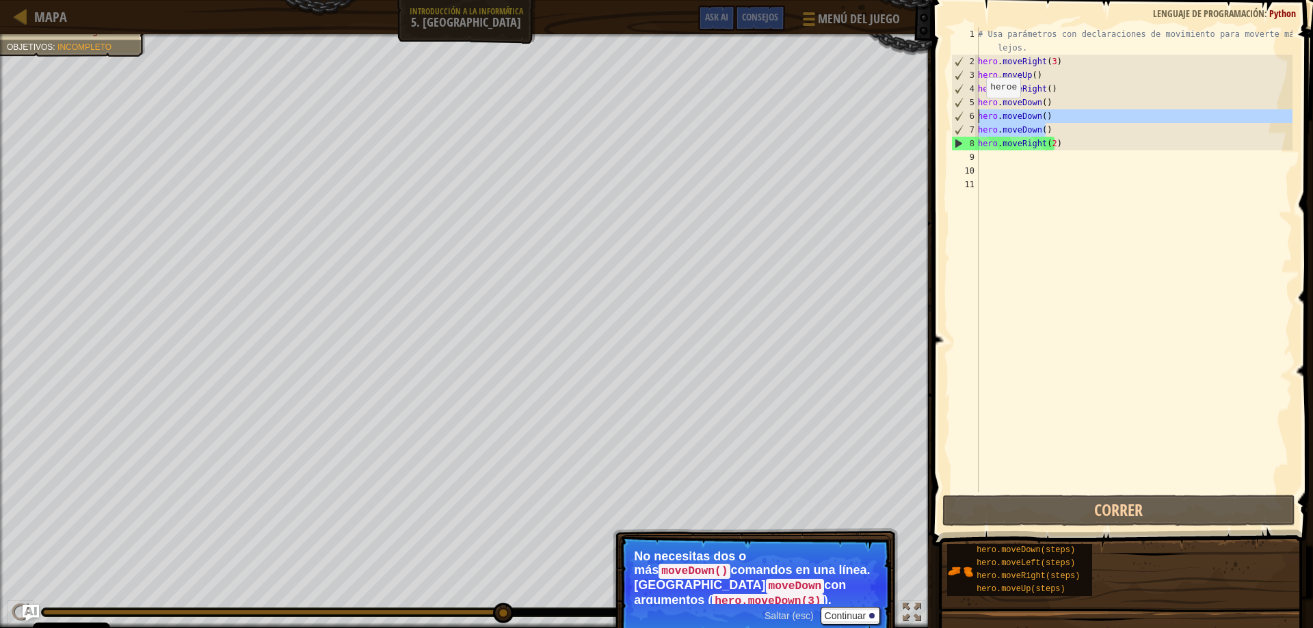
type textarea "hero.moveDown() hero.moveDown()"
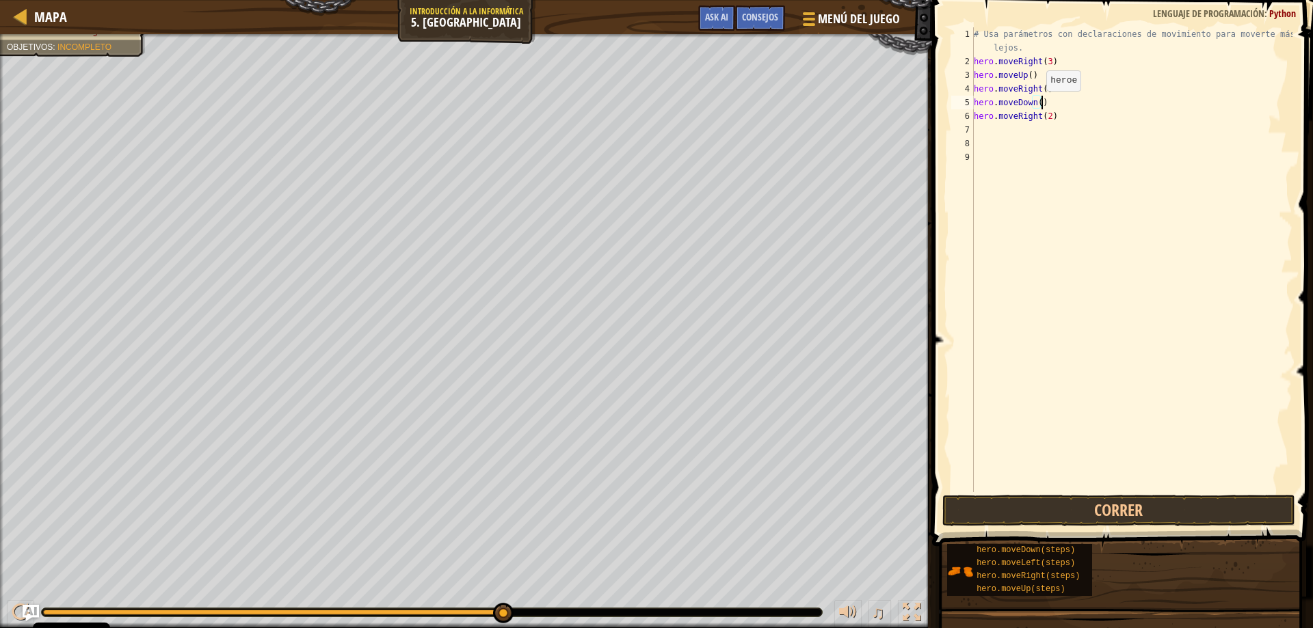
click at [1035, 105] on div "# Usa parámetros con declaraciones de movimiento para moverte más lejos. hero .…" at bounding box center [1131, 280] width 321 height 506
type textarea "hero.moveDown(3)"
click at [1094, 514] on button "Correr" at bounding box center [1119, 510] width 354 height 31
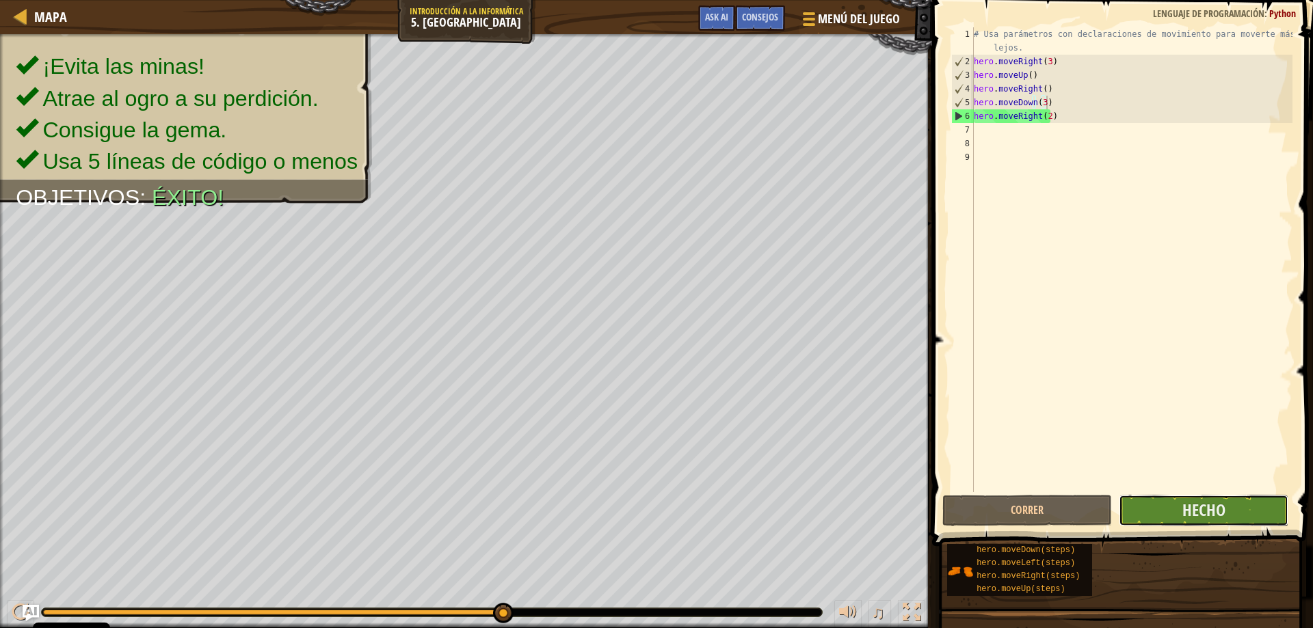
click at [1137, 503] on button "Hecho" at bounding box center [1204, 510] width 170 height 31
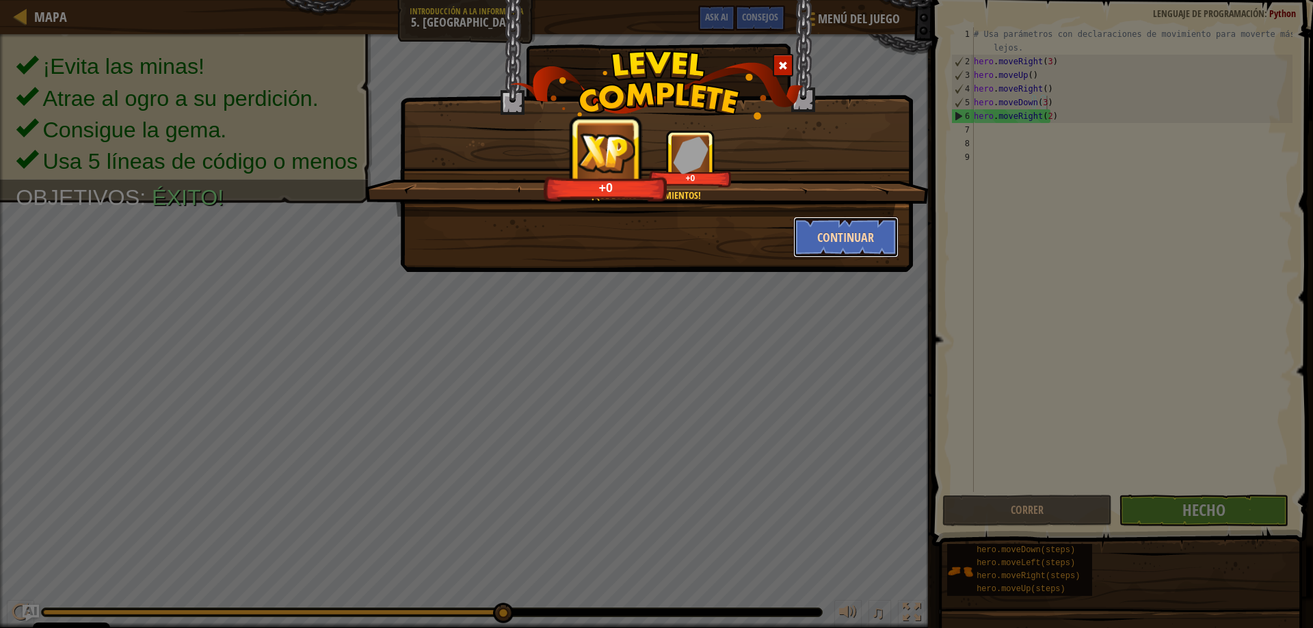
click at [845, 237] on button "Continuar" at bounding box center [846, 237] width 106 height 41
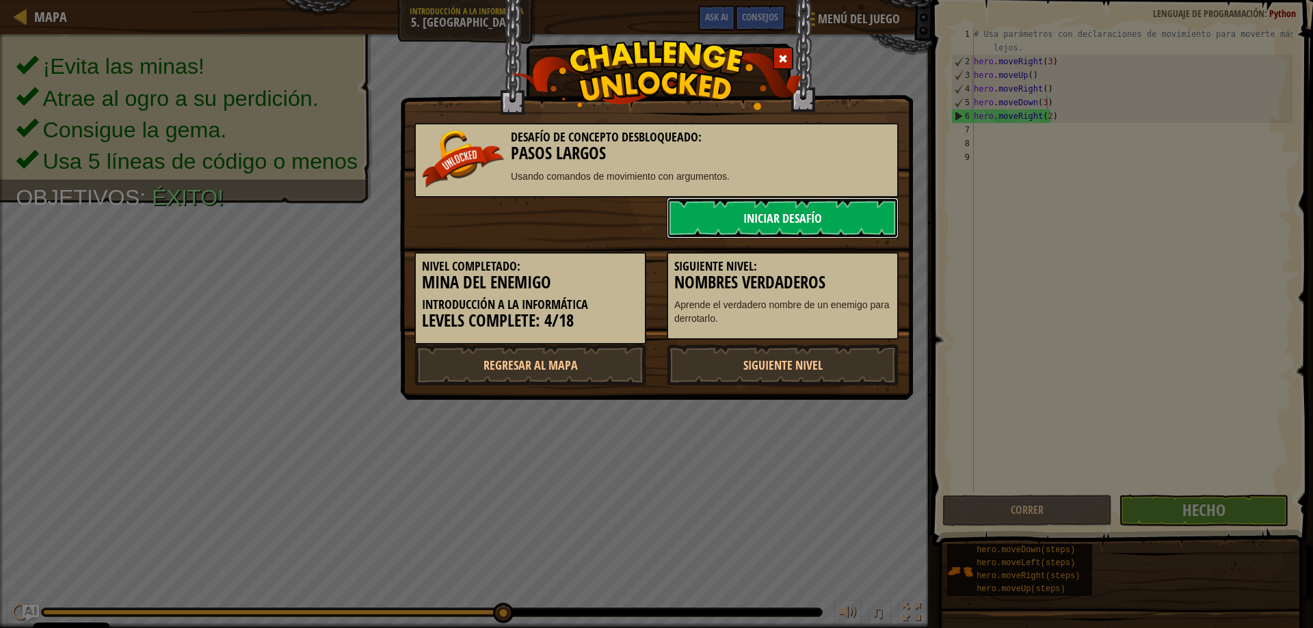
click at [812, 211] on link "Iniciar Desafío" at bounding box center [783, 218] width 232 height 41
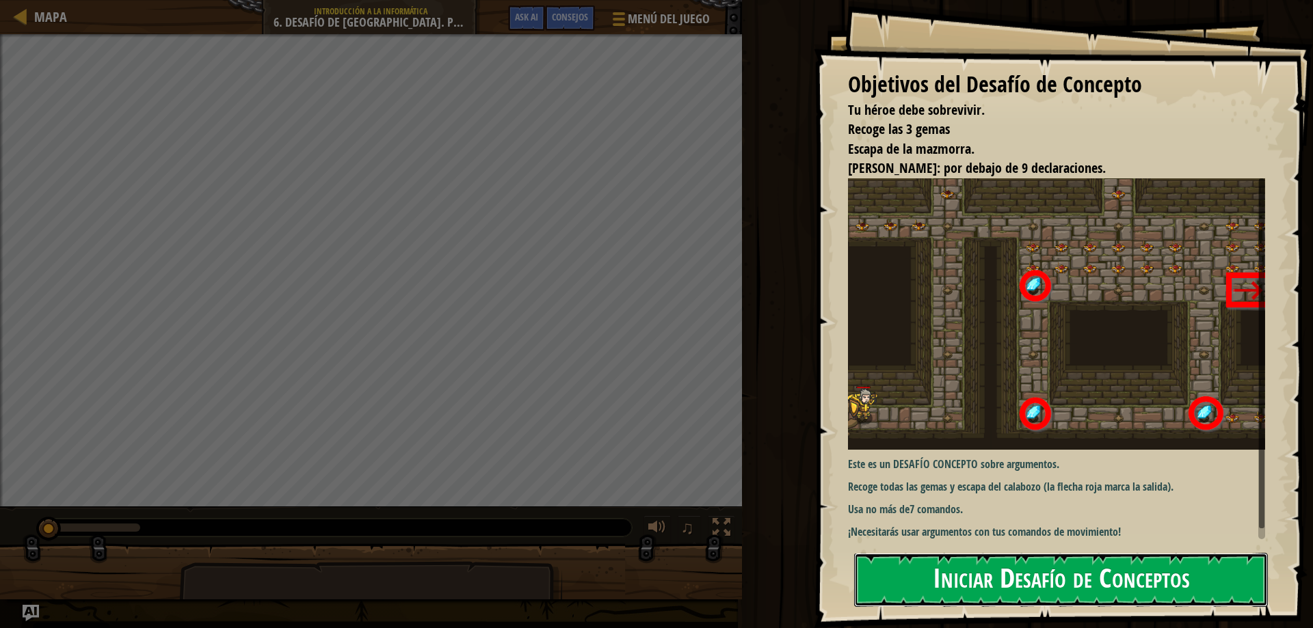
click at [1005, 579] on button "Iniciar Desafío de Conceptos" at bounding box center [1061, 580] width 414 height 54
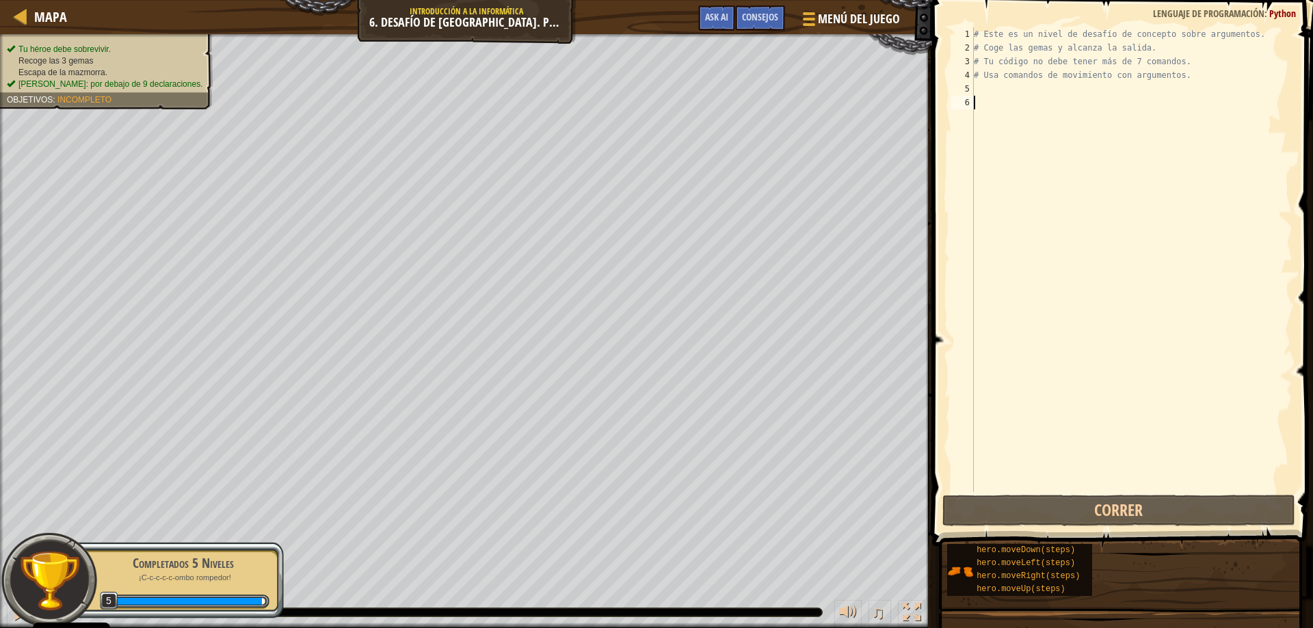
click at [998, 88] on div "# Este es un nivel de desafío de concepto sobre argumentos. # Coge las gemas y …" at bounding box center [1131, 273] width 321 height 492
type textarea "h"
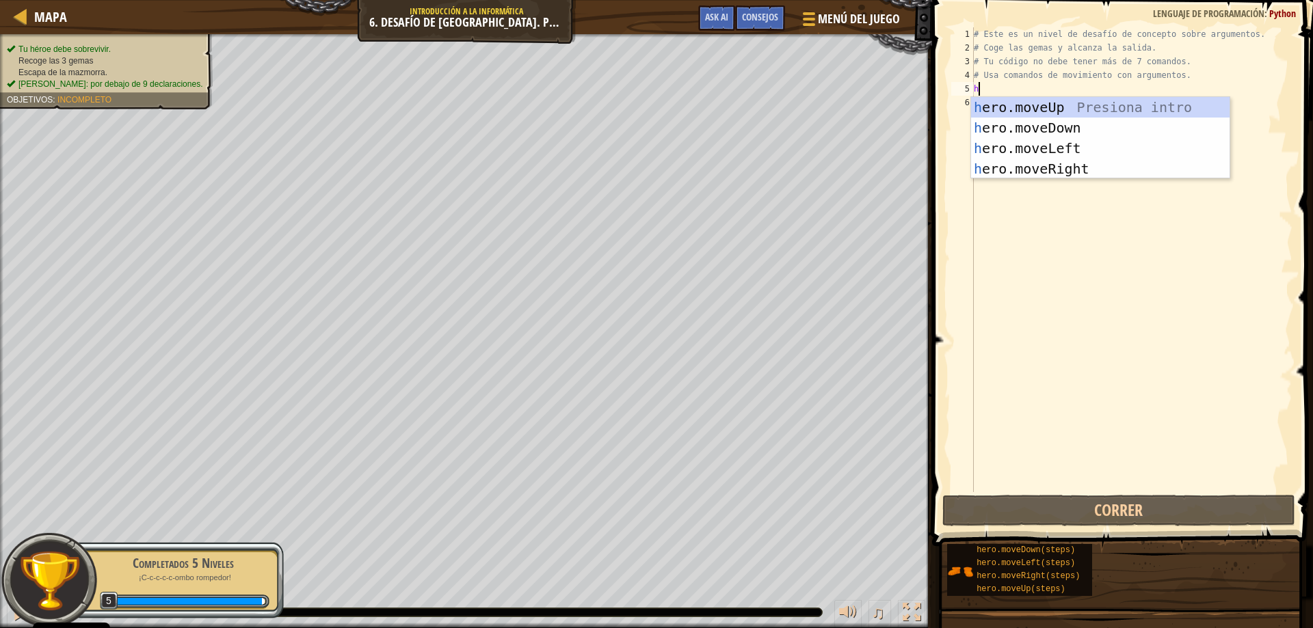
scroll to position [6, 0]
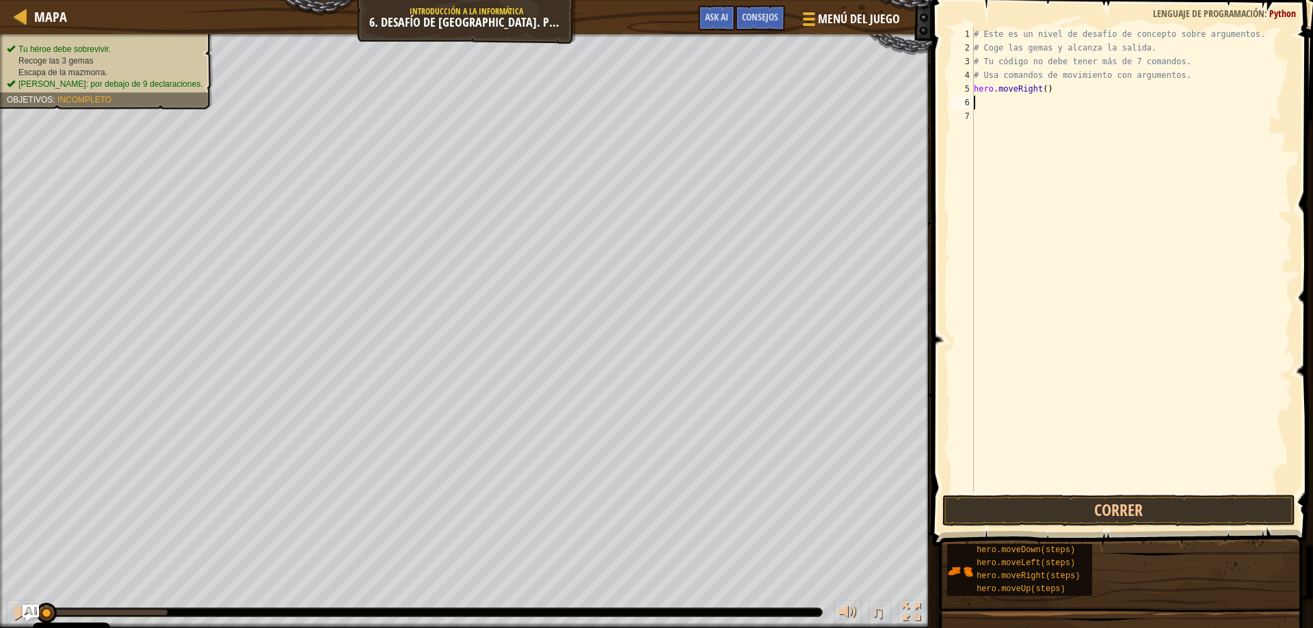
type textarea "h"
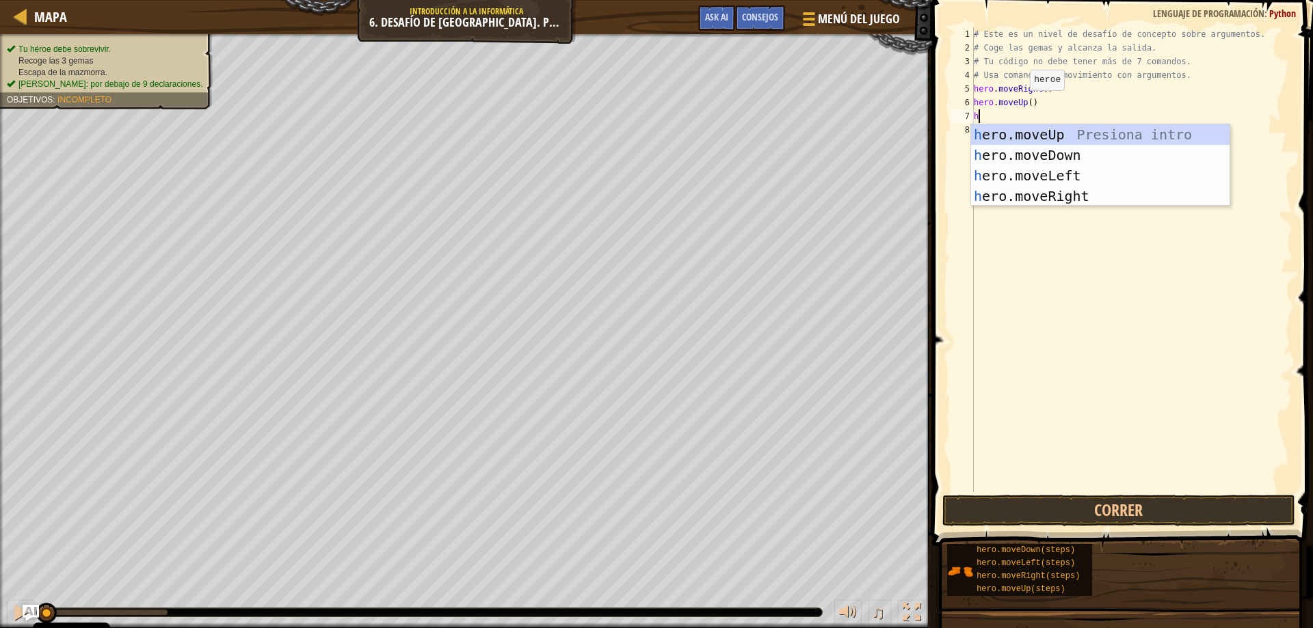
click at [1024, 101] on div "# Este es un nivel de desafío de concepto sobre argumentos. # Coge las gemas y …" at bounding box center [1131, 273] width 321 height 492
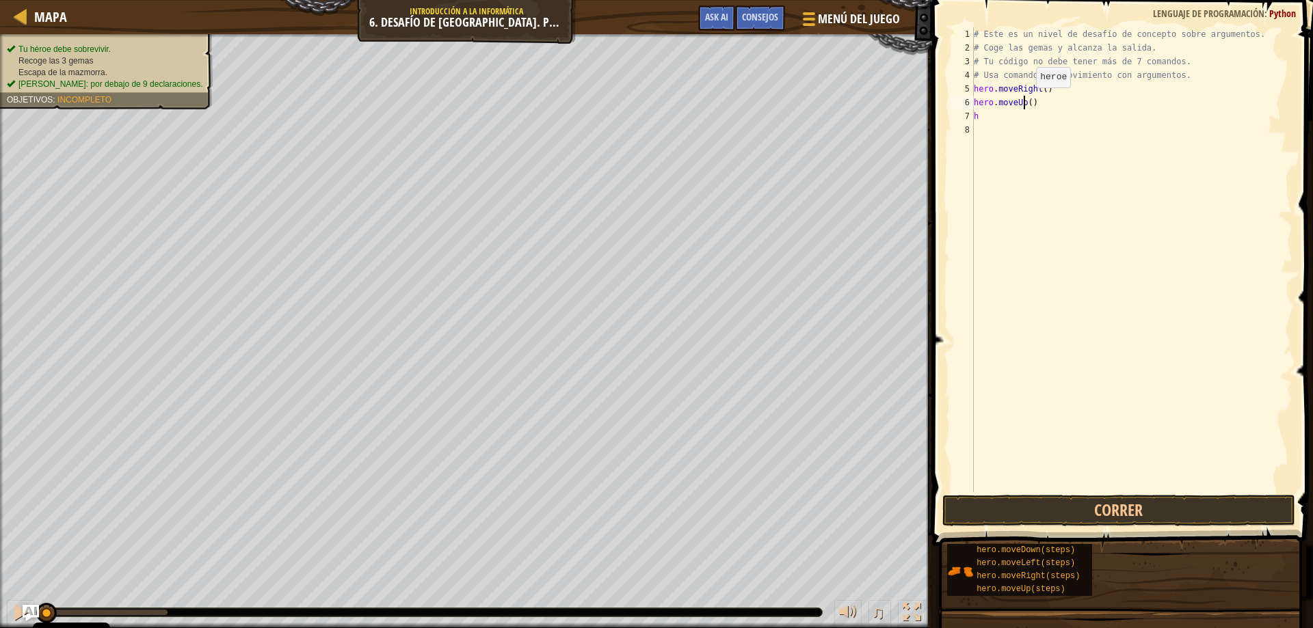
click at [1027, 100] on div "# Este es un nivel de desafío de concepto sobre argumentos. # Coge las gemas y …" at bounding box center [1131, 273] width 321 height 492
click at [1007, 118] on div "# Este es un nivel de desafío de concepto sobre argumentos. # Coge las gemas y …" at bounding box center [1131, 273] width 321 height 492
type textarea "he"
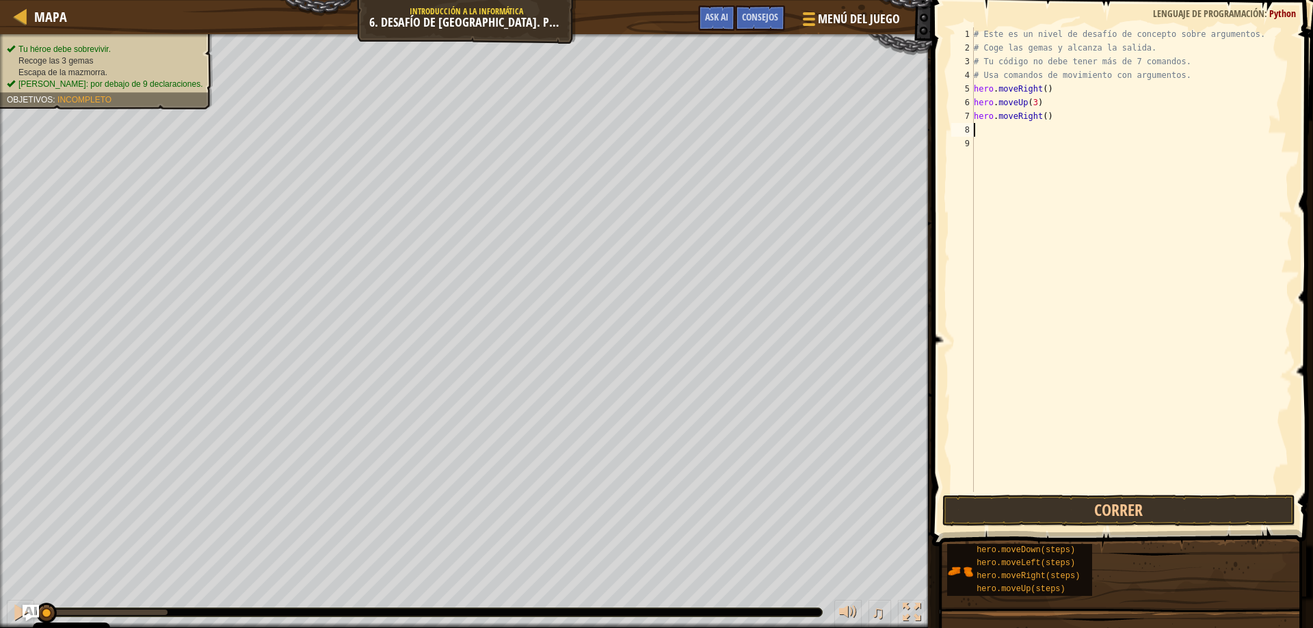
click at [1044, 115] on div "# Este es un nivel de desafío de concepto sobre argumentos. # Coge las gemas y …" at bounding box center [1131, 273] width 321 height 492
click at [1040, 120] on div "# Este es un nivel de desafío de concepto sobre argumentos. # Coge las gemas y …" at bounding box center [1131, 273] width 321 height 492
type textarea "hero.moveRight(2)"
click at [1012, 131] on div "# Este es un nivel de desafío de concepto sobre argumentos. # Coge las gemas y …" at bounding box center [1131, 273] width 321 height 492
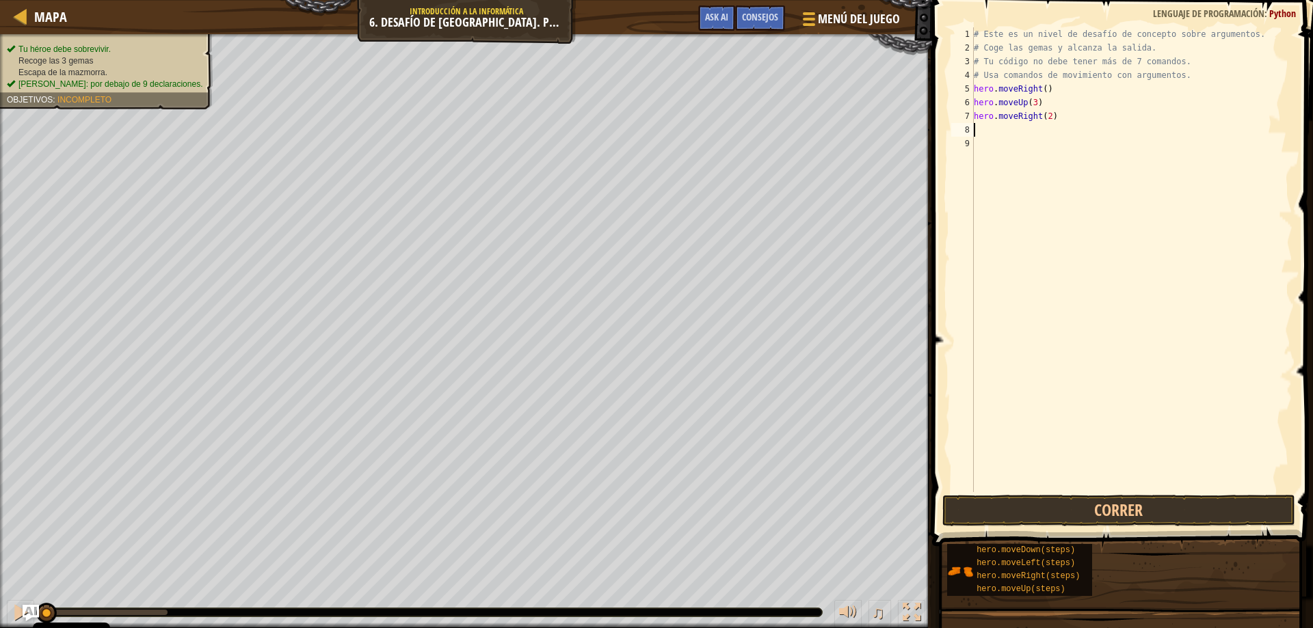
scroll to position [6, 0]
type textarea "h"
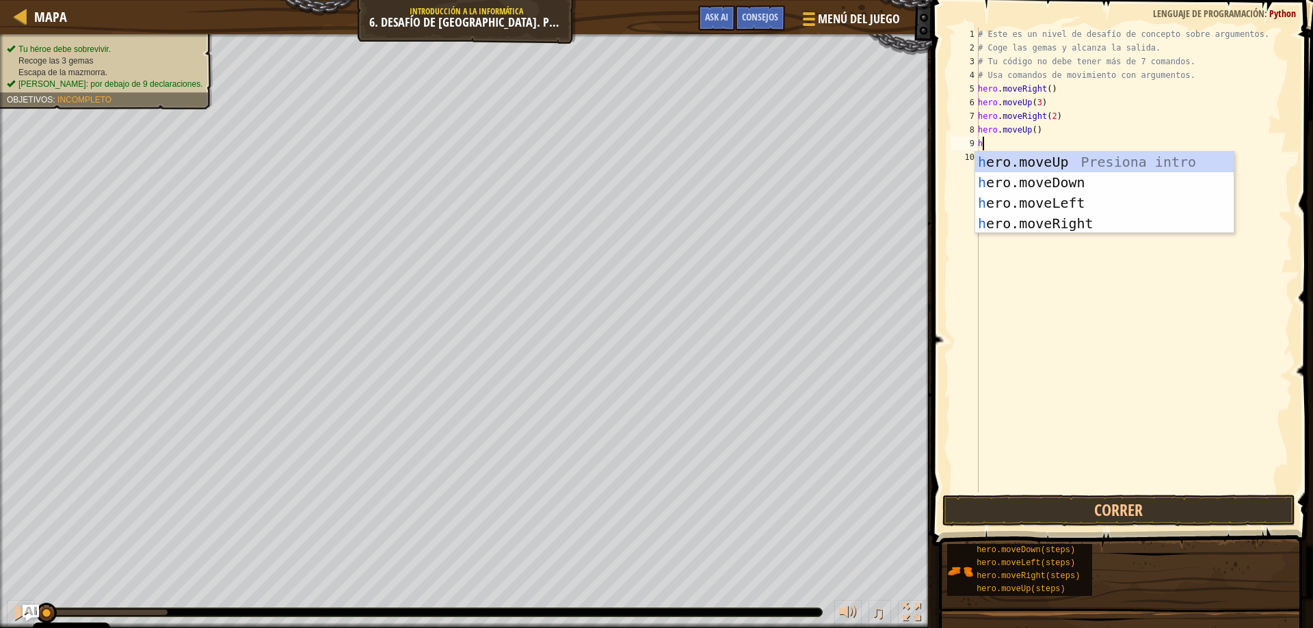
click at [1029, 131] on div "# Este es un nivel de desafío de concepto sobre argumentos. # Coge las gemas y …" at bounding box center [1133, 273] width 317 height 492
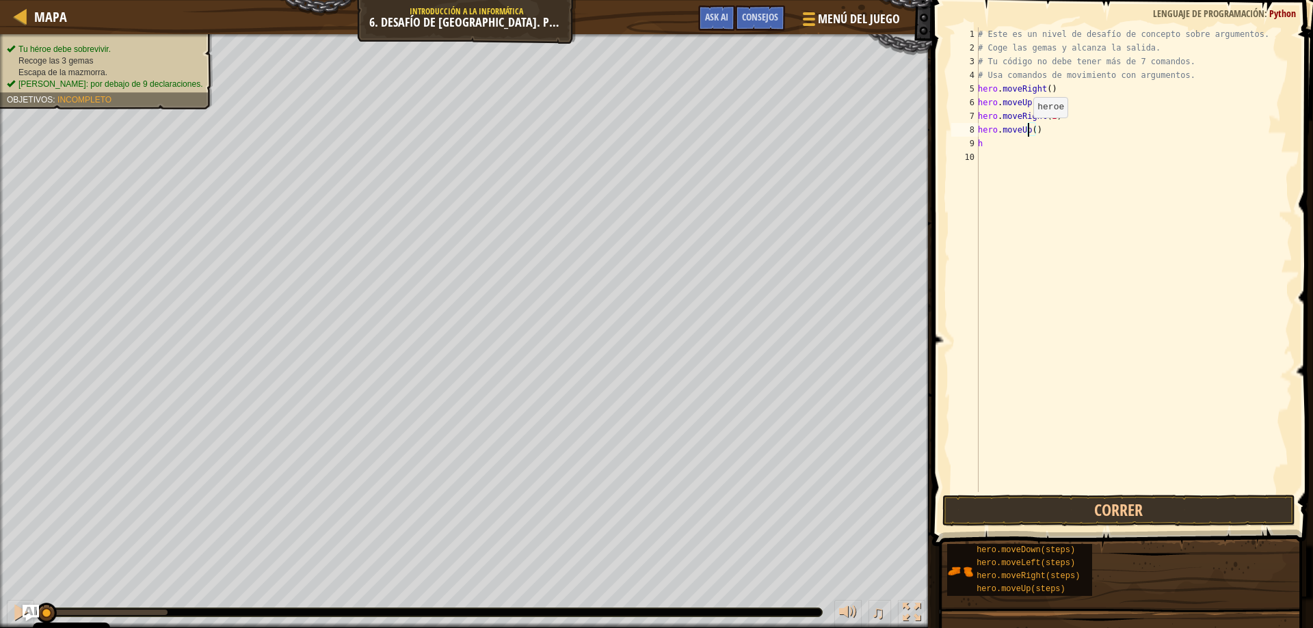
click at [1026, 131] on div "# Este es un nivel de desafío de concepto sobre argumentos. # Coge las gemas y …" at bounding box center [1133, 273] width 317 height 492
type textarea "hero"
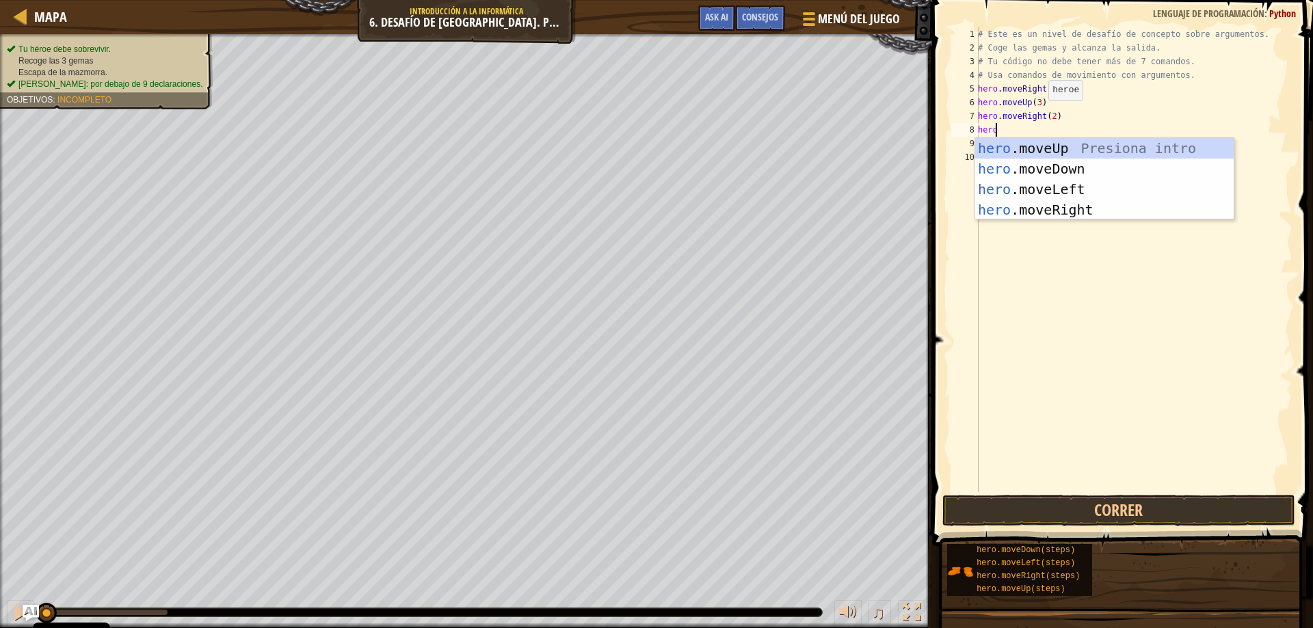
scroll to position [6, 1]
click at [1057, 171] on div "hero .moveUp Presiona intro hero .moveDown Presiona intro hero .moveLeft Presio…" at bounding box center [1104, 199] width 259 height 123
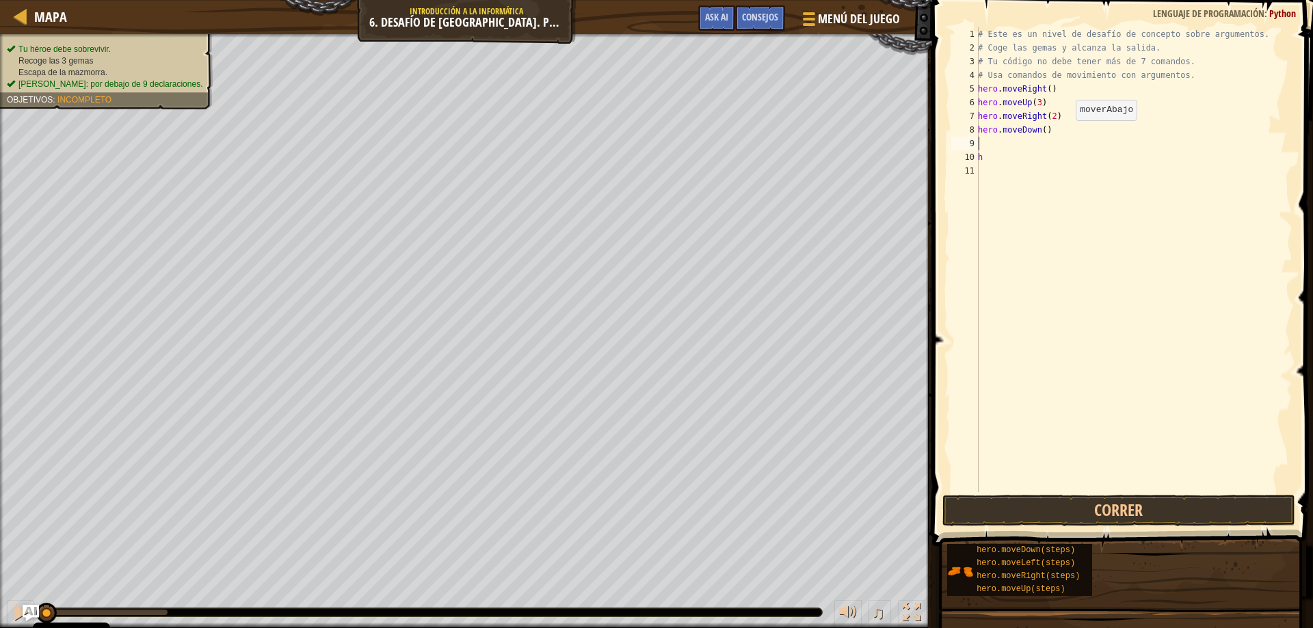
scroll to position [6, 0]
click at [1001, 144] on div "# Este es un nivel de desafío de concepto sobre argumentos. # Coge las gemas y …" at bounding box center [1133, 273] width 317 height 492
type textarea "h"
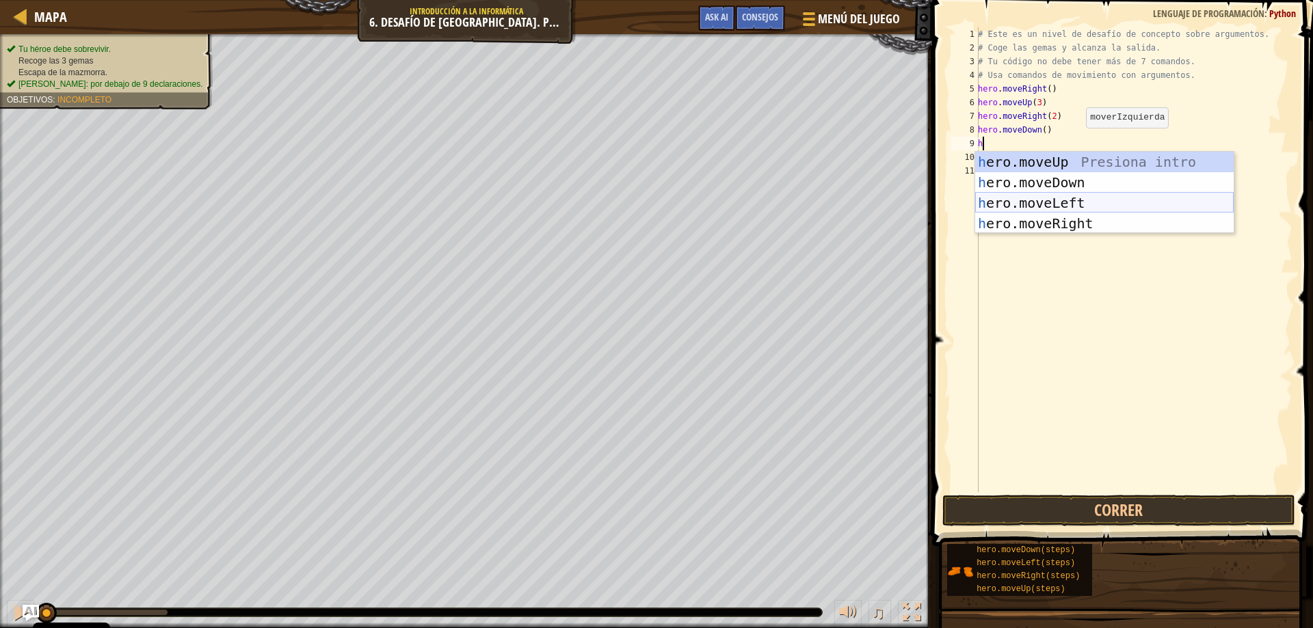
click at [1070, 197] on div "h ero.moveUp Presiona intro h ero.moveDown Presiona intro h ero.moveLeft Presio…" at bounding box center [1104, 213] width 259 height 123
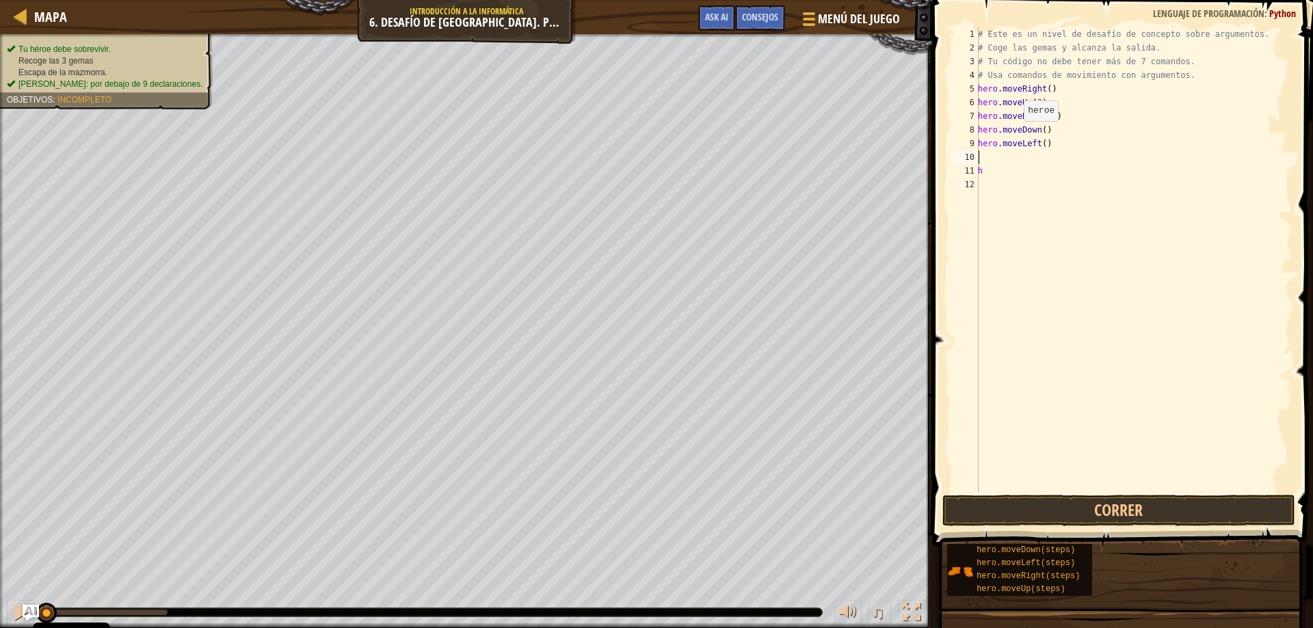
type textarea "h"
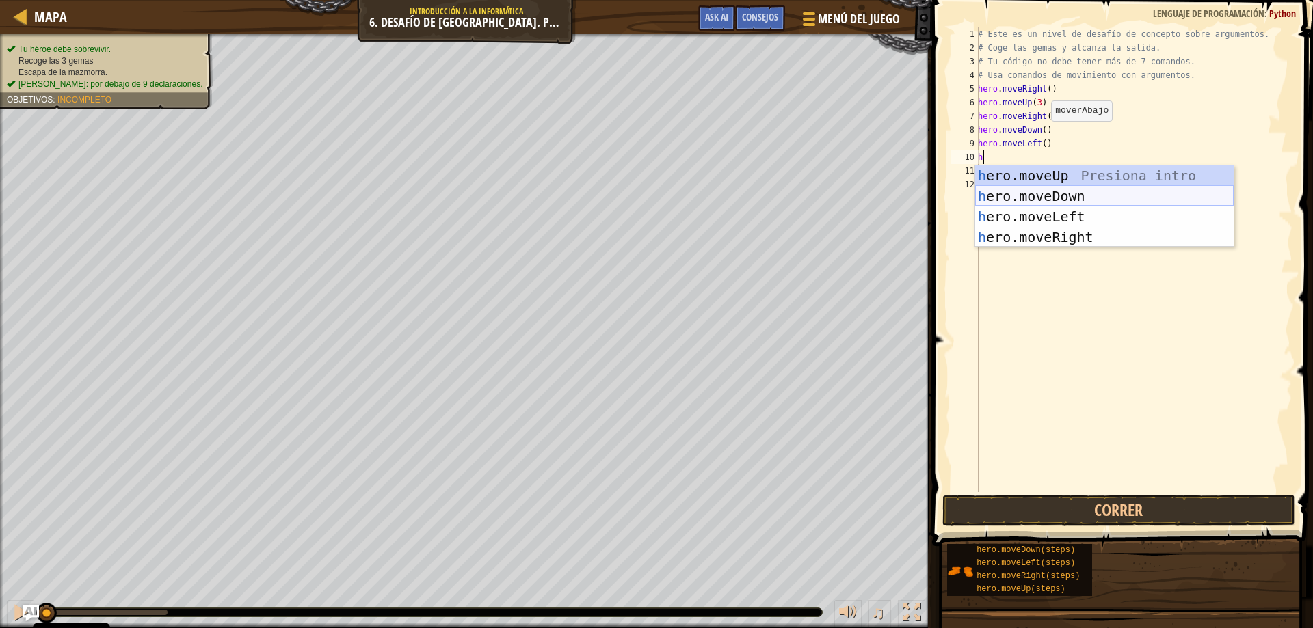
click at [1046, 189] on div "h ero.moveUp Presiona intro h ero.moveDown Presiona intro h ero.moveLeft Presio…" at bounding box center [1104, 227] width 259 height 123
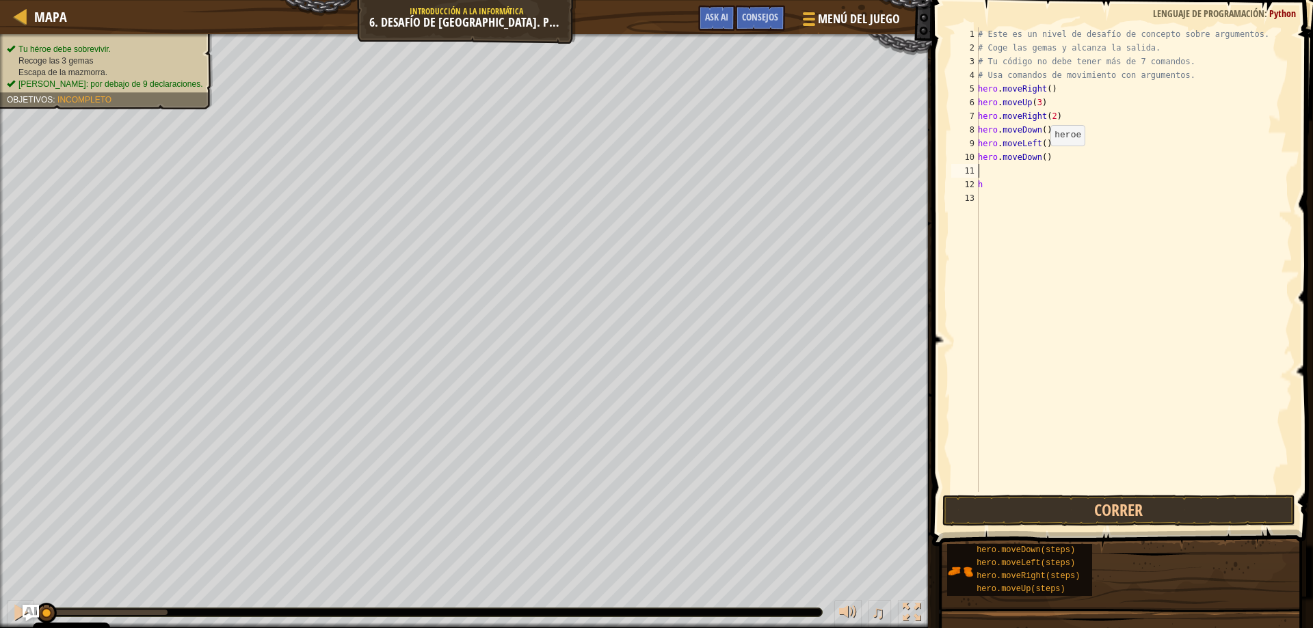
click at [1042, 159] on div "# Este es un nivel de desafío de concepto sobre argumentos. # Coge las gemas y …" at bounding box center [1133, 273] width 317 height 492
click at [1008, 178] on div "# Este es un nivel de desafío de concepto sobre argumentos. # Coge las gemas y …" at bounding box center [1133, 273] width 317 height 492
type textarea "h"
click at [1004, 172] on div "# Este es un nivel de desafío de concepto sobre argumentos. # Coge las gemas y …" at bounding box center [1133, 273] width 317 height 492
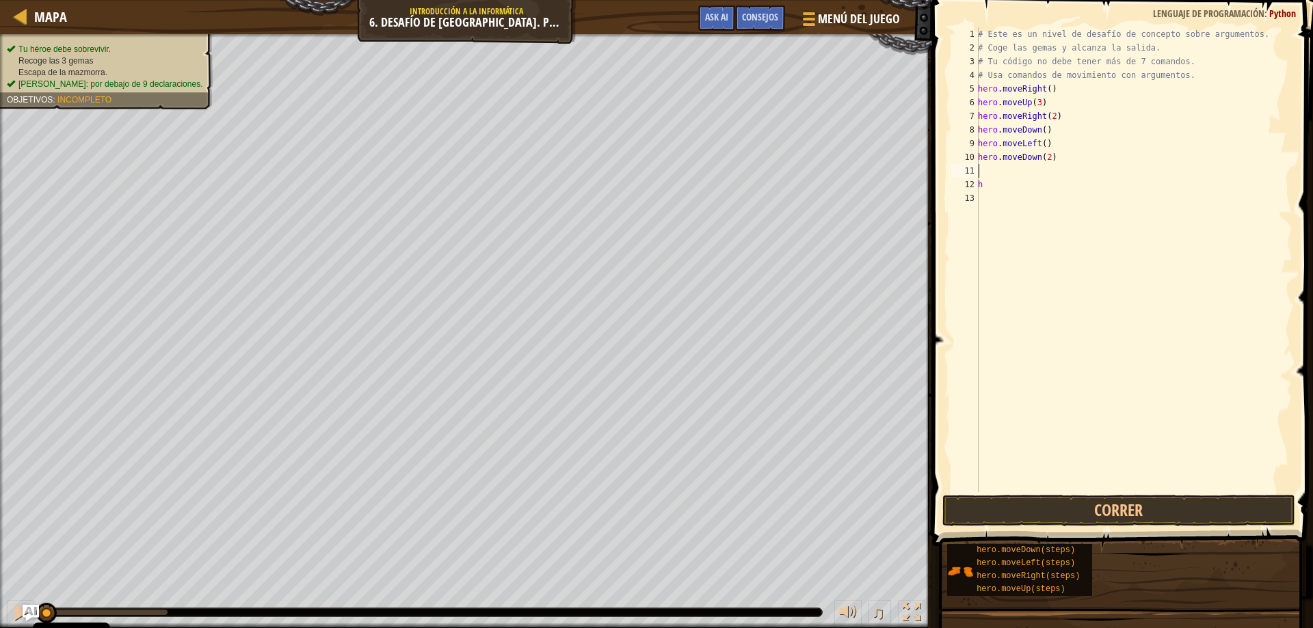
scroll to position [6, 0]
type textarea "h"
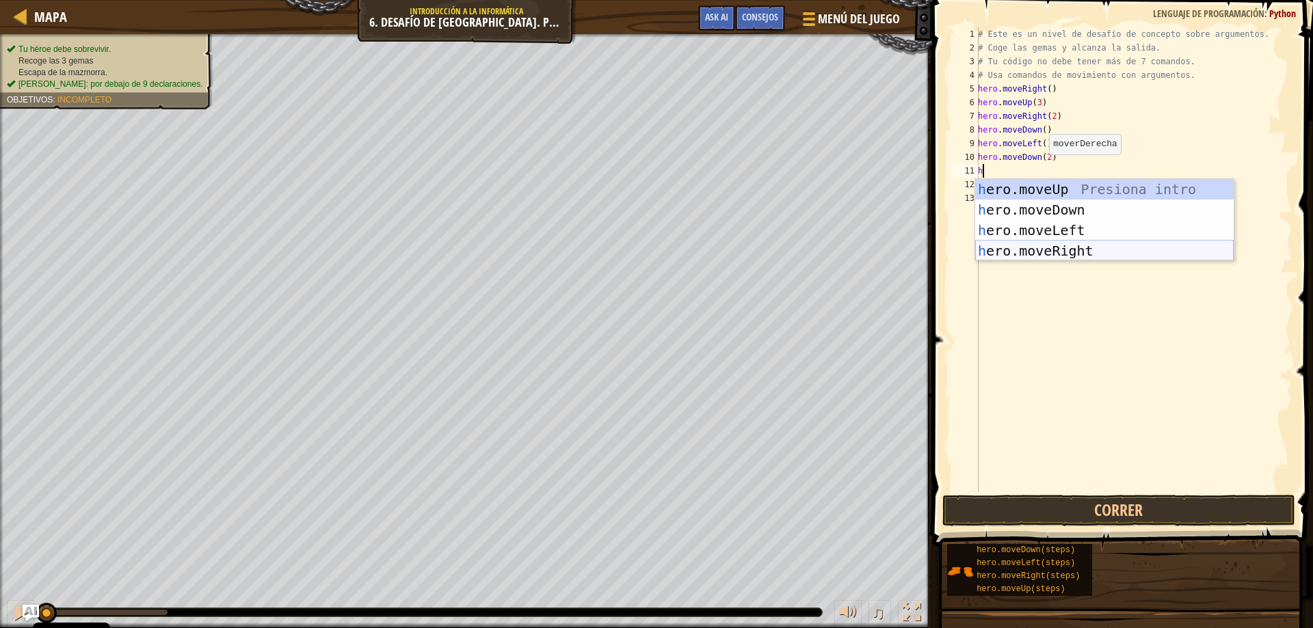
click at [1076, 248] on div "h ero.moveUp Presiona intro h ero.moveDown Presiona intro h ero.moveLeft Presio…" at bounding box center [1104, 240] width 259 height 123
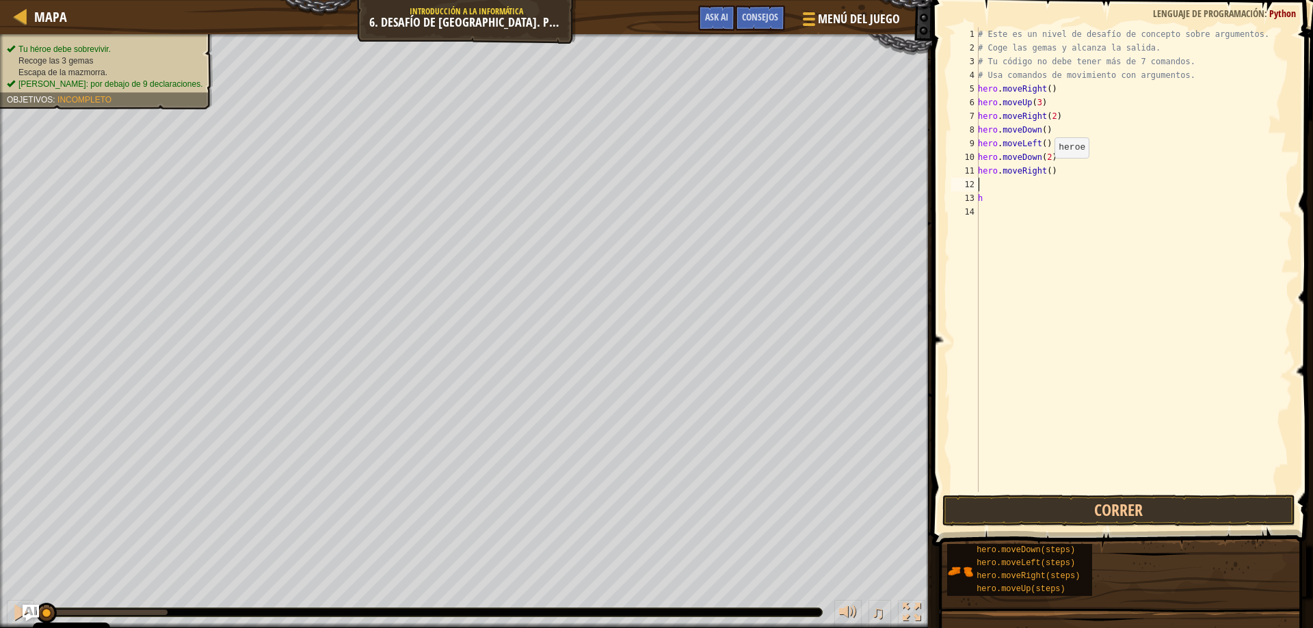
click at [1044, 175] on div "# Este es un nivel de desafío de concepto sobre argumentos. # Coge las gemas y …" at bounding box center [1133, 273] width 317 height 492
click at [1048, 173] on div "# Este es un nivel de desafío de concepto sobre argumentos. # Coge las gemas y …" at bounding box center [1133, 273] width 317 height 492
click at [1006, 191] on div "# Este es un nivel de desafío de concepto sobre argumentos. # Coge las gemas y …" at bounding box center [1133, 273] width 317 height 492
type textarea "h"
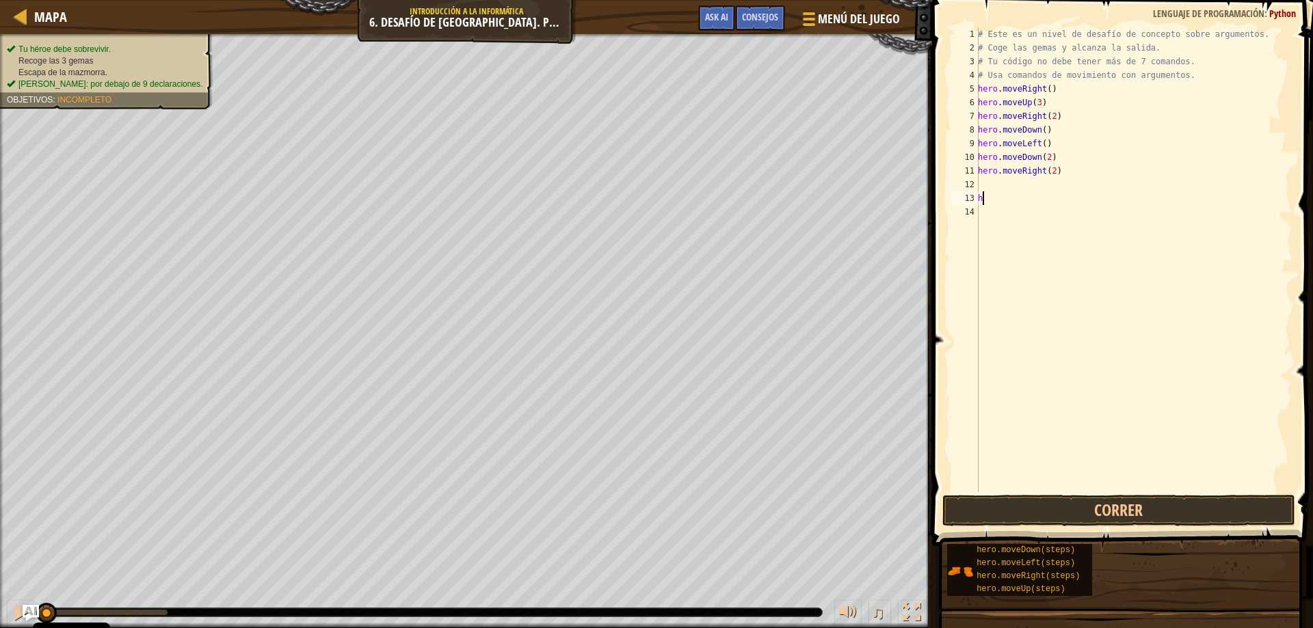
scroll to position [6, 0]
click at [992, 201] on div "# Este es un nivel de desafío de concepto sobre argumentos. # Coge las gemas y …" at bounding box center [1133, 273] width 317 height 492
click at [994, 201] on div "# Este es un nivel de desafío de concepto sobre argumentos. # Coge las gemas y …" at bounding box center [1133, 273] width 317 height 492
click at [1001, 183] on div "# Este es un nivel de desafío de concepto sobre argumentos. # Coge las gemas y …" at bounding box center [1133, 273] width 317 height 492
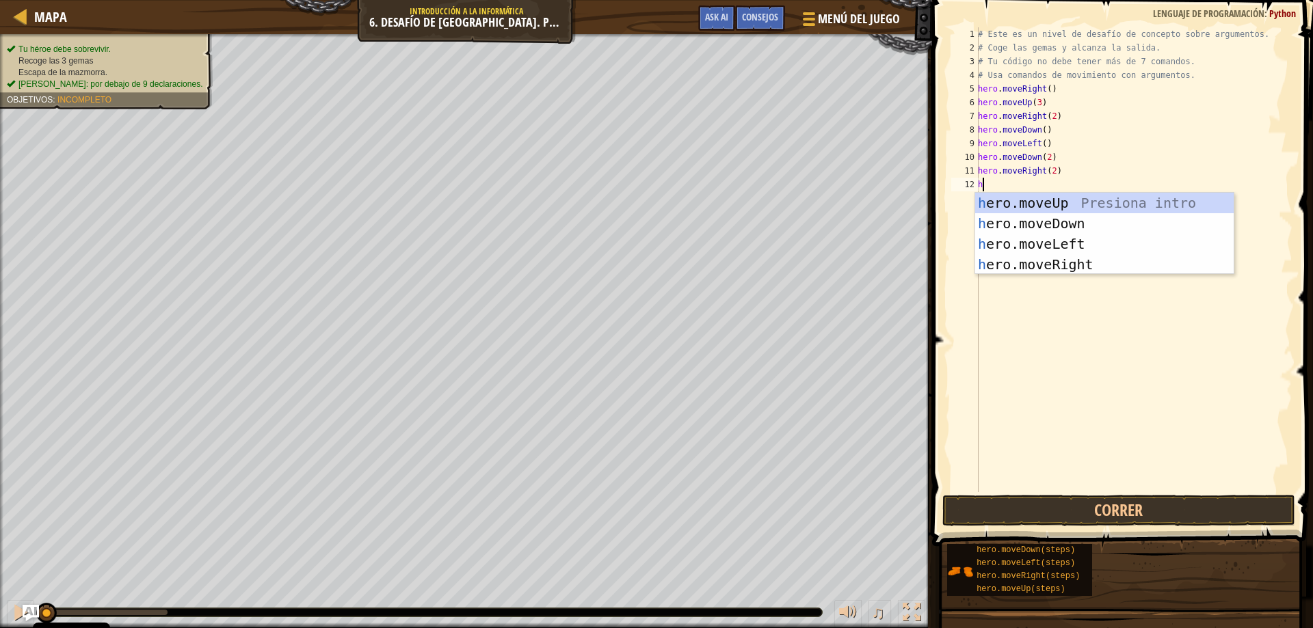
type textarea "he"
click at [1059, 203] on div "he ro.moveUp Presiona intro he ro.moveDown Presiona intro he ro.moveLeft Presio…" at bounding box center [1104, 254] width 259 height 123
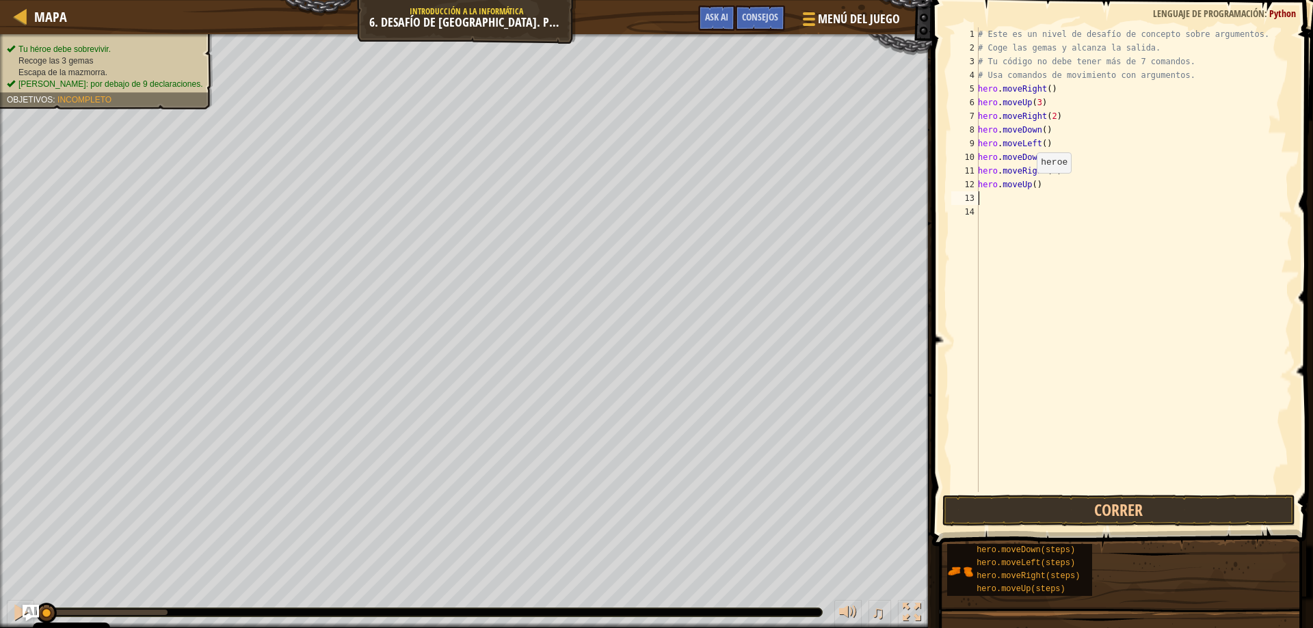
click at [1029, 187] on div "# Este es un nivel de desafío de concepto sobre argumentos. # Coge las gemas y …" at bounding box center [1133, 273] width 317 height 492
type textarea "hero.moveUp2()"
click at [1107, 222] on div "# Este es un nivel de desafío de concepto sobre argumentos. # Coge las gemas y …" at bounding box center [1133, 273] width 317 height 492
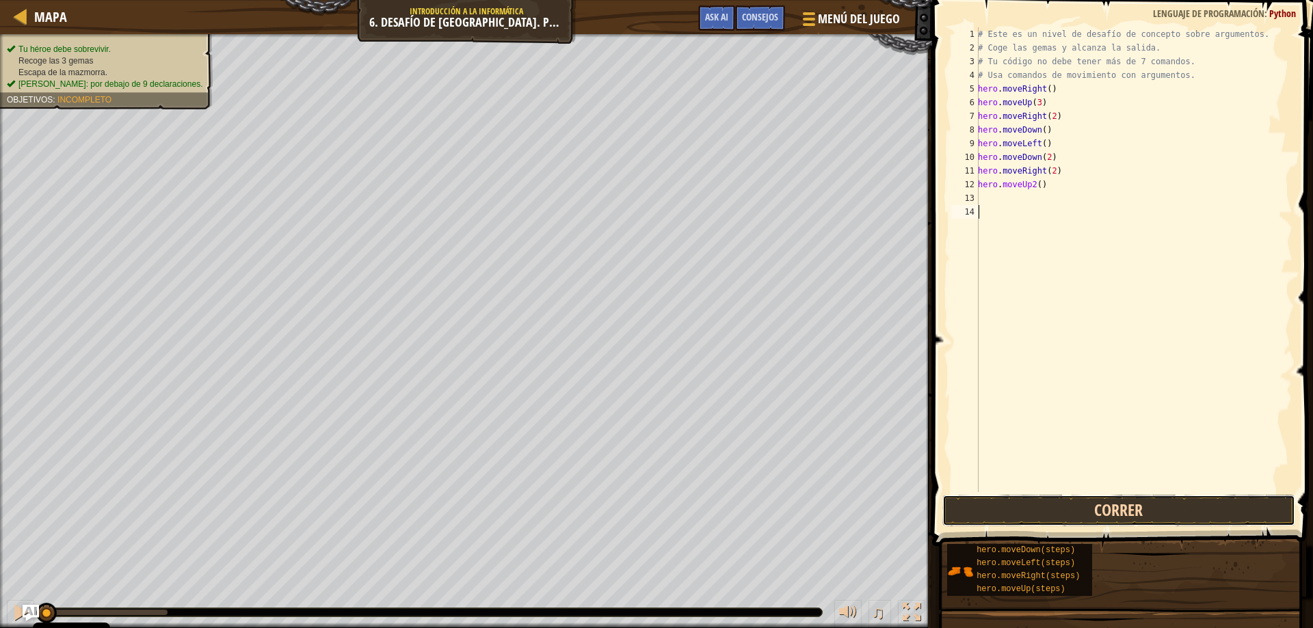
click at [1097, 512] on button "Correr" at bounding box center [1119, 510] width 354 height 31
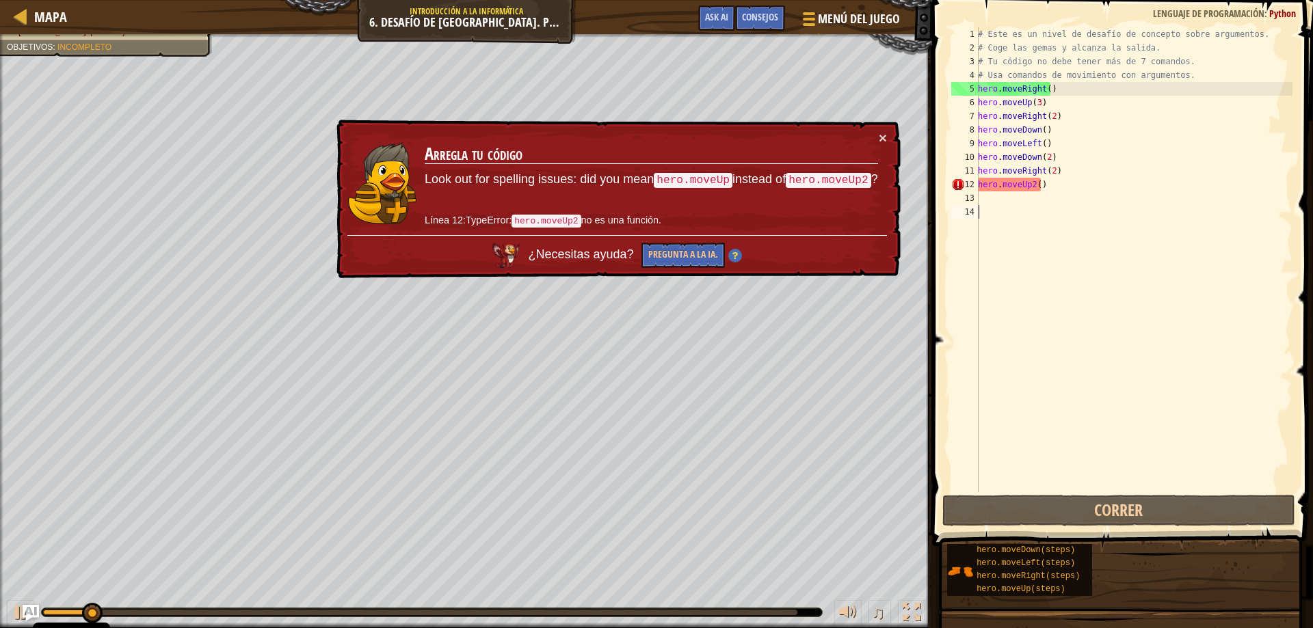
click at [1031, 187] on div "# Este es un nivel de desafío de concepto sobre argumentos. # Coge las gemas y …" at bounding box center [1133, 273] width 317 height 492
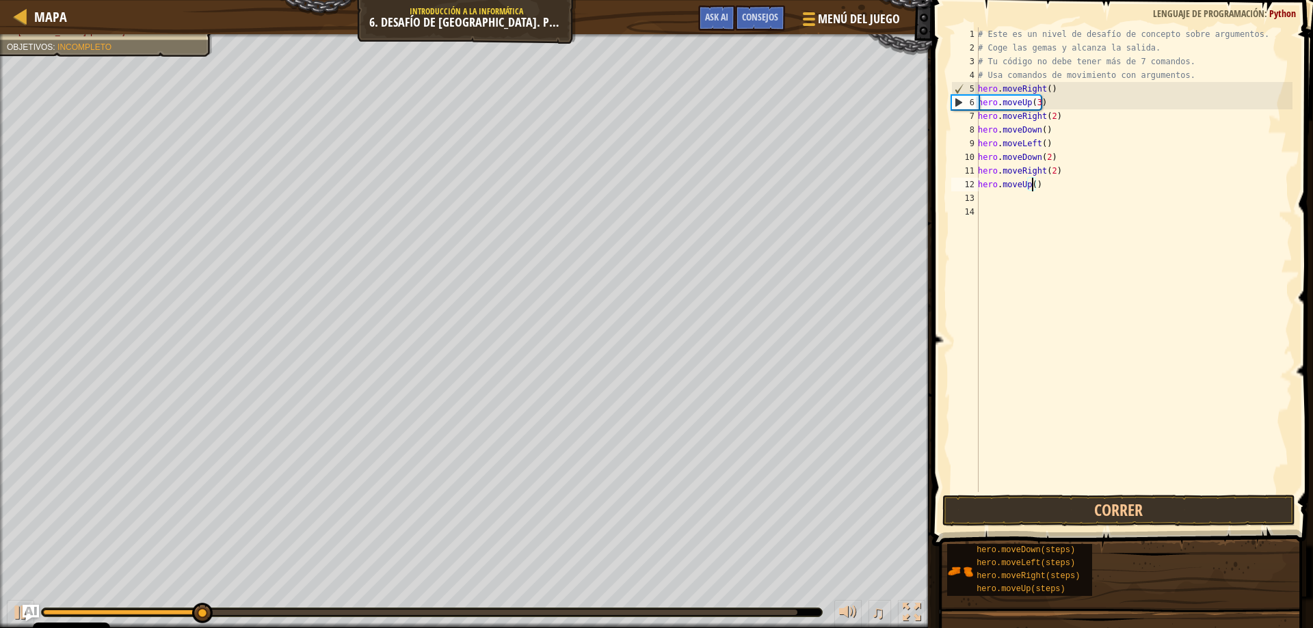
type textarea "hero.moveUp(2)"
click at [1045, 194] on div "# Este es un nivel de desafío de concepto sobre argumentos. # Coge las gemas y …" at bounding box center [1133, 273] width 317 height 492
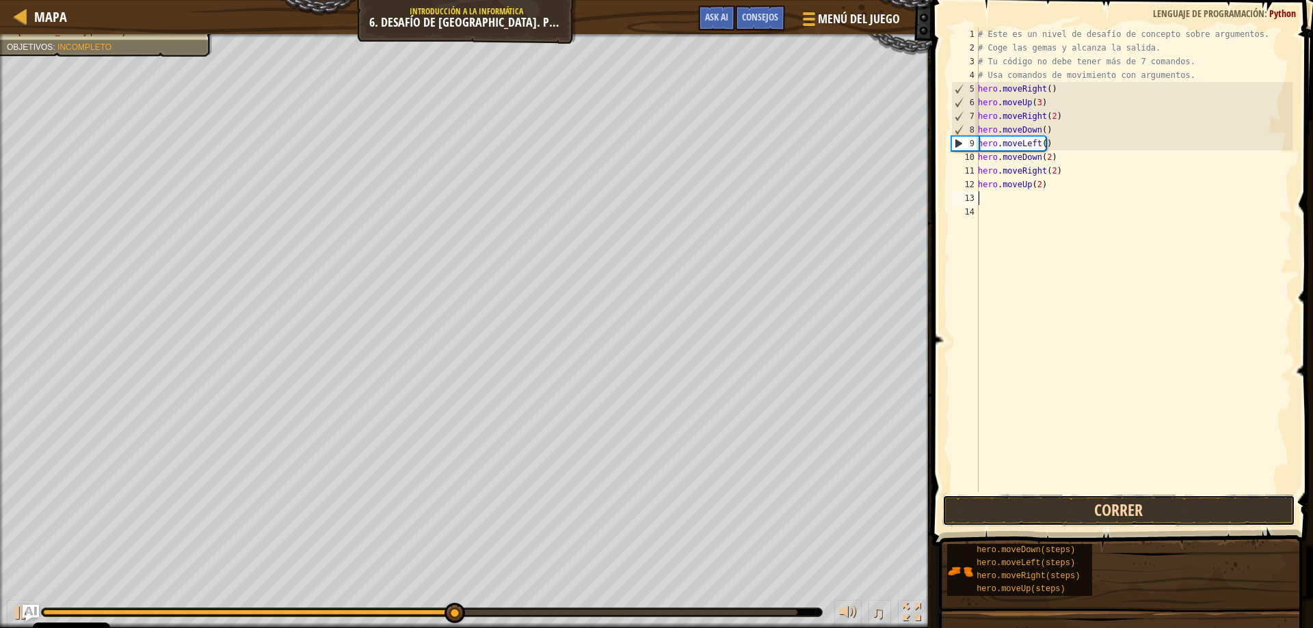
click at [1149, 522] on button "Correr" at bounding box center [1119, 510] width 354 height 31
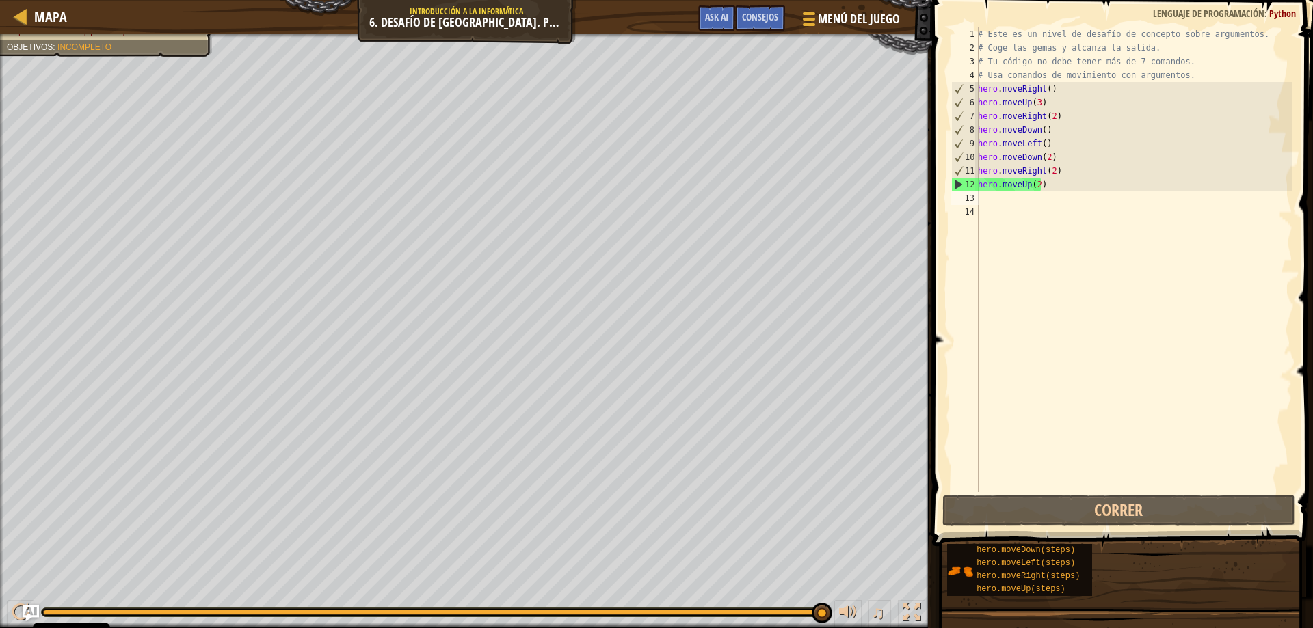
click at [1001, 194] on div "# Este es un nivel de desafío de concepto sobre argumentos. # Coge las gemas y …" at bounding box center [1133, 273] width 317 height 492
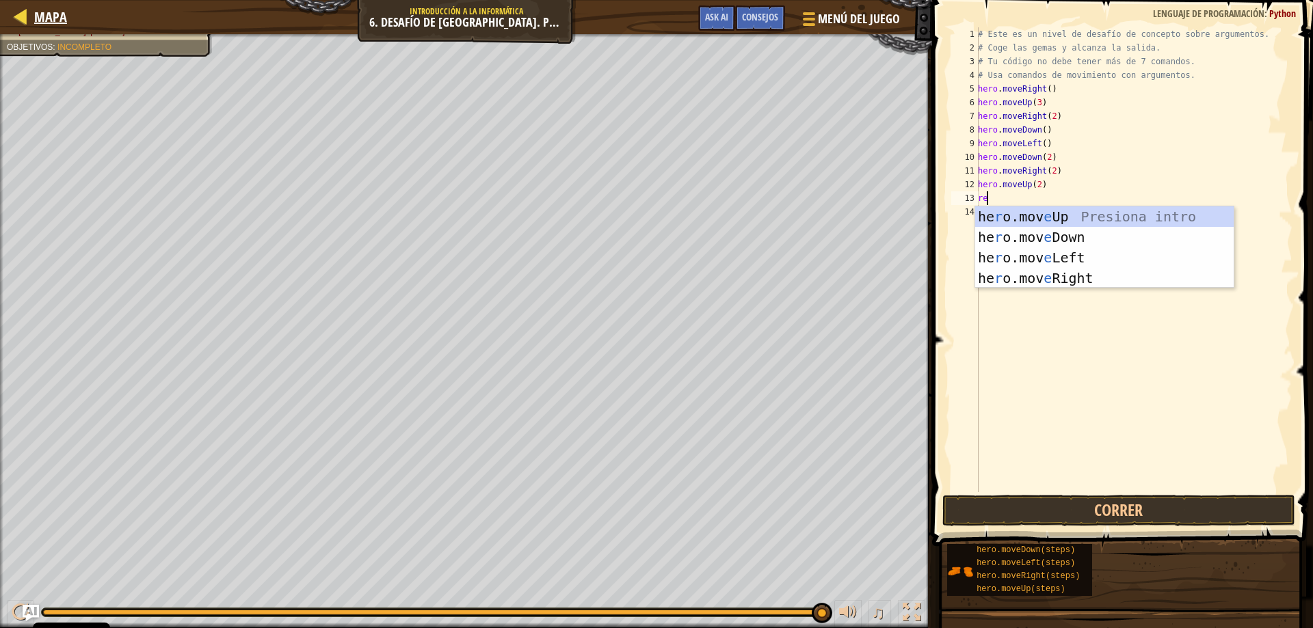
type textarea "re"
click at [42, 14] on span "Mapa" at bounding box center [50, 17] width 33 height 18
select select "es-ES"
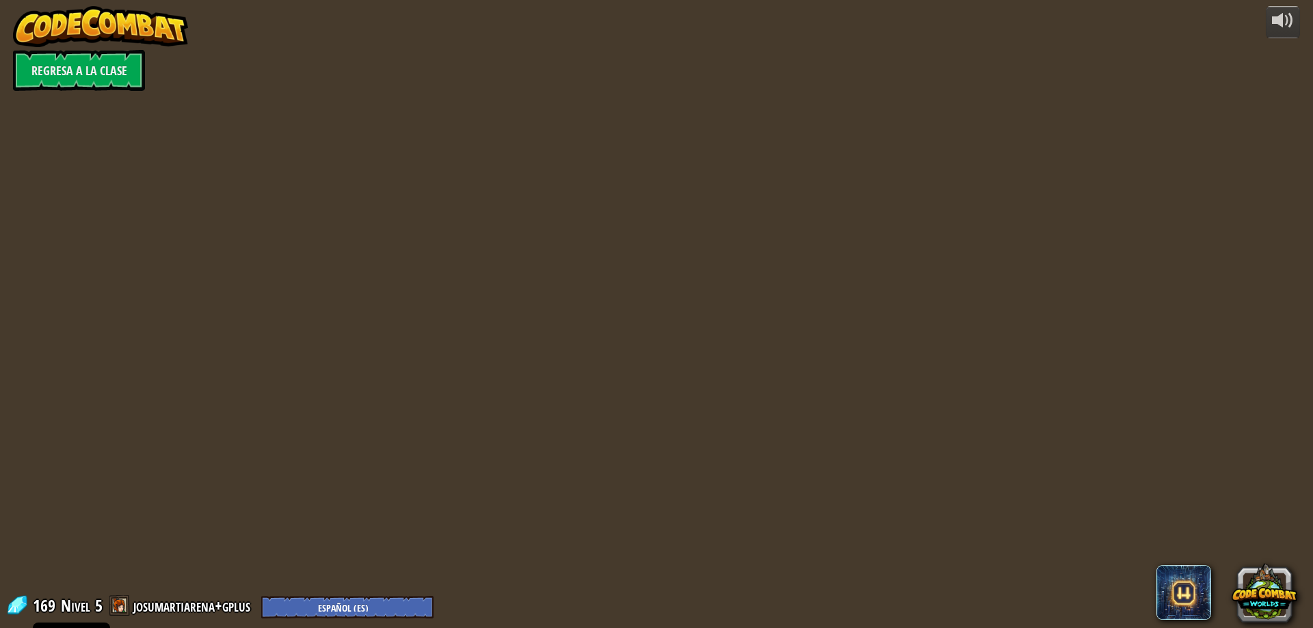
select select "es-ES"
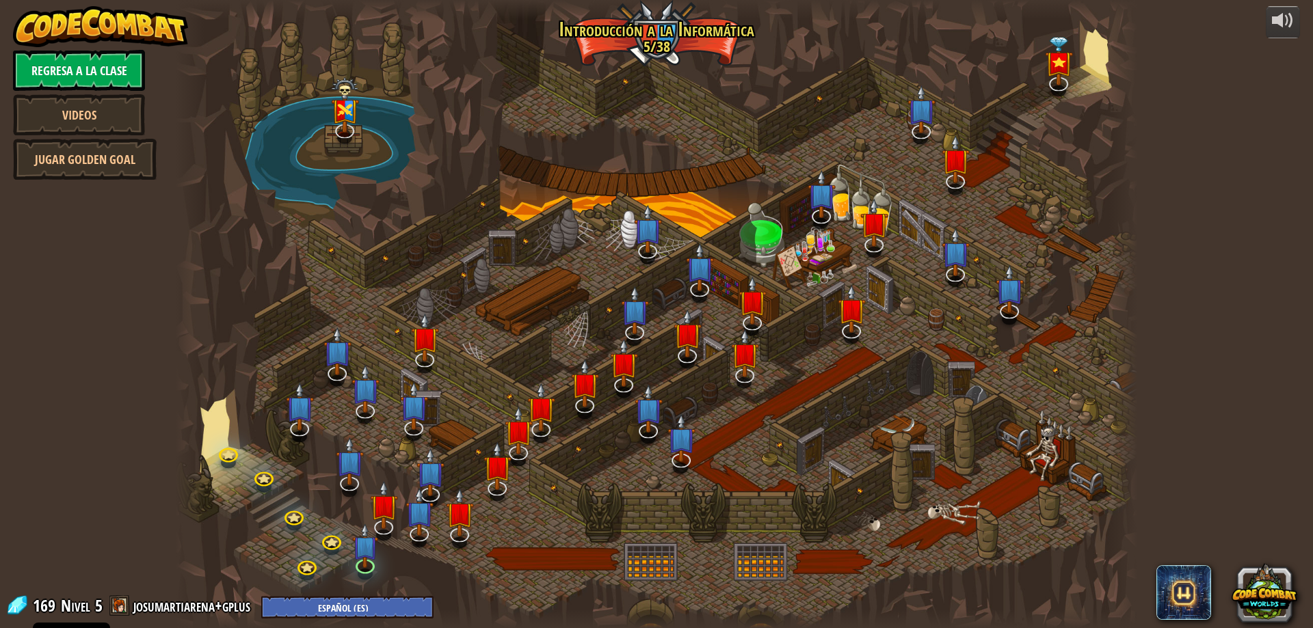
select select "es-ES"
